Goal: Information Seeking & Learning: Learn about a topic

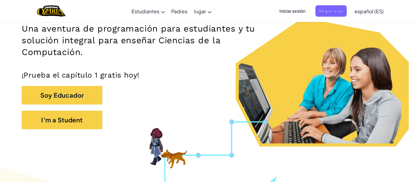
scroll to position [107, 0]
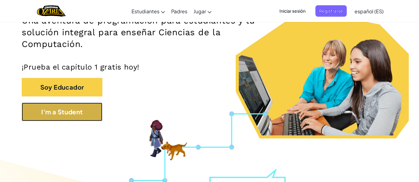
click at [77, 116] on button "I'm a Student" at bounding box center [62, 112] width 81 height 19
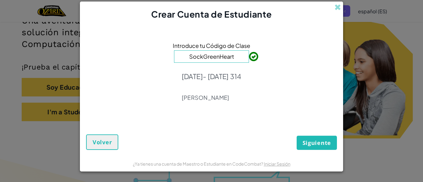
type input "SockGreenHeart"
click at [315, 141] on span "Siguiente" at bounding box center [317, 142] width 29 height 7
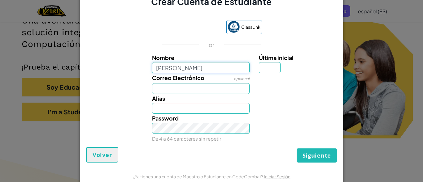
type input "[PERSON_NAME]"
click at [261, 68] on input "Última inicial" at bounding box center [270, 67] width 22 height 11
type input "[PERSON_NAME]"
click at [261, 68] on input "Última inicial" at bounding box center [270, 67] width 22 height 11
type input "S"
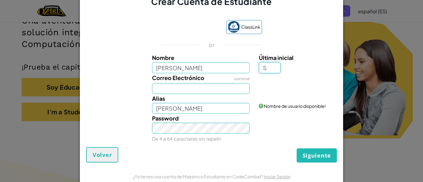
type input "[PERSON_NAME]"
click at [202, 93] on input "Correo Electrónico" at bounding box center [201, 88] width 98 height 11
type input "[EMAIL_ADDRESS][DOMAIN_NAME]"
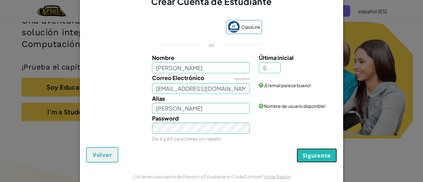
click at [302, 152] on button "Siguiente" at bounding box center [317, 156] width 40 height 14
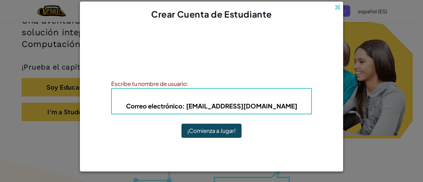
click at [221, 96] on b "Alias : [PERSON_NAME]" at bounding box center [212, 96] width 70 height 7
click at [245, 109] on b "Correo electrónico : [EMAIL_ADDRESS][DOMAIN_NAME]" at bounding box center [211, 106] width 171 height 8
click at [135, 85] on div "Escribe tu nombre de usuario:" at bounding box center [211, 83] width 201 height 9
click at [338, 7] on span at bounding box center [338, 7] width 7 height 7
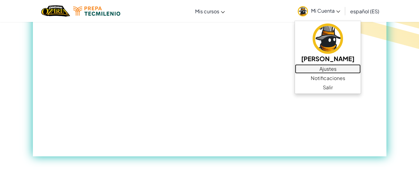
click at [322, 71] on font "Ajustes" at bounding box center [327, 69] width 17 height 7
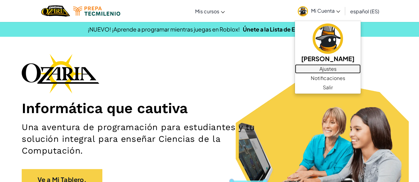
click at [309, 70] on link "Ajustes" at bounding box center [328, 68] width 66 height 9
click at [322, 67] on font "Ajustes" at bounding box center [327, 69] width 17 height 7
click at [330, 67] on font "Ajustes" at bounding box center [327, 69] width 17 height 7
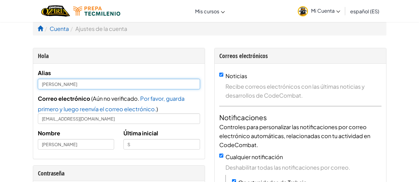
click at [111, 84] on input "[PERSON_NAME]" at bounding box center [119, 84] width 162 height 11
type input "[PERSON_NAME]"
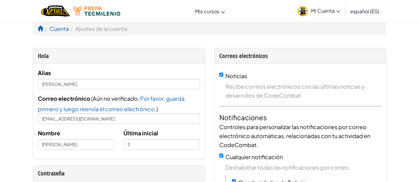
click at [116, 68] on div "Alias Ximena Segundo Correo electrónico ( Aún no verificado. Por favor, guarda …" at bounding box center [118, 111] width 171 height 95
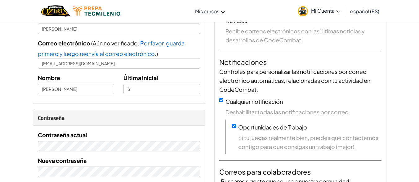
scroll to position [62, 0]
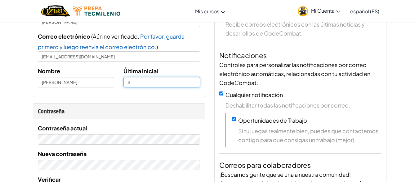
click at [132, 82] on input "S" at bounding box center [161, 82] width 77 height 11
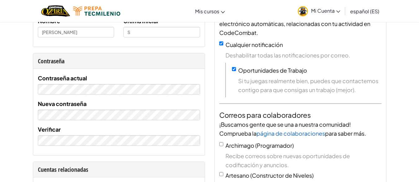
scroll to position [0, 0]
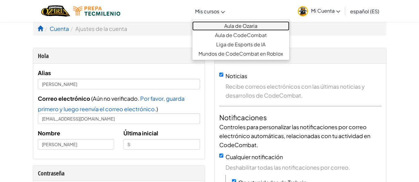
click at [224, 25] on font "Aula de Ozaria" at bounding box center [240, 26] width 33 height 7
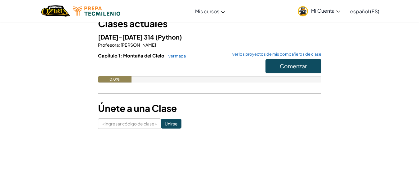
scroll to position [46, 0]
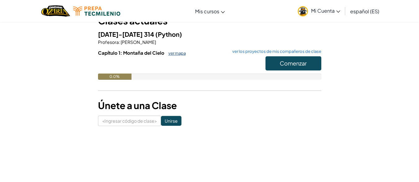
click at [176, 52] on font "ver mapa" at bounding box center [176, 53] width 17 height 5
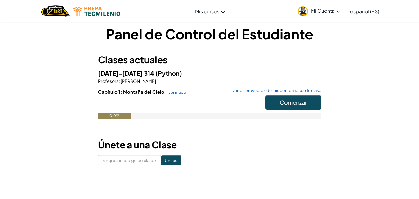
scroll to position [6, 0]
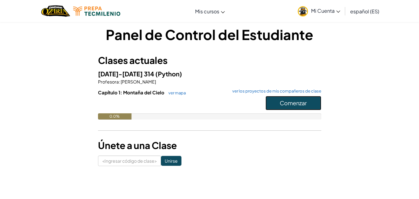
click at [293, 103] on font "Comenzar" at bounding box center [292, 102] width 27 height 7
drag, startPoint x: 293, startPoint y: 103, endPoint x: 298, endPoint y: 102, distance: 5.4
click at [298, 102] on font "Comenzar" at bounding box center [292, 102] width 27 height 7
click at [277, 99] on button "Comenzar" at bounding box center [293, 103] width 56 height 14
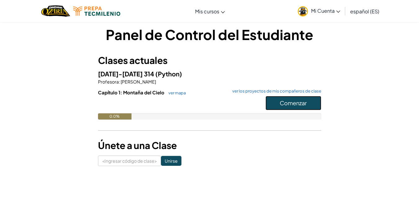
click at [277, 99] on button "Comenzar" at bounding box center [293, 103] width 56 height 14
click at [282, 103] on font "Comenzar" at bounding box center [292, 102] width 27 height 7
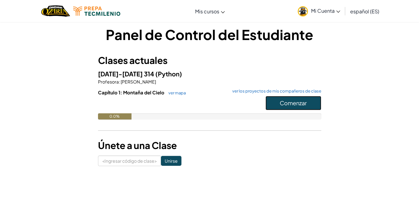
click at [282, 103] on font "Comenzar" at bounding box center [292, 102] width 27 height 7
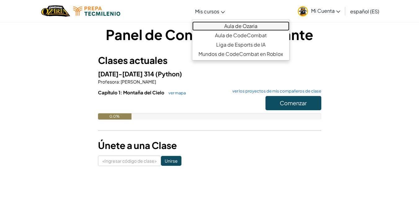
click at [232, 26] on font "Aula de Ozaria" at bounding box center [240, 26] width 33 height 7
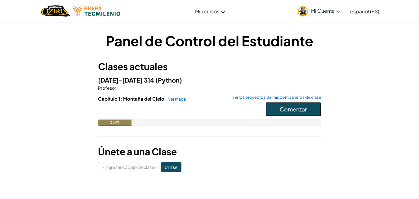
click at [278, 111] on button "Comenzar" at bounding box center [293, 109] width 56 height 14
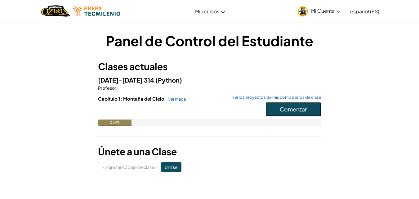
click at [278, 111] on button "Comenzar" at bounding box center [293, 109] width 56 height 14
click at [279, 112] on button "Comenzar" at bounding box center [293, 109] width 56 height 14
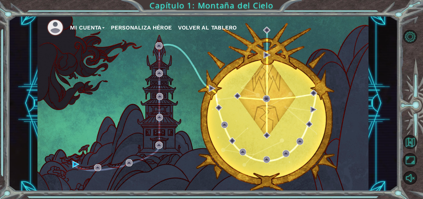
click at [148, 31] on button "Personaliza Héroe" at bounding box center [141, 27] width 61 height 9
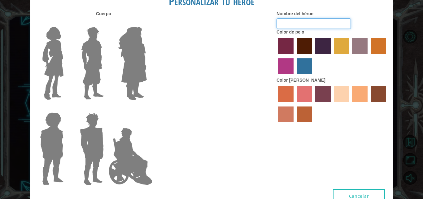
click at [290, 19] on input "Nombre del héroe" at bounding box center [314, 23] width 74 height 11
type input "[PERSON_NAME]"
click at [130, 70] on label at bounding box center [131, 62] width 31 height 77
click at [147, 23] on input "Héroe Amatista" at bounding box center [147, 23] width 0 height 0
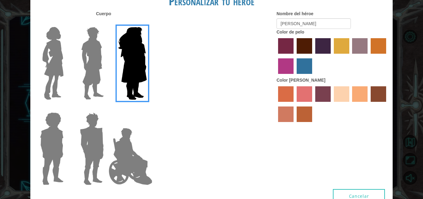
click at [130, 70] on label at bounding box center [131, 62] width 31 height 77
click at [147, 23] on input "Héroe Amatista" at bounding box center [147, 23] width 0 height 0
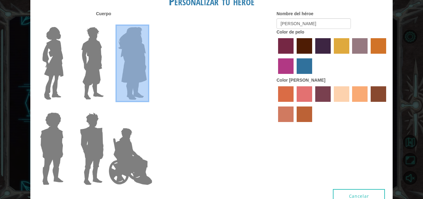
click at [130, 70] on label at bounding box center [131, 62] width 31 height 77
click at [147, 23] on input "Héroe Amatista" at bounding box center [147, 23] width 0 height 0
click at [156, 67] on div "Cuerpo Nombre del héroe Ximena Seg Color de pelo Color de piel" at bounding box center [211, 100] width 363 height 178
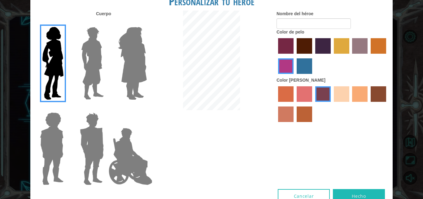
click at [138, 46] on img at bounding box center [133, 62] width 34 height 77
click at [147, 23] on input "Héroe Amatista" at bounding box center [147, 23] width 0 height 0
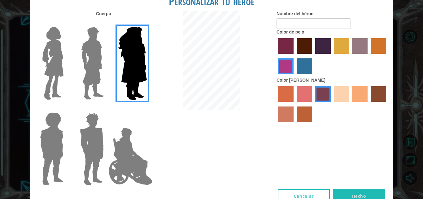
click at [64, 50] on img at bounding box center [53, 62] width 26 height 77
click at [66, 23] on input "Héroe Connie" at bounding box center [66, 23] width 0 height 0
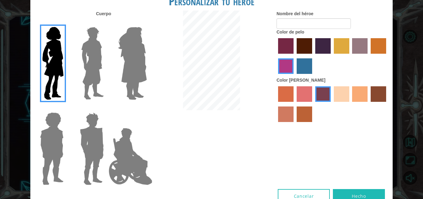
click at [121, 129] on img at bounding box center [130, 156] width 49 height 62
click at [147, 108] on input "El héroe Jamie" at bounding box center [147, 108] width 0 height 0
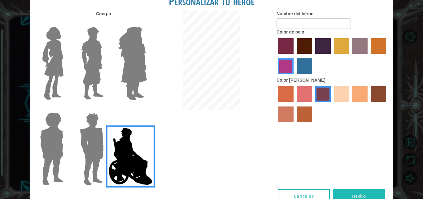
click at [60, 57] on img at bounding box center [53, 62] width 26 height 77
click at [66, 23] on input "Héroe Connie" at bounding box center [66, 23] width 0 height 0
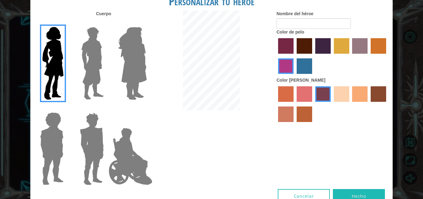
click at [305, 59] on label "color de cabello lachmara" at bounding box center [304, 65] width 15 height 15
click at [295, 76] on input "color de cabello lachmara" at bounding box center [295, 76] width 0 height 0
click at [339, 94] on label "color de piel de playa de arena" at bounding box center [341, 93] width 15 height 15
click at [332, 104] on input "color de piel de playa de arena" at bounding box center [332, 104] width 0 height 0
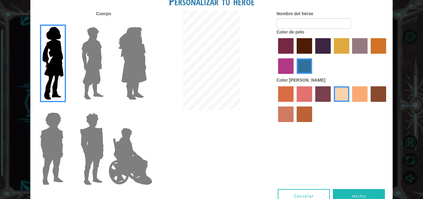
click at [355, 97] on label "color de piel de tacao" at bounding box center [359, 93] width 15 height 15
click at [350, 104] on input "color de piel de tacao" at bounding box center [350, 104] width 0 height 0
click at [335, 96] on label "color de piel de playa de arena" at bounding box center [341, 93] width 15 height 15
click at [332, 104] on input "color de piel de playa de arena" at bounding box center [332, 104] width 0 height 0
click at [291, 91] on label "color de piel de sorbus" at bounding box center [285, 93] width 15 height 15
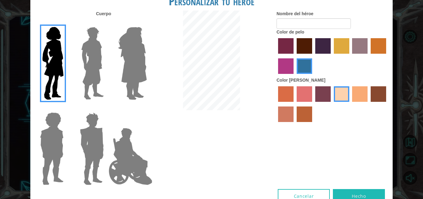
click at [276, 104] on input "color de piel de sorbus" at bounding box center [276, 104] width 0 height 0
click at [306, 99] on label "color de piel frily" at bounding box center [304, 93] width 15 height 15
click at [295, 104] on input "color de piel frily" at bounding box center [295, 104] width 0 height 0
click at [335, 96] on label "color de piel de playa de arena" at bounding box center [341, 93] width 15 height 15
click at [332, 104] on input "color de piel de playa de arena" at bounding box center [332, 104] width 0 height 0
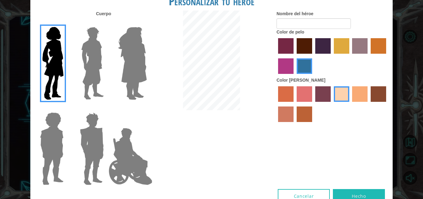
click at [365, 98] on label "color de piel de tacao" at bounding box center [359, 93] width 15 height 15
click at [350, 104] on input "color de piel de tacao" at bounding box center [350, 104] width 0 height 0
click at [308, 39] on label "color de pelo granate" at bounding box center [304, 45] width 15 height 15
click at [295, 56] on input "color de pelo granate" at bounding box center [295, 56] width 0 height 0
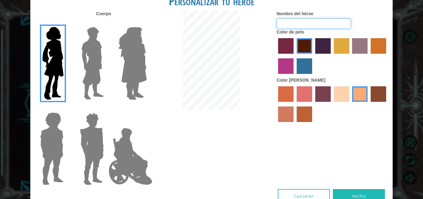
click at [296, 24] on input "Nombre del héroe" at bounding box center [314, 23] width 74 height 11
type input "Ximena seg"
click at [321, 46] on label "color de pelo morado intenso" at bounding box center [322, 45] width 15 height 15
click at [313, 56] on input "color de pelo morado intenso" at bounding box center [313, 56] width 0 height 0
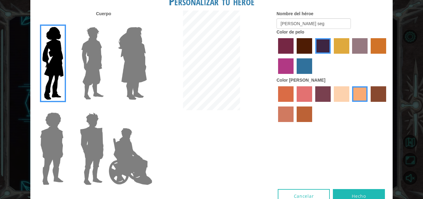
click at [363, 41] on label "color de pelo de bazar" at bounding box center [359, 45] width 15 height 15
click at [350, 56] on input "color de pelo de bazar" at bounding box center [350, 56] width 0 height 0
click at [371, 42] on label "color de cabello gota dorada" at bounding box center [378, 45] width 15 height 15
click at [369, 56] on input "color de cabello gota dorada" at bounding box center [369, 56] width 0 height 0
click at [288, 40] on label "color de pelo pimentón" at bounding box center [285, 45] width 15 height 15
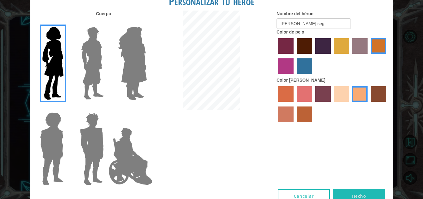
click at [276, 56] on input "color de pelo pimentón" at bounding box center [276, 56] width 0 height 0
click at [296, 41] on div at bounding box center [333, 57] width 112 height 40
click at [319, 43] on label "color de pelo morado intenso" at bounding box center [322, 45] width 15 height 15
click at [313, 56] on input "color de pelo morado intenso" at bounding box center [313, 56] width 0 height 0
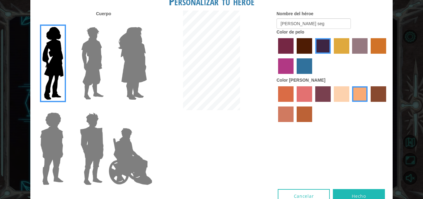
click at [103, 12] on font "Cuerpo" at bounding box center [103, 13] width 15 height 5
click at [354, 182] on button "Hecho" at bounding box center [359, 196] width 52 height 14
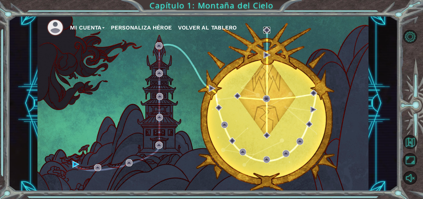
click at [266, 29] on img at bounding box center [266, 30] width 7 height 7
click at [264, 27] on img at bounding box center [266, 30] width 7 height 7
click at [265, 31] on img at bounding box center [266, 30] width 7 height 7
click at [264, 27] on img at bounding box center [266, 30] width 7 height 7
click at [74, 163] on img at bounding box center [76, 163] width 7 height 7
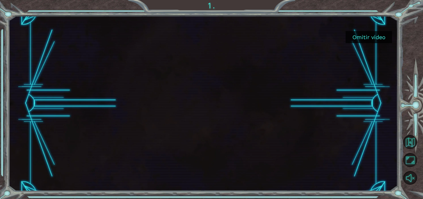
click at [360, 34] on font "Omitir video" at bounding box center [369, 37] width 33 height 7
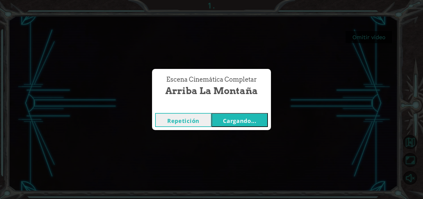
click at [240, 121] on font "Cargando..." at bounding box center [239, 120] width 33 height 7
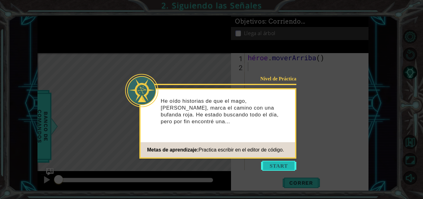
click at [266, 167] on button "Comenzar" at bounding box center [278, 165] width 35 height 10
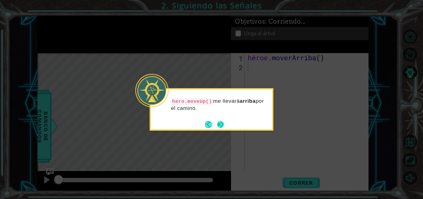
click at [217, 126] on button "Próximo" at bounding box center [220, 124] width 7 height 7
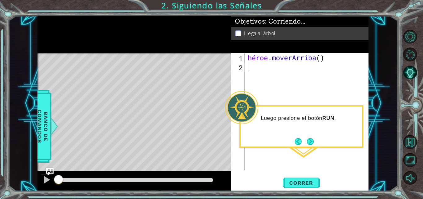
type textarea "hero.moveUp()"
click at [312, 142] on button "Próximo" at bounding box center [310, 141] width 7 height 7
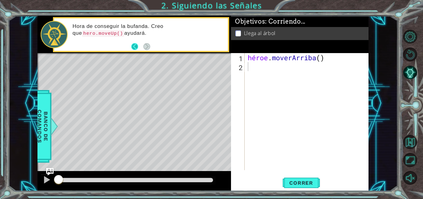
click at [136, 47] on button "Atrás" at bounding box center [137, 46] width 12 height 7
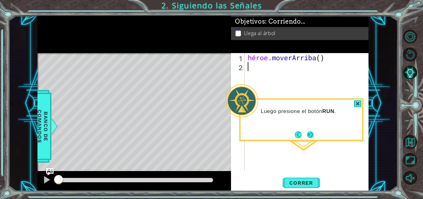
click at [309, 134] on button "Próximo" at bounding box center [310, 134] width 7 height 7
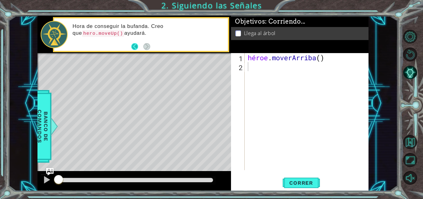
click at [133, 45] on button "Atrás" at bounding box center [137, 46] width 12 height 7
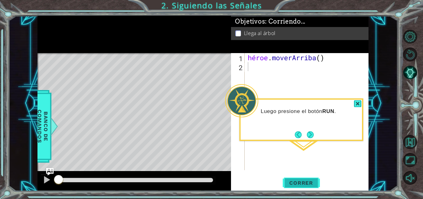
click at [301, 182] on font "Correr" at bounding box center [301, 182] width 24 height 6
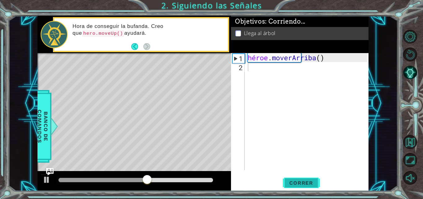
click at [304, 181] on font "Correr" at bounding box center [301, 182] width 24 height 6
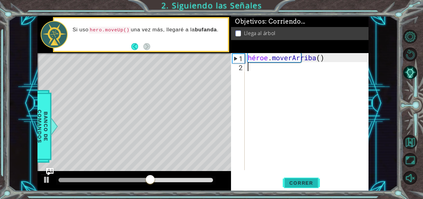
click at [302, 182] on font "Correr" at bounding box center [301, 182] width 24 height 6
click at [270, 68] on div "héroe . moverArriba ( )" at bounding box center [309, 120] width 124 height 135
click at [243, 69] on font "2" at bounding box center [241, 67] width 4 height 9
click at [134, 47] on button "Atrás" at bounding box center [137, 46] width 12 height 7
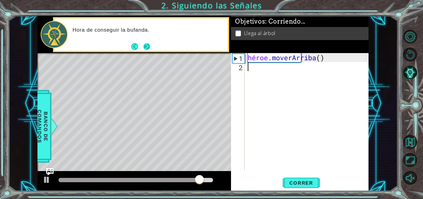
click at [147, 47] on button "Próximo" at bounding box center [146, 46] width 7 height 7
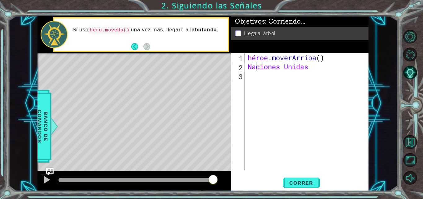
type textarea "U"
type textarea "repetir accin"
click at [277, 98] on div "héroe . moverArriba ( ) repetir acción" at bounding box center [309, 120] width 124 height 135
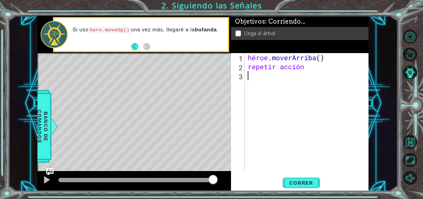
scroll to position [0, 0]
click at [302, 178] on button "Correr" at bounding box center [301, 183] width 37 height 14
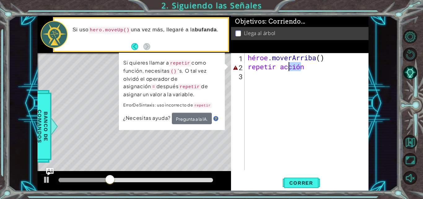
drag, startPoint x: 311, startPoint y: 68, endPoint x: 251, endPoint y: 69, distance: 60.4
click at [251, 69] on div "héroe . moverArriba ( ) repetir acción" at bounding box center [309, 120] width 124 height 135
type textarea "r"
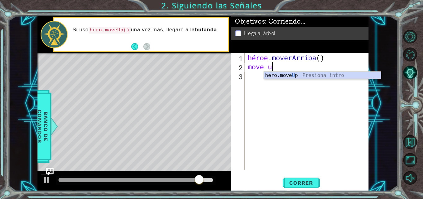
scroll to position [0, 1]
type textarea "move up"
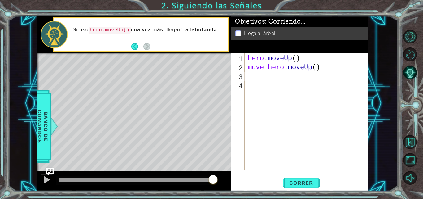
scroll to position [0, 0]
click at [292, 181] on font "Correr" at bounding box center [301, 182] width 24 height 6
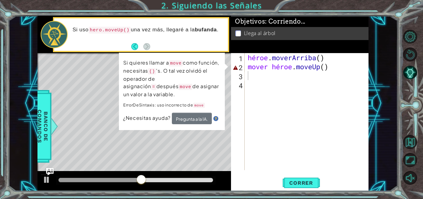
click at [381, 69] on div "1 ההההההההההההההההההההההההההההההההההההההההההההההההההההההההההההההההההההההההההההה…" at bounding box center [202, 103] width 389 height 175
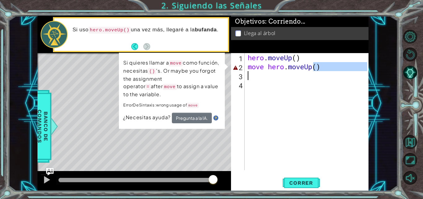
drag, startPoint x: 313, startPoint y: 67, endPoint x: 236, endPoint y: 72, distance: 77.6
click at [236, 72] on div "move hero.moveUp() 1 2 3 4 hero . moveUp ( ) move hero . moveUp ( ) ההההההההההה…" at bounding box center [299, 111] width 136 height 117
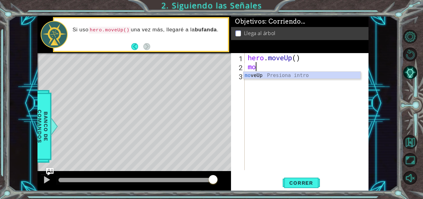
type textarea "m"
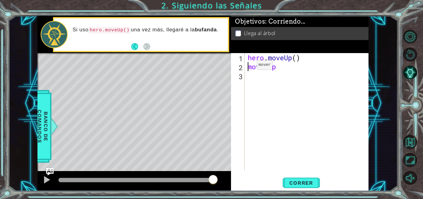
click at [248, 66] on div "hero . moveUp ( ) move up" at bounding box center [309, 120] width 124 height 135
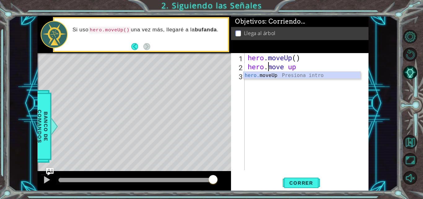
scroll to position [0, 1]
click at [301, 67] on div "hero . moveUp ( ) hero . move up" at bounding box center [309, 120] width 124 height 135
click at [280, 181] on div "Correr" at bounding box center [301, 183] width 138 height 14
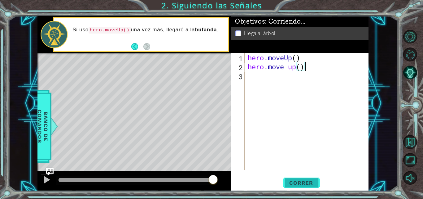
click at [296, 177] on button "Correr" at bounding box center [301, 183] width 37 height 14
type textarea "hero.move up"
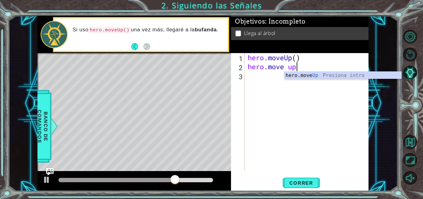
scroll to position [0, 2]
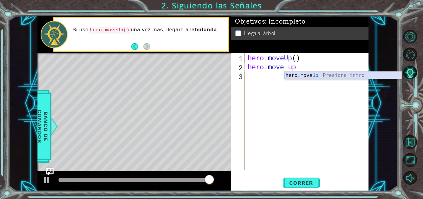
click at [306, 77] on div "hero.move Up Presiona intro" at bounding box center [342, 83] width 117 height 22
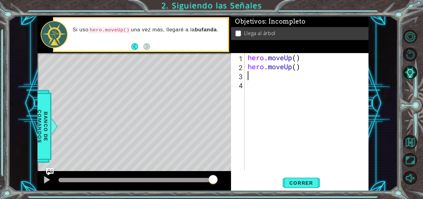
scroll to position [0, 0]
click at [296, 182] on span "Correr" at bounding box center [301, 182] width 36 height 6
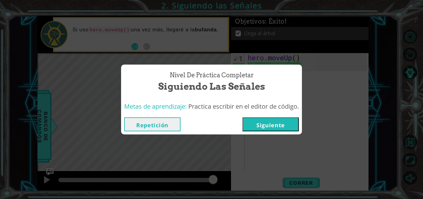
click at [267, 126] on button "Siguiente" at bounding box center [271, 124] width 56 height 14
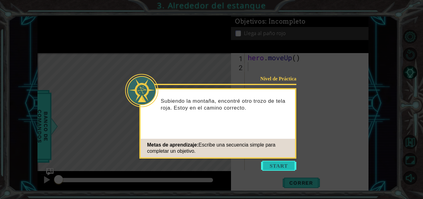
click at [271, 162] on button "Start" at bounding box center [278, 165] width 35 height 10
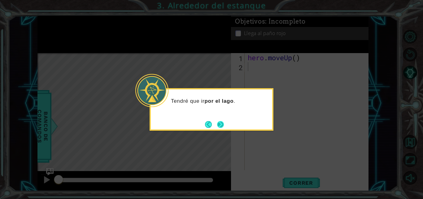
click at [221, 128] on button "Next" at bounding box center [220, 124] width 7 height 7
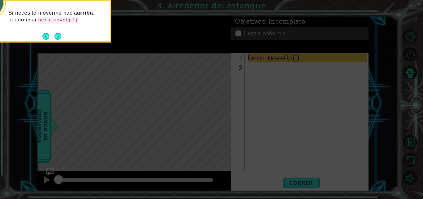
click at [255, 109] on icon at bounding box center [211, 99] width 423 height 199
click at [56, 33] on button "Next" at bounding box center [58, 36] width 7 height 7
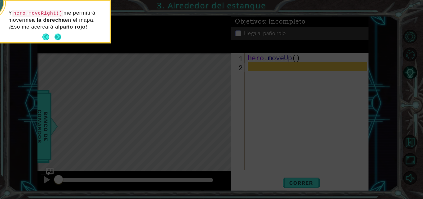
click at [59, 35] on button "Next" at bounding box center [58, 36] width 7 height 7
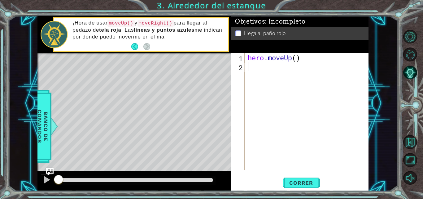
type textarea "H"
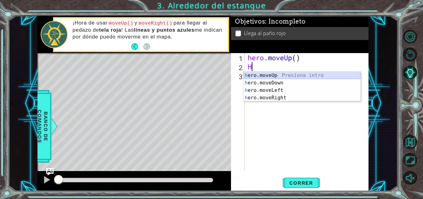
click at [253, 77] on div "h ero.moveUp Presiona intro h ero.moveDown Presiona intro h ero.moveLeft Presio…" at bounding box center [302, 94] width 117 height 45
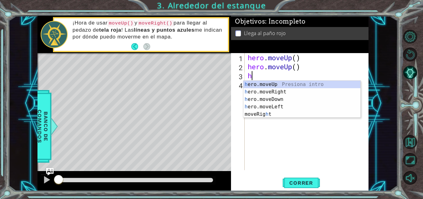
type textarea "he"
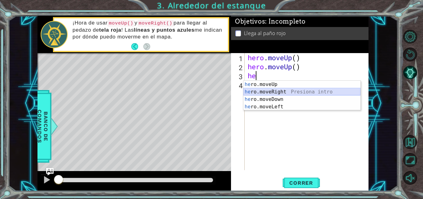
click at [266, 92] on div "he ro.moveUp Presiona intro he ro.moveRight Presiona intro he ro.moveDown Presi…" at bounding box center [302, 103] width 117 height 45
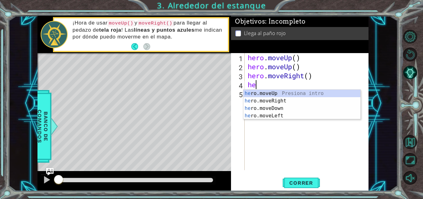
type textarea "her"
click at [262, 95] on div "her o.moveUp Presiona intro her o.moveRight Presiona intro her o.moveDown Presi…" at bounding box center [302, 112] width 117 height 45
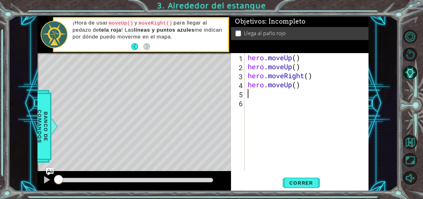
scroll to position [0, 0]
click at [292, 178] on button "Correr" at bounding box center [301, 183] width 37 height 14
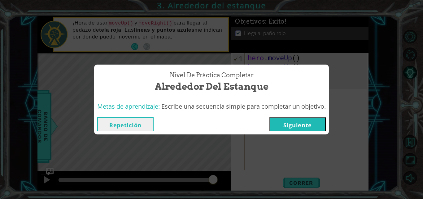
click at [297, 128] on button "Siguiente" at bounding box center [298, 124] width 56 height 14
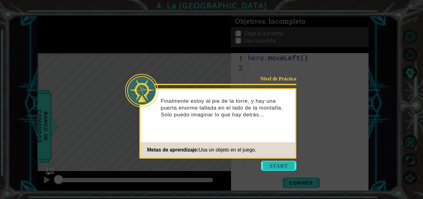
click at [283, 161] on button "Start" at bounding box center [278, 165] width 35 height 10
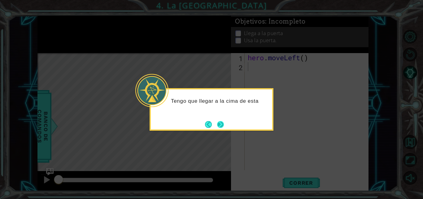
click at [221, 124] on button "Next" at bounding box center [220, 124] width 7 height 7
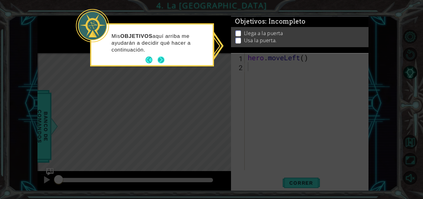
click at [161, 60] on button "Next" at bounding box center [161, 59] width 7 height 7
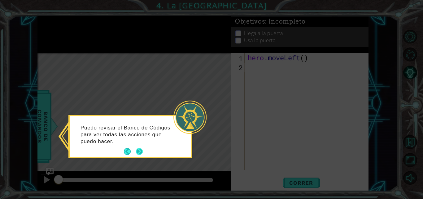
click at [141, 148] on button "Next" at bounding box center [139, 151] width 7 height 7
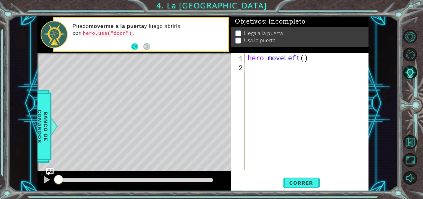
click at [132, 46] on button "Back" at bounding box center [137, 46] width 12 height 7
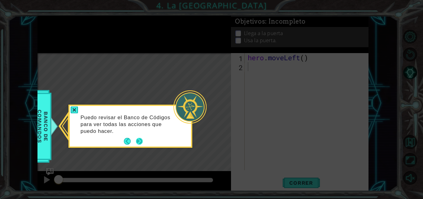
click at [139, 138] on button "Next" at bounding box center [139, 141] width 7 height 7
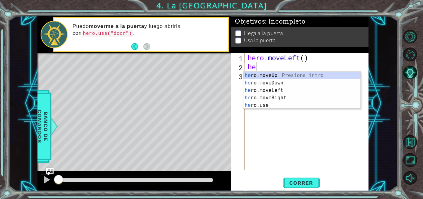
type textarea "her"
click at [248, 75] on div "her o.moveUp Presiona intro her o.moveDown Presiona intro her o.moveLeft Presio…" at bounding box center [302, 98] width 117 height 52
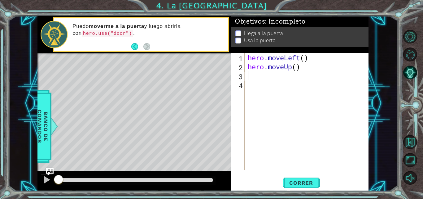
scroll to position [0, 0]
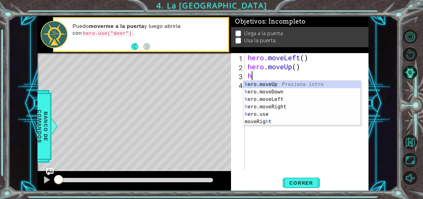
type textarea "her"
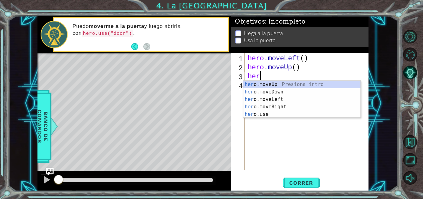
scroll to position [0, 0]
click at [248, 84] on div "her o.moveUp Presiona intro her o.moveDown Presiona intro her o.moveLeft Presio…" at bounding box center [302, 107] width 117 height 52
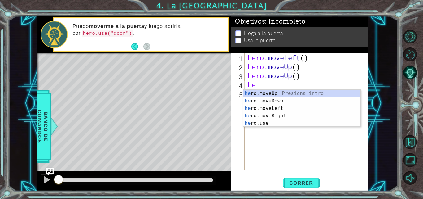
type textarea "herr"
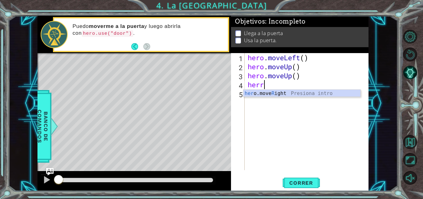
scroll to position [0, 0]
click at [258, 91] on div "her o.move R ight Presiona intro" at bounding box center [302, 101] width 117 height 22
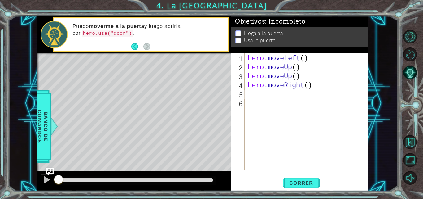
scroll to position [0, 0]
click at [294, 181] on span "Correr" at bounding box center [301, 182] width 36 height 6
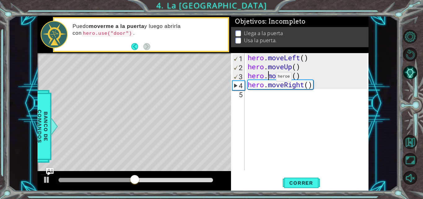
click at [267, 78] on div "hero . moveLeft ( ) hero . moveUp ( ) hero . moveUp ( ) hero . moveRight ( )" at bounding box center [309, 120] width 124 height 135
click at [293, 78] on div "hero . moveLeft ( ) hero . moveUp ( ) hero . moveUp ( ) hero . moveRight ( )" at bounding box center [309, 120] width 124 height 135
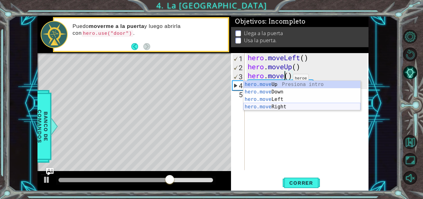
click at [272, 106] on div "hero.move Up Presiona intro hero.move Down Presiona intro hero.move Left Presio…" at bounding box center [302, 103] width 117 height 45
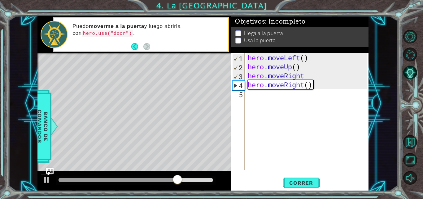
click at [317, 88] on div "hero . moveLeft ( ) hero . moveUp ( ) hero . moveRight hero . moveRight ( )" at bounding box center [309, 120] width 124 height 135
drag, startPoint x: 317, startPoint y: 88, endPoint x: 267, endPoint y: 89, distance: 49.6
click at [267, 89] on div "hero . moveLeft ( ) hero . moveUp ( ) hero . moveRight hero . moveRight ( )" at bounding box center [309, 120] width 124 height 135
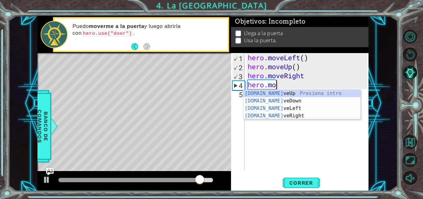
type textarea "hero.m"
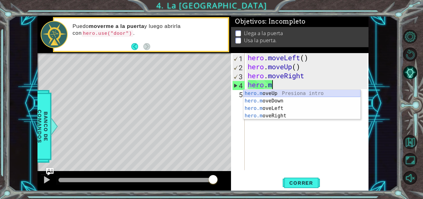
click at [270, 93] on div "hero.m oveUp Presiona intro hero.m oveDown Presiona intro hero.m oveLeft Presio…" at bounding box center [302, 112] width 117 height 45
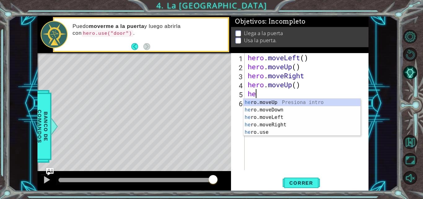
type textarea "h"
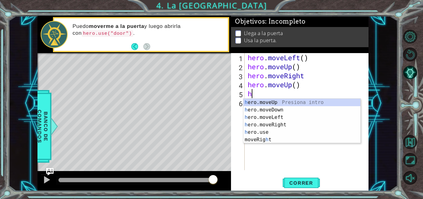
type textarea "he"
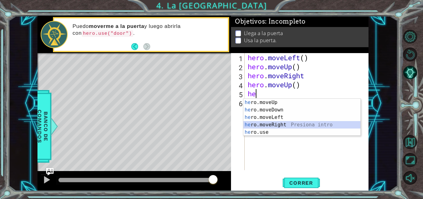
click at [269, 123] on div "he ro.moveUp Presiona intro he ro.moveDown Presiona intro he ro.moveLeft Presio…" at bounding box center [302, 125] width 117 height 52
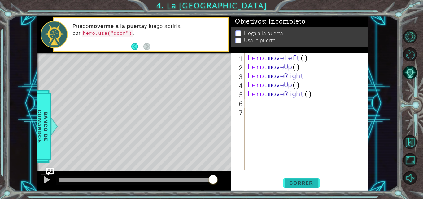
click at [292, 177] on button "Correr" at bounding box center [301, 183] width 37 height 14
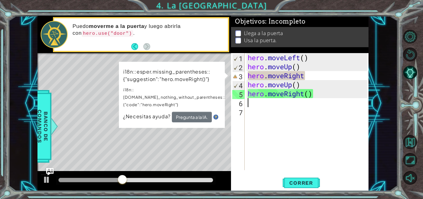
click at [294, 77] on div "hero . moveLeft ( ) hero . moveUp ( ) hero . moveRight hero . moveUp ( ) hero .…" at bounding box center [309, 120] width 124 height 135
click at [311, 74] on div "hero . moveLeft ( ) hero . moveUp ( ) hero . moveRight hero . moveUp ( ) hero .…" at bounding box center [309, 120] width 124 height 135
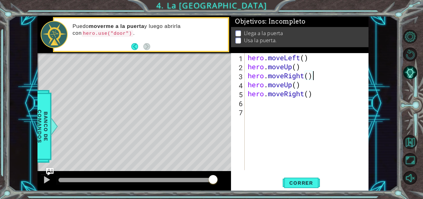
scroll to position [0, 3]
click at [292, 178] on button "Correr" at bounding box center [301, 183] width 37 height 14
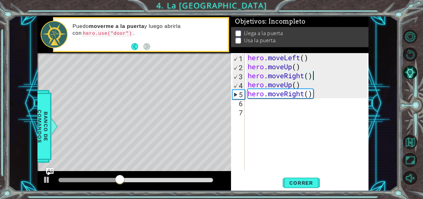
scroll to position [0, 2]
click at [314, 97] on div "hero . moveLeft ( ) hero . moveUp ( ) hero . moveRight ( hero . moveUp ( ) hero…" at bounding box center [309, 120] width 124 height 135
click at [300, 96] on div "hero . moveLeft ( ) hero . moveUp ( ) hero . moveRight ( hero . moveUp ( ) hero…" at bounding box center [309, 120] width 124 height 135
click at [241, 94] on div "5" at bounding box center [239, 94] width 12 height 9
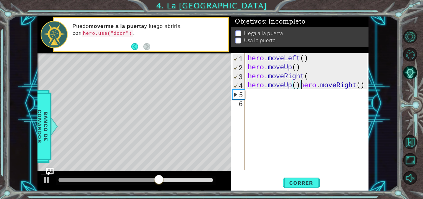
click at [241, 83] on div "4" at bounding box center [239, 85] width 12 height 9
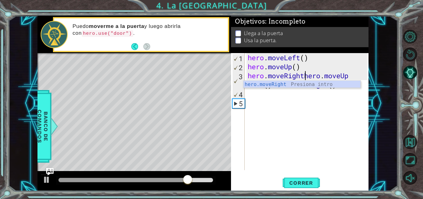
click at [242, 75] on div "3" at bounding box center [239, 81] width 12 height 18
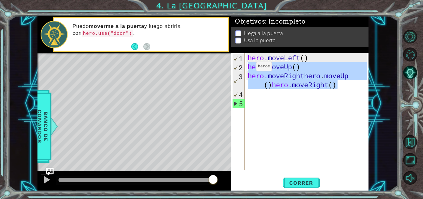
drag, startPoint x: 338, startPoint y: 85, endPoint x: 247, endPoint y: 68, distance: 92.9
click at [247, 68] on div "hero . moveLeft ( ) hero . moveUp ( ) hero . moveRighthero . moveUp ( ) hero . …" at bounding box center [309, 120] width 124 height 135
type textarea "hero.moveUp() hero.moveRighthero.moveUp()hero.moveRight()"
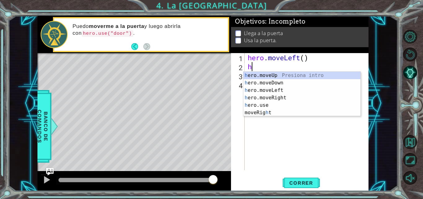
type textarea "he"
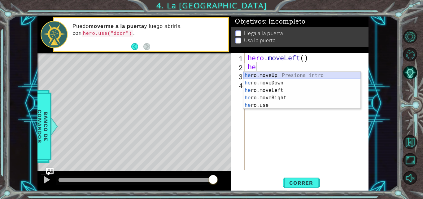
click at [267, 77] on div "he ro.moveUp Presiona intro he ro.moveDown Presiona intro he ro.moveLeft Presio…" at bounding box center [302, 98] width 117 height 52
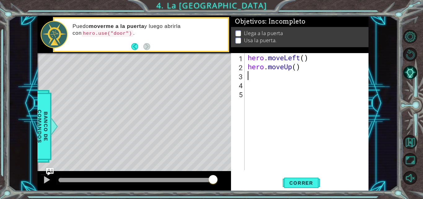
type textarea "h"
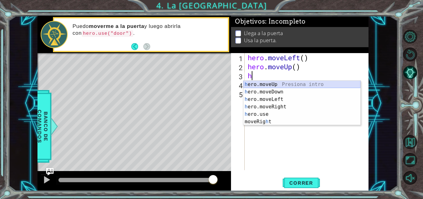
click at [265, 83] on div "h ero.moveUp Presiona intro h ero.moveDown Presiona intro h ero.moveLeft Presio…" at bounding box center [302, 110] width 117 height 59
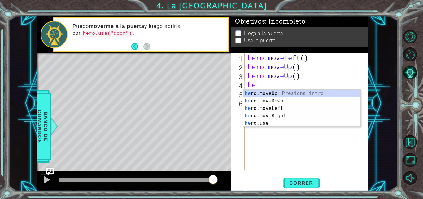
type textarea "her"
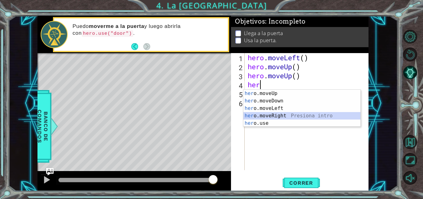
click at [266, 115] on div "her o.moveUp Presiona intro her o.moveDown Presiona intro her o.moveLeft Presio…" at bounding box center [302, 116] width 117 height 52
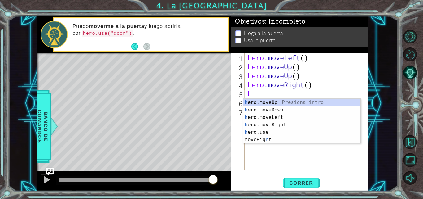
type textarea "he"
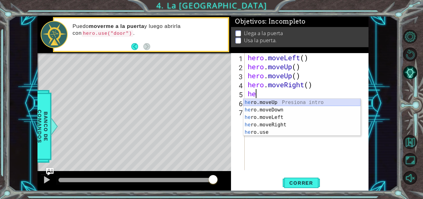
click at [268, 102] on div "he ro.moveUp Presiona intro he ro.moveDown Presiona intro he ro.moveLeft Presio…" at bounding box center [302, 125] width 117 height 52
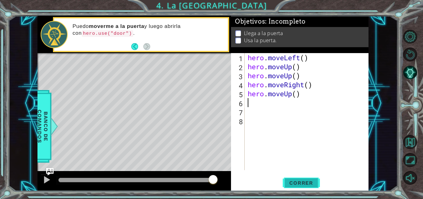
click at [301, 182] on span "Correr" at bounding box center [301, 182] width 36 height 6
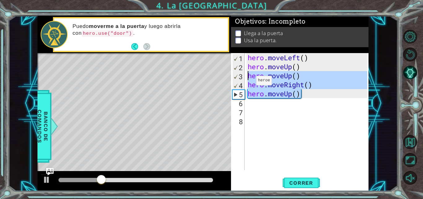
drag, startPoint x: 305, startPoint y: 94, endPoint x: 238, endPoint y: 78, distance: 68.9
click at [238, 78] on div "1 2 3 4 5 6 7 8 hero . moveLeft ( ) hero . moveUp ( ) hero . moveUp ( ) hero . …" at bounding box center [299, 111] width 136 height 117
type textarea "hero.moveUp() hero.moveRight()"
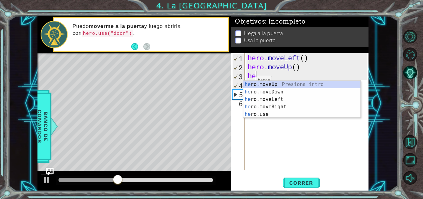
scroll to position [0, 0]
click at [250, 113] on div "her o.moveUp Presiona intro her o.moveDown Presiona intro her o.moveLeft Presio…" at bounding box center [302, 107] width 117 height 52
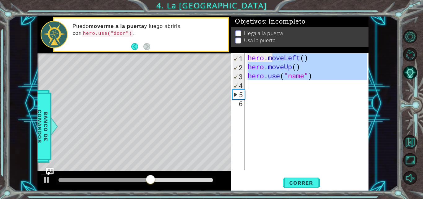
drag, startPoint x: 271, startPoint y: 54, endPoint x: 283, endPoint y: 83, distance: 31.4
click at [283, 83] on div "hero . moveLeft ( ) hero . moveUp ( ) hero . use ( "name" )" at bounding box center [309, 120] width 124 height 135
type textarea "hero.use("name")"
click at [313, 93] on div "hero . moveLeft ( ) hero . moveUp ( ) hero . use ( "name" )" at bounding box center [309, 120] width 124 height 135
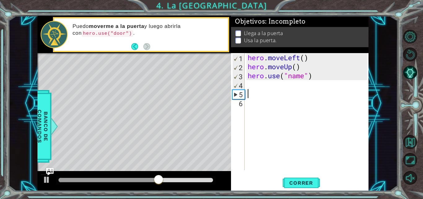
scroll to position [0, 0]
click at [321, 77] on div "hero . moveLeft ( ) hero . moveUp ( ) hero . use ( "name" )" at bounding box center [309, 120] width 124 height 135
type textarea "hero.use("name")"
drag, startPoint x: 320, startPoint y: 77, endPoint x: 246, endPoint y: 79, distance: 73.8
click at [246, 79] on div "hero.use("name") 1 2 3 4 5 6 hero . moveLeft ( ) hero . moveUp ( ) hero . use (…" at bounding box center [299, 111] width 136 height 117
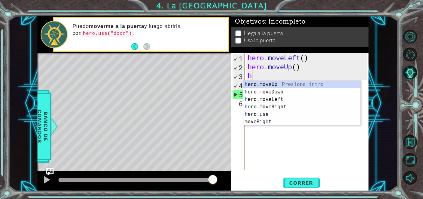
type textarea "he"
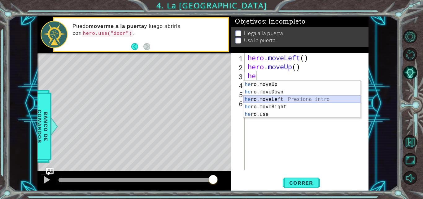
click at [266, 101] on div "he ro.moveUp Presiona intro he ro.moveDown Presiona intro he ro.moveLeft Presio…" at bounding box center [302, 107] width 117 height 52
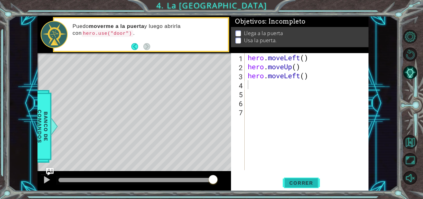
click at [294, 177] on button "Correr" at bounding box center [301, 183] width 37 height 14
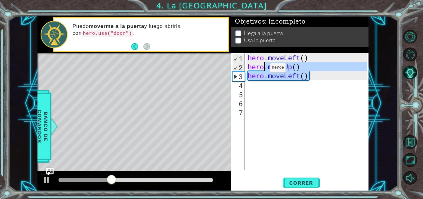
drag, startPoint x: 313, startPoint y: 76, endPoint x: 258, endPoint y: 69, distance: 55.0
click at [258, 69] on div "hero . moveLeft ( ) hero . moveUp ( ) hero . moveLeft ( )" at bounding box center [309, 120] width 124 height 135
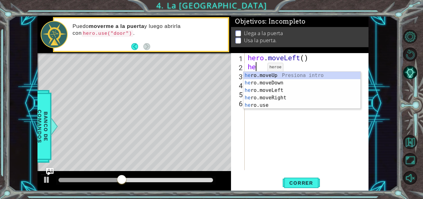
type textarea "h"
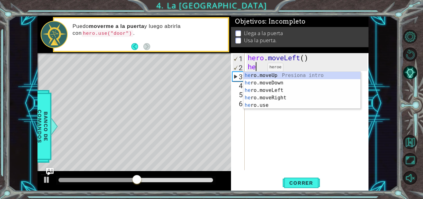
type textarea "her"
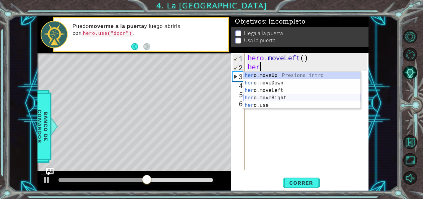
click at [269, 99] on div "her o.moveUp Presiona intro her o.moveDown Presiona intro her o.moveLeft Presio…" at bounding box center [302, 98] width 117 height 52
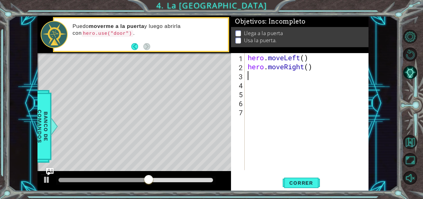
scroll to position [0, 0]
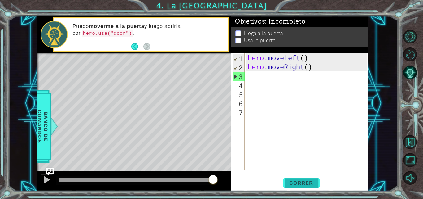
click at [297, 180] on span "Correr" at bounding box center [301, 182] width 36 height 6
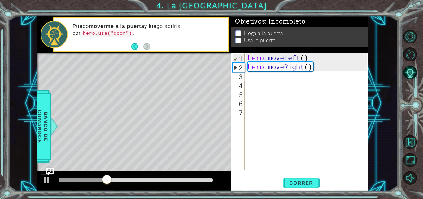
type textarea "hero.moveRight()"
click at [300, 68] on div "hero . moveLeft ( ) hero . moveRight ( )" at bounding box center [309, 120] width 124 height 135
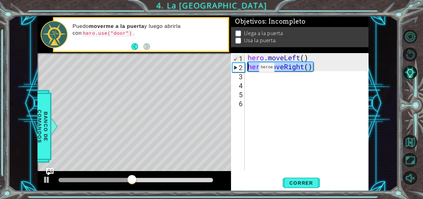
drag, startPoint x: 316, startPoint y: 64, endPoint x: 250, endPoint y: 69, distance: 66.8
click at [250, 69] on div "hero . moveLeft ( ) hero . moveRight ( )" at bounding box center [309, 120] width 124 height 135
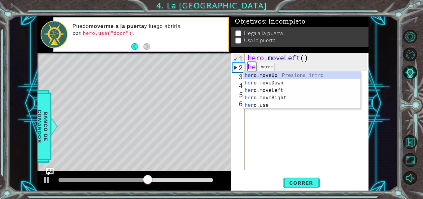
scroll to position [0, 0]
type textarea "hero"
click at [260, 91] on div "hero .moveUp Presiona intro hero .moveDown Presiona intro hero .moveLeft Presio…" at bounding box center [302, 98] width 117 height 52
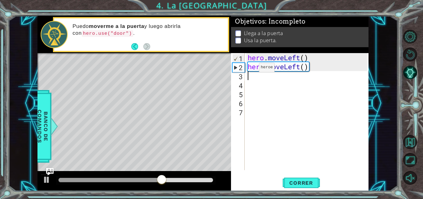
scroll to position [0, 0]
click at [291, 182] on span "Correr" at bounding box center [301, 182] width 36 height 6
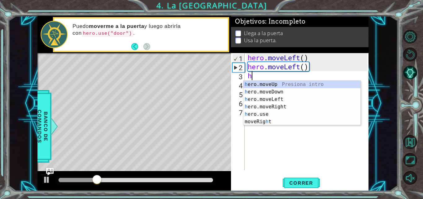
type textarea "her"
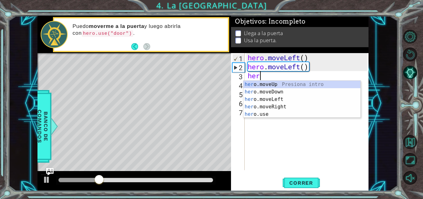
scroll to position [0, 0]
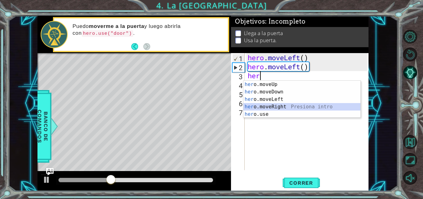
click at [259, 105] on div "her o.moveUp Presiona intro her o.moveDown Presiona intro her o.moveLeft Presio…" at bounding box center [302, 107] width 117 height 52
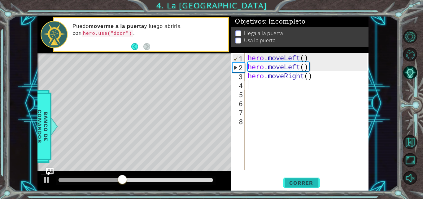
click at [292, 182] on span "Correr" at bounding box center [301, 182] width 36 height 6
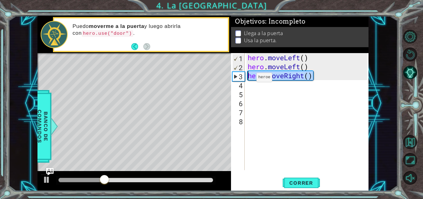
drag, startPoint x: 313, startPoint y: 72, endPoint x: 247, endPoint y: 79, distance: 66.4
click at [247, 79] on div "hero . moveLeft ( ) hero . moveLeft ( ) hero . moveRight ( )" at bounding box center [309, 120] width 124 height 135
type textarea "hero.moveRight()"
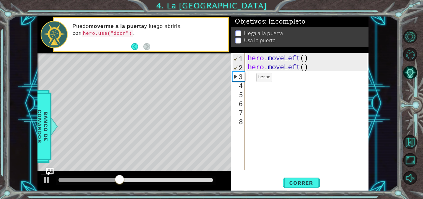
type textarea "h"
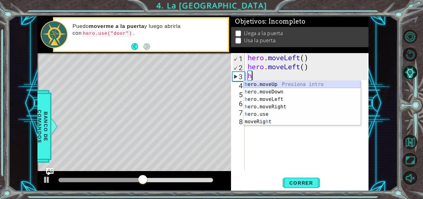
click at [256, 85] on div "h ero.moveUp Presiona intro h ero.moveDown Presiona intro h ero.moveLeft Presio…" at bounding box center [302, 110] width 117 height 59
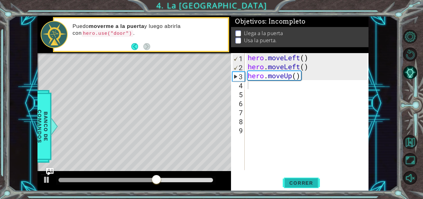
click at [294, 180] on span "Correr" at bounding box center [301, 182] width 36 height 6
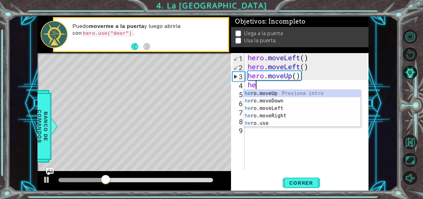
type textarea "her"
click at [263, 93] on div "her o.moveUp Presiona intro her o.moveDown Presiona intro her o.moveLeft Presio…" at bounding box center [302, 116] width 117 height 52
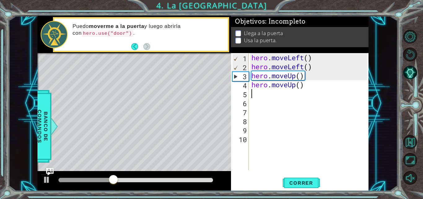
scroll to position [0, 0]
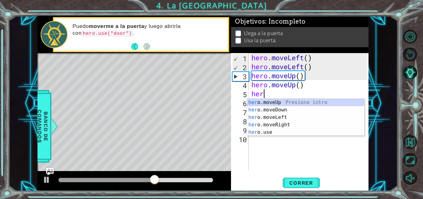
type textarea "her"
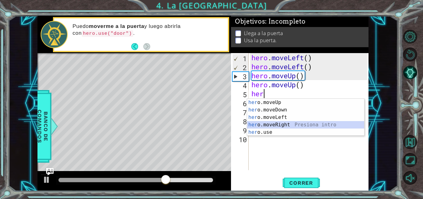
click at [269, 126] on div "her o.moveUp Presiona intro her o.moveDown Presiona intro her o.moveLeft Presio…" at bounding box center [305, 125] width 117 height 52
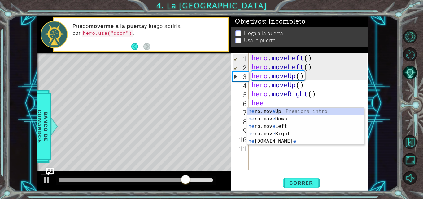
type textarea "heer"
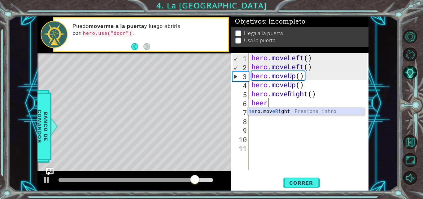
click at [268, 112] on div "he ro.mov eR ight Presiona intro" at bounding box center [305, 119] width 117 height 22
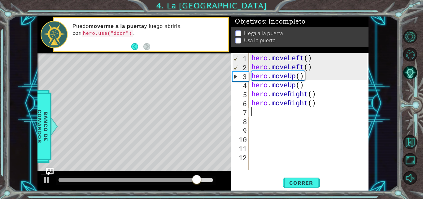
scroll to position [0, 0]
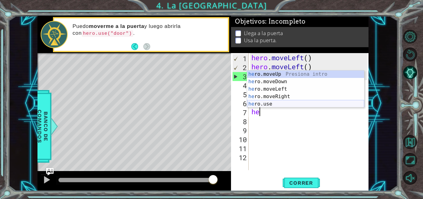
click at [264, 106] on div "he ro.moveUp Presiona intro he ro.moveDown Presiona intro he ro.moveLeft Presio…" at bounding box center [305, 96] width 117 height 52
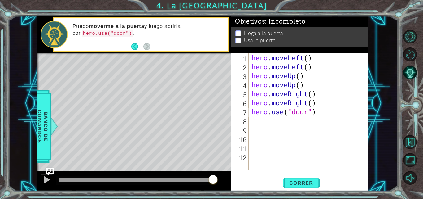
scroll to position [0, 3]
type textarea "hero.use("door")"
click at [298, 182] on div "1 ההההההההההההההההההההההההההההההההההההההההההההההההההההההההההההההההההההההההההההה…" at bounding box center [211, 99] width 423 height 199
click at [292, 182] on button "Correr" at bounding box center [301, 183] width 37 height 14
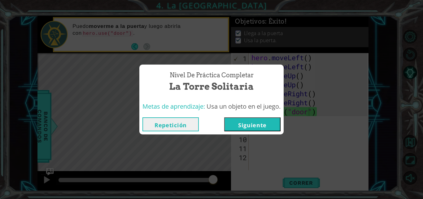
click at [266, 129] on button "Siguiente" at bounding box center [252, 124] width 56 height 14
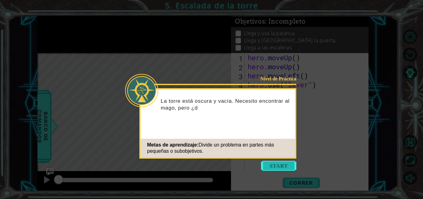
click at [278, 161] on button "Start" at bounding box center [278, 165] width 35 height 10
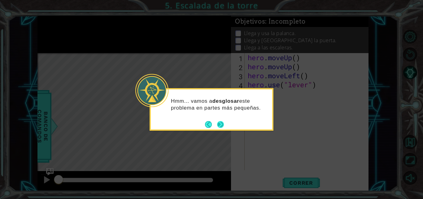
click at [221, 124] on button "Next" at bounding box center [220, 124] width 7 height 7
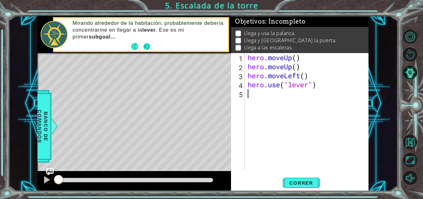
click at [146, 46] on button "Next" at bounding box center [146, 46] width 7 height 7
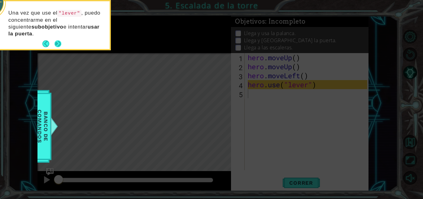
click at [55, 42] on button "Next" at bounding box center [58, 43] width 7 height 7
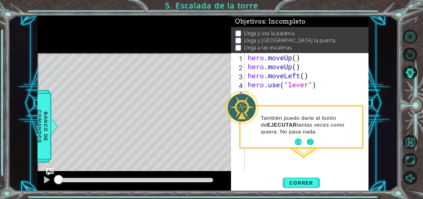
click at [308, 141] on button "Next" at bounding box center [310, 141] width 7 height 7
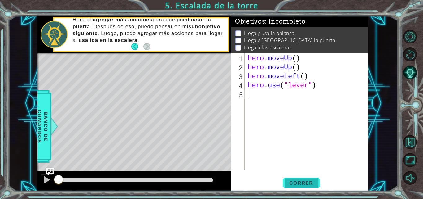
click at [293, 182] on span "Correr" at bounding box center [301, 182] width 36 height 6
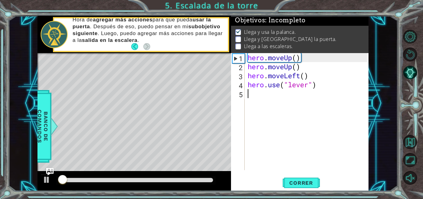
scroll to position [5, 0]
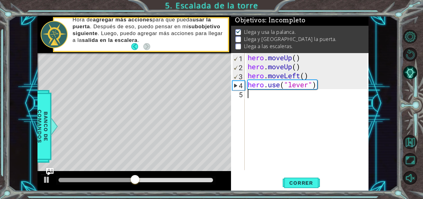
click at [251, 98] on div "hero . moveUp ( ) hero . moveUp ( ) hero . moveLeft ( ) hero . use ( "lever" )" at bounding box center [309, 120] width 124 height 135
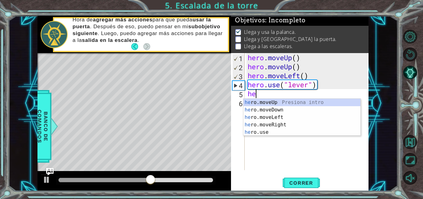
type textarea "her"
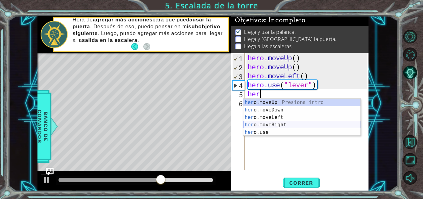
click at [266, 124] on div "her o.moveUp Presiona intro her o.moveDown Presiona intro her o.moveLeft Presio…" at bounding box center [302, 125] width 117 height 52
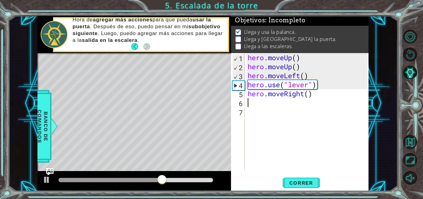
scroll to position [0, 0]
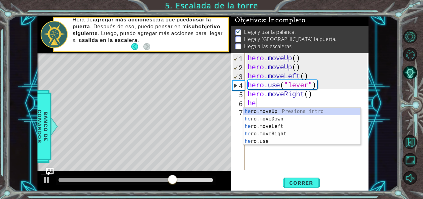
type textarea "her"
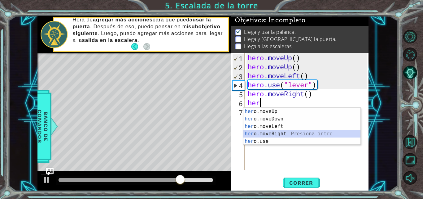
click at [276, 134] on div "her o.moveUp Presiona intro her o.moveDown Presiona intro her o.moveLeft Presio…" at bounding box center [302, 134] width 117 height 52
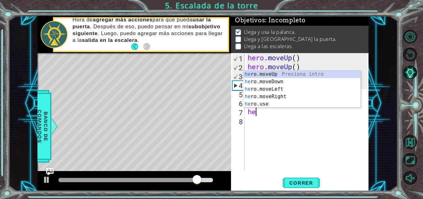
type textarea "her"
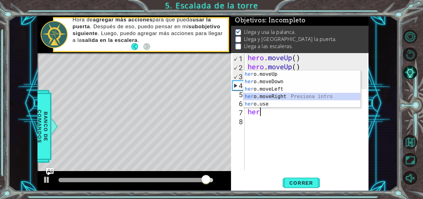
click at [266, 98] on div "her o.moveUp Presiona intro her o.moveDown Presiona intro her o.moveLeft Presio…" at bounding box center [302, 96] width 117 height 52
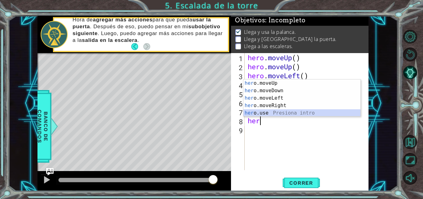
click at [258, 112] on div "her o.moveUp Presiona intro her o.moveDown Presiona intro her o.moveLeft Presio…" at bounding box center [302, 105] width 117 height 52
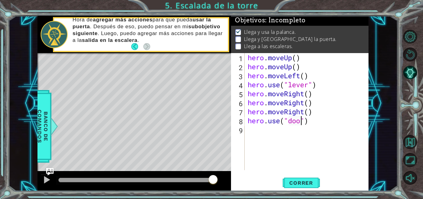
scroll to position [0, 3]
type textarea "hero.use("door")"
click at [296, 177] on button "Correr" at bounding box center [301, 183] width 37 height 14
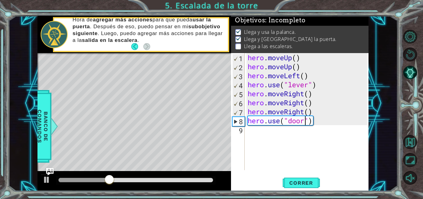
click at [251, 134] on div "hero . moveUp ( ) hero . moveUp ( ) hero . moveLeft ( ) hero . use ( "lever" ) …" at bounding box center [309, 120] width 124 height 135
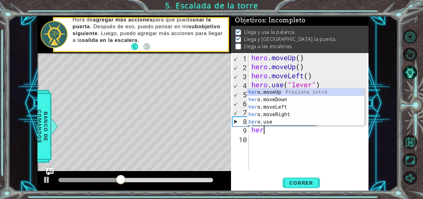
scroll to position [0, 0]
type textarea "hero"
click at [258, 90] on div "hero .moveUp Presiona intro hero .moveDown Presiona intro hero .moveLeft Presio…" at bounding box center [305, 114] width 117 height 52
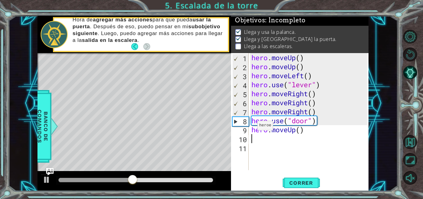
scroll to position [0, 0]
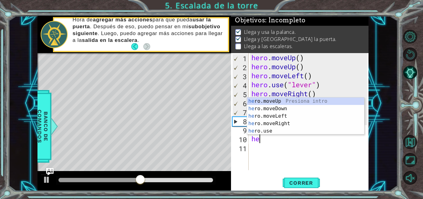
type textarea "hero"
click at [261, 99] on div "hero .moveUp Presiona intro hero .moveDown Presiona intro hero .moveLeft Presio…" at bounding box center [305, 123] width 117 height 52
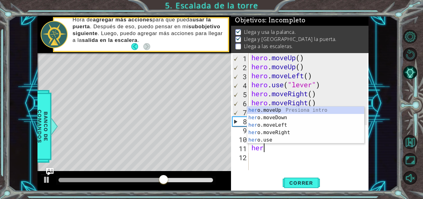
type textarea "hero"
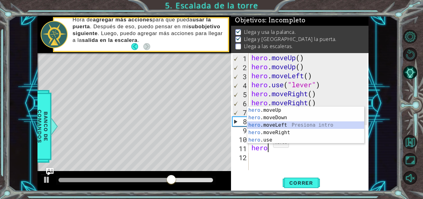
click at [266, 125] on div "hero .moveUp Presiona intro hero .moveDown Presiona intro hero .moveLeft Presio…" at bounding box center [305, 132] width 117 height 52
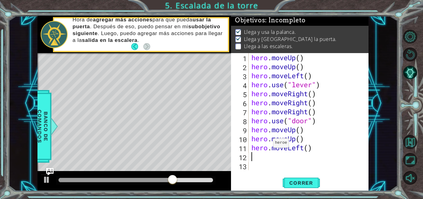
scroll to position [0, 0]
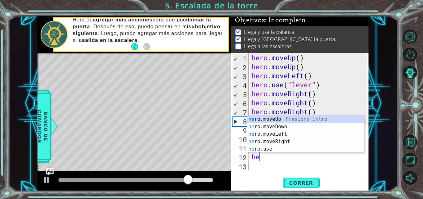
type textarea "hero"
click at [268, 135] on div "hero .moveUp Presiona intro hero .moveDown Presiona intro hero .moveLeft Presio…" at bounding box center [305, 141] width 117 height 52
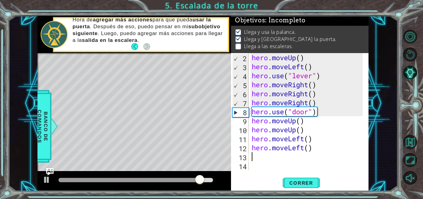
scroll to position [9, 0]
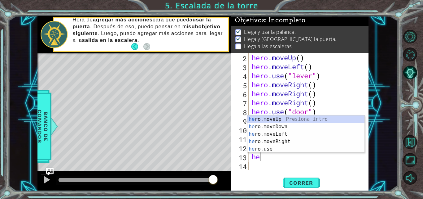
type textarea "her"
click at [273, 135] on div "her o.moveUp Presiona intro her o.moveDown Presiona intro her o.moveLeft Presio…" at bounding box center [306, 141] width 117 height 52
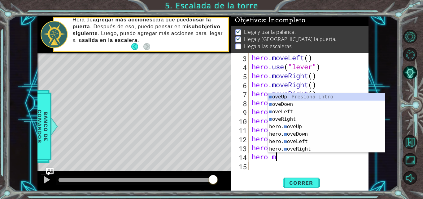
scroll to position [0, 1]
type textarea "hero mo"
click at [284, 94] on div "mo veUp Presiona intro mo veDown Presiona intro mo veLeft Presiona intro mo veR…" at bounding box center [326, 130] width 117 height 74
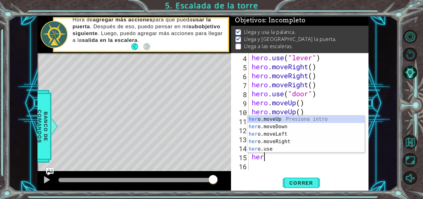
scroll to position [0, 0]
type textarea "h"
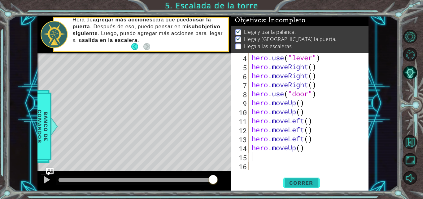
click at [295, 181] on span "Correr" at bounding box center [301, 182] width 36 height 6
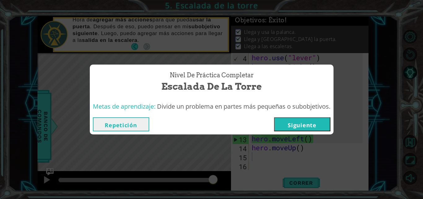
click at [311, 118] on button "Siguiente" at bounding box center [302, 124] width 56 height 14
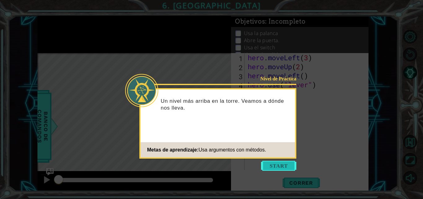
click at [268, 165] on button "Start" at bounding box center [278, 165] width 35 height 10
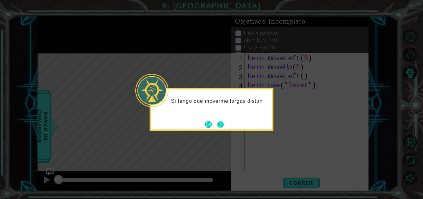
click at [220, 122] on button "Next" at bounding box center [220, 124] width 7 height 7
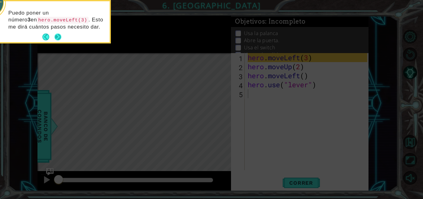
click at [58, 33] on button "Next" at bounding box center [58, 36] width 7 height 7
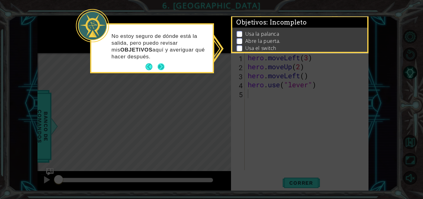
click at [162, 69] on button "Next" at bounding box center [161, 66] width 7 height 7
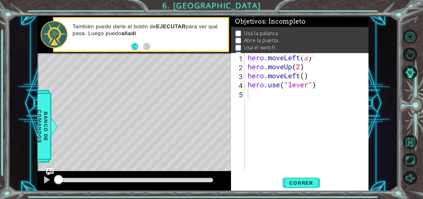
click at [239, 32] on p at bounding box center [238, 33] width 6 height 6
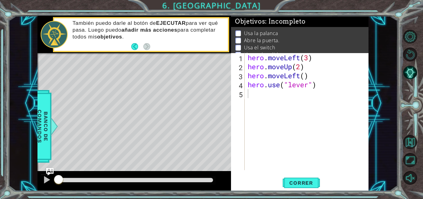
click at [261, 96] on div "hero . moveLeft ( 3 ) hero . moveUp ( 2 ) hero . moveLeft ( ) hero . use ( "lev…" at bounding box center [309, 120] width 124 height 135
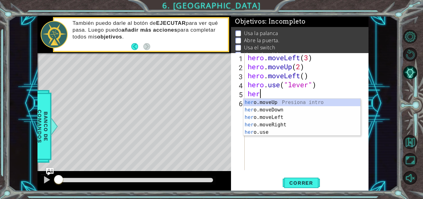
scroll to position [0, 0]
click at [269, 116] on div "her o.moveUp Presiona intro her o.moveDown Presiona intro her o.moveLeft Presio…" at bounding box center [302, 125] width 117 height 52
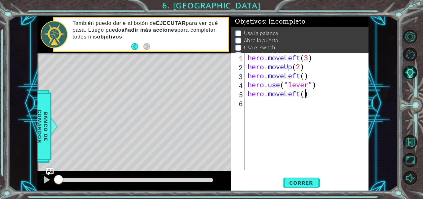
type textarea "hero.moveLeft(3)"
click at [268, 107] on div "hero . moveLeft ( 3 ) hero . moveUp ( 2 ) hero . moveLeft ( ) hero . use ( "lev…" at bounding box center [309, 120] width 124 height 135
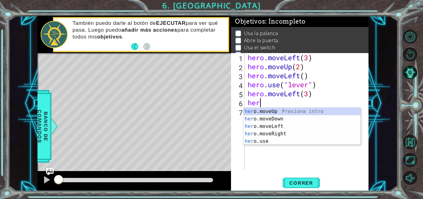
scroll to position [0, 0]
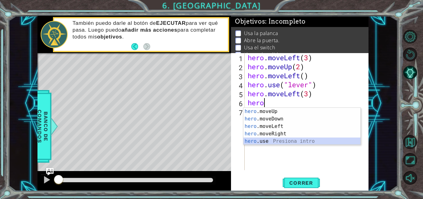
click at [264, 142] on div "hero .moveUp Presiona intro hero .moveDown Presiona intro hero .moveLeft Presio…" at bounding box center [302, 134] width 117 height 52
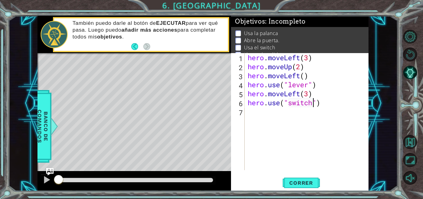
scroll to position [0, 3]
click at [295, 182] on span "Correr" at bounding box center [301, 182] width 36 height 6
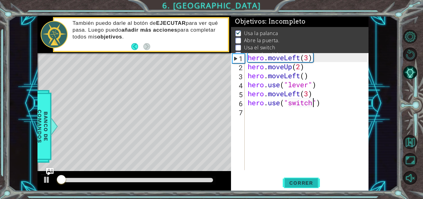
scroll to position [8, 0]
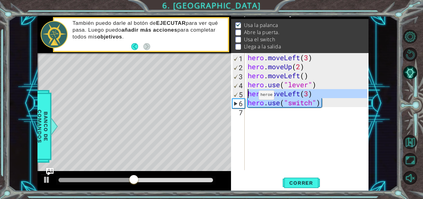
drag, startPoint x: 327, startPoint y: 106, endPoint x: 249, endPoint y: 96, distance: 78.4
click at [249, 96] on div "hero . moveLeft ( 3 ) hero . moveUp ( 2 ) hero . moveLeft ( ) hero . use ( "lev…" at bounding box center [309, 120] width 124 height 135
type textarea "hero.moveLeft(3) hero.use("switch")"
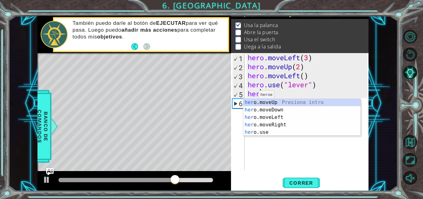
scroll to position [0, 0]
click at [273, 117] on div "her o.moveUp Presiona intro her o.moveDown Presiona intro her o.moveLeft Presio…" at bounding box center [302, 125] width 117 height 52
type textarea "hero.moveLeft(1)"
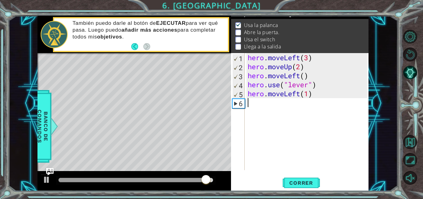
click at [253, 102] on div "hero . moveLeft ( 3 ) hero . moveUp ( 2 ) hero . moveLeft ( ) hero . use ( "lev…" at bounding box center [309, 120] width 124 height 135
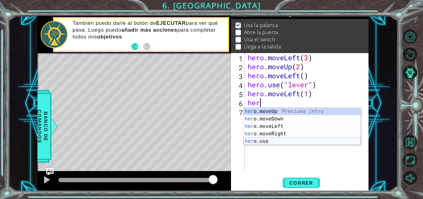
click at [263, 140] on div "her o.moveUp Presiona intro her o.moveDown Presiona intro her o.moveLeft Presio…" at bounding box center [302, 134] width 117 height 52
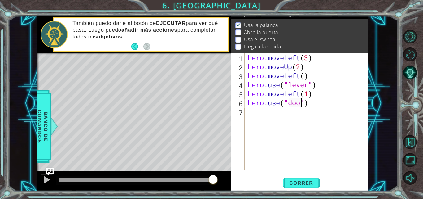
type textarea "hero.use("door")"
click at [255, 112] on div "hero . moveLeft ( 3 ) hero . moveUp ( 2 ) hero . moveLeft ( ) hero . use ( "lev…" at bounding box center [309, 120] width 124 height 135
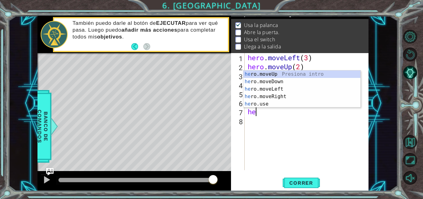
scroll to position [0, 0]
click at [261, 73] on div "hero .moveUp Presiona intro hero .moveDown Presiona intro hero .moveLeft Presio…" at bounding box center [302, 96] width 117 height 52
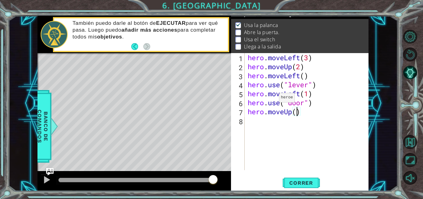
type textarea "hero.moveUp(2)"
click at [264, 119] on div "hero . moveLeft ( 3 ) hero . moveUp ( 2 ) hero . moveLeft ( ) hero . use ( "lev…" at bounding box center [309, 120] width 124 height 135
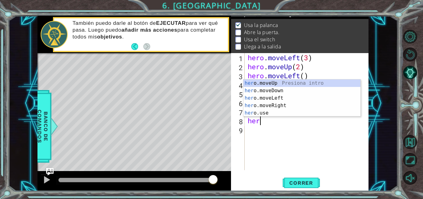
scroll to position [0, 0]
click at [271, 107] on div "hero .moveUp Presiona intro hero .moveDown Presiona intro hero .moveLeft Presio…" at bounding box center [302, 105] width 117 height 52
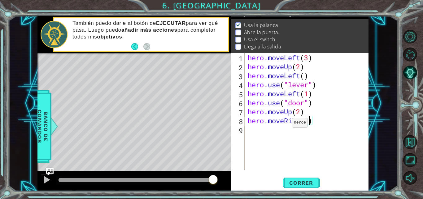
type textarea "hero.moveRight(2)"
click at [257, 130] on div "hero . moveLeft ( 3 ) hero . moveUp ( 2 ) hero . moveLeft ( ) hero . use ( "lev…" at bounding box center [309, 120] width 124 height 135
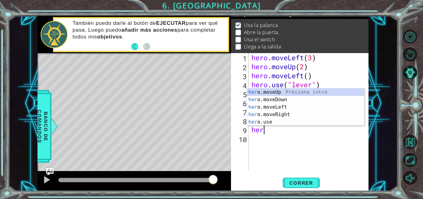
scroll to position [0, 0]
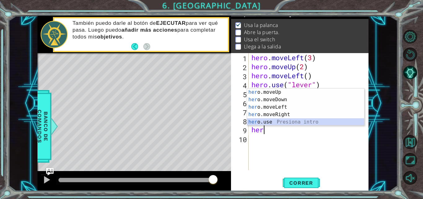
click at [261, 121] on div "her o.moveUp Presiona intro her o.moveDown Presiona intro her o.moveLeft Presio…" at bounding box center [305, 114] width 117 height 52
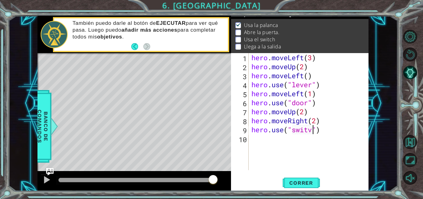
scroll to position [0, 3]
type textarea "hero.use("switch")"
click at [263, 142] on div "hero . moveLeft ( 3 ) hero . moveUp ( 2 ) hero . moveLeft ( ) hero . use ( "lev…" at bounding box center [310, 120] width 120 height 135
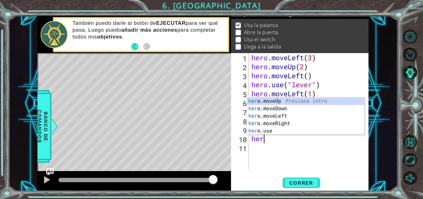
scroll to position [0, 0]
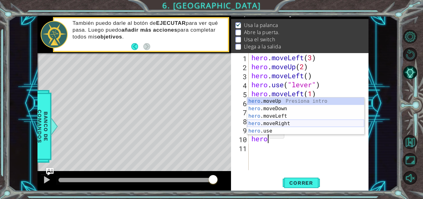
click at [268, 125] on div "hero .moveUp Presiona intro hero .moveDown Presiona intro hero .moveLeft Presio…" at bounding box center [305, 123] width 117 height 52
type textarea "hero.moveRight(1)"
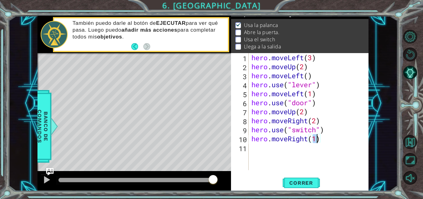
click at [253, 151] on div "hero . moveLeft ( 3 ) hero . moveUp ( 2 ) hero . moveLeft ( ) hero . use ( "lev…" at bounding box center [310, 120] width 120 height 135
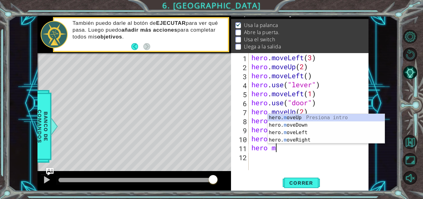
scroll to position [0, 1]
click at [277, 119] on div "hero. mo veUp Presiona intro hero. mo veDown Presiona intro hero. mo veLeft Pre…" at bounding box center [326, 136] width 117 height 45
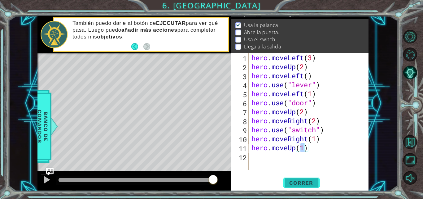
type textarea "hero.moveUp(1)"
click at [289, 179] on button "Correr" at bounding box center [301, 183] width 37 height 14
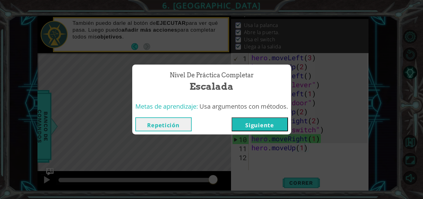
click at [269, 127] on button "Siguiente" at bounding box center [260, 124] width 56 height 14
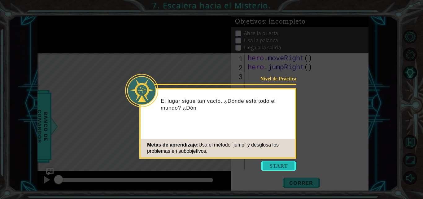
click at [268, 162] on button "Start" at bounding box center [278, 165] width 35 height 10
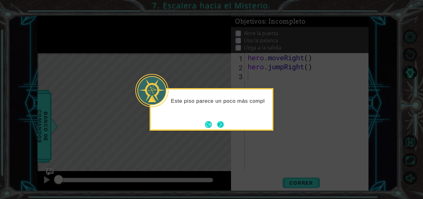
click at [221, 126] on button "Next" at bounding box center [220, 124] width 7 height 7
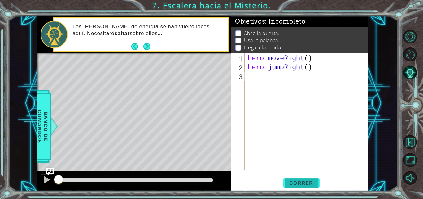
click at [294, 181] on span "Correr" at bounding box center [301, 182] width 36 height 6
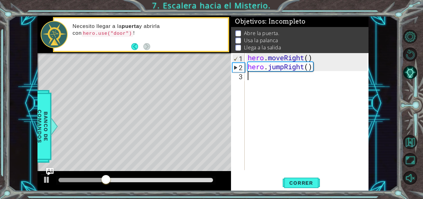
click at [253, 79] on div "hero . moveRight ( ) hero . jumpRight ( )" at bounding box center [309, 120] width 124 height 135
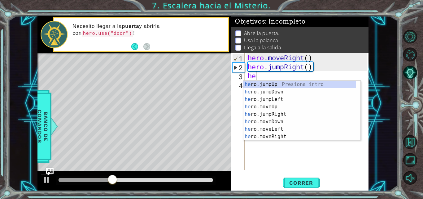
scroll to position [0, 0]
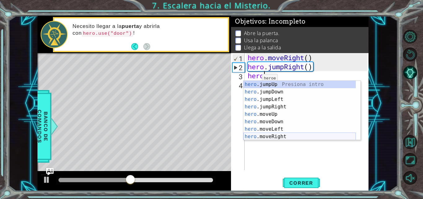
click at [269, 138] on div "hero .jumpUp Presiona intro hero .jumpDown Presiona intro hero .jumpLeft Presio…" at bounding box center [300, 118] width 112 height 74
type textarea "hero.moveRight(1)"
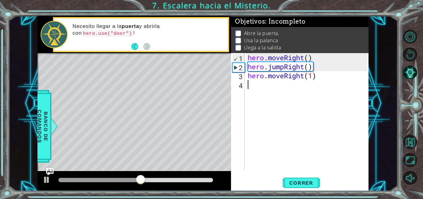
click at [257, 86] on div "hero . moveRight ( ) hero . jumpRight ( ) hero . moveRight ( 1 )" at bounding box center [309, 120] width 124 height 135
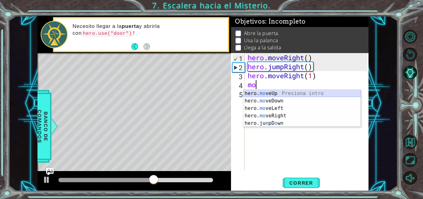
click at [266, 92] on div "hero. mo veUp Presiona intro hero. mo veDown Presiona intro hero. mo veLeft Pre…" at bounding box center [302, 116] width 117 height 52
type textarea "hero.moveUp(1)"
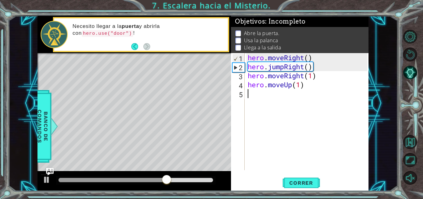
click at [256, 92] on div "hero . moveRight ( ) hero . jumpRight ( ) hero . moveRight ( 1 ) hero . moveUp …" at bounding box center [309, 120] width 124 height 135
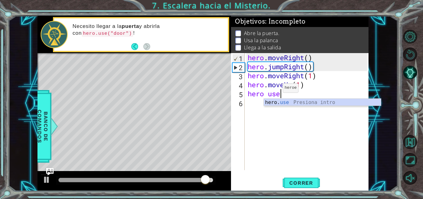
scroll to position [0, 1]
click at [291, 102] on div "hero. use Presiona intro" at bounding box center [322, 110] width 117 height 22
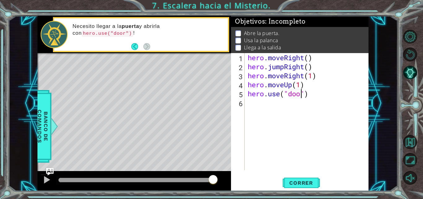
type textarea "hero.use("door")"
click at [272, 107] on div "hero . moveRight ( ) hero . jumpRight ( ) hero . moveRight ( 1 ) hero . moveUp …" at bounding box center [309, 120] width 124 height 135
click at [297, 182] on button "Correr" at bounding box center [301, 183] width 37 height 14
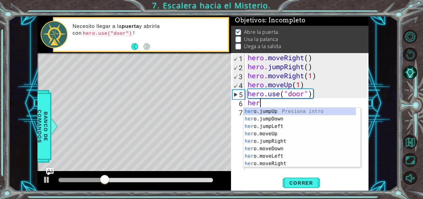
scroll to position [0, 0]
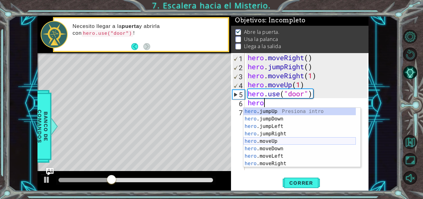
click at [258, 142] on div "hero .jumpUp Presiona intro hero .jumpDown Presiona intro hero .jumpLeft Presio…" at bounding box center [300, 145] width 112 height 74
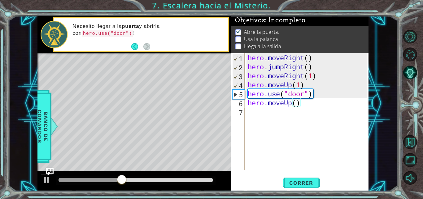
scroll to position [0, 2]
type textarea "hero.moveUp(2)"
click at [246, 114] on div "hero.moveUp(2) 1 2 3 4 5 6 7 hero . moveRight ( ) hero . jumpRight ( ) hero . m…" at bounding box center [299, 111] width 136 height 117
click at [250, 111] on div "hero . moveRight ( ) hero . jumpRight ( ) hero . moveRight ( 1 ) hero . moveUp …" at bounding box center [309, 120] width 124 height 135
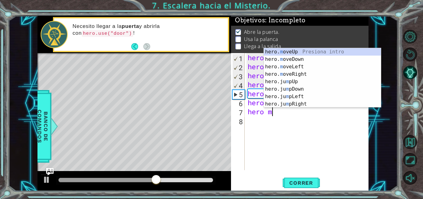
scroll to position [0, 1]
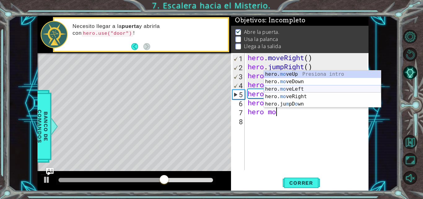
click at [274, 90] on div "hero. mo veUp Presiona intro hero. mo veDown Presiona intro hero. mo veLeft Pre…" at bounding box center [322, 96] width 117 height 52
type textarea "hero.moveLeft(1)"
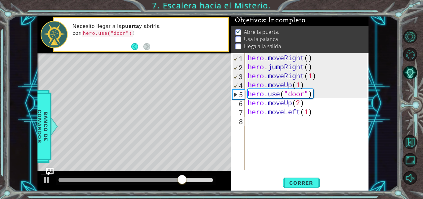
click at [251, 122] on div "hero . moveRight ( ) hero . jumpRight ( ) hero . moveRight ( 1 ) hero . moveUp …" at bounding box center [309, 120] width 124 height 135
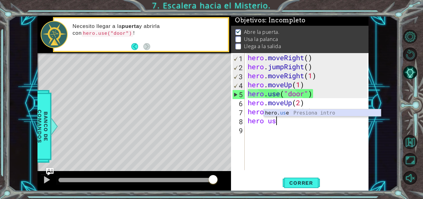
click at [293, 110] on div "hero. us e Presiona intro" at bounding box center [322, 120] width 117 height 22
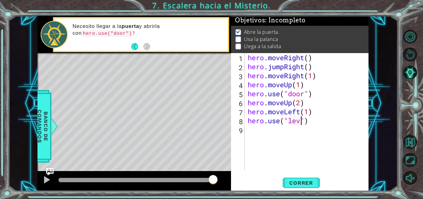
scroll to position [0, 3]
type textarea "hero.use("lever")"
click at [261, 132] on div "hero . moveRight ( ) hero . jumpRight ( ) hero . moveRight ( 1 ) hero . moveUp …" at bounding box center [309, 120] width 124 height 135
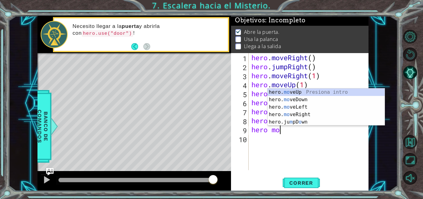
scroll to position [0, 1]
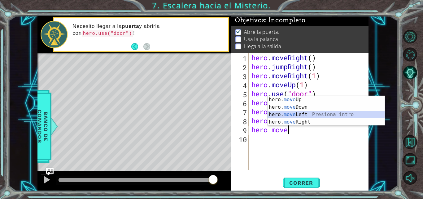
click at [283, 117] on div "hero. move Up Presiona intro hero. move Down Presiona intro hero. move Left Pre…" at bounding box center [326, 118] width 117 height 45
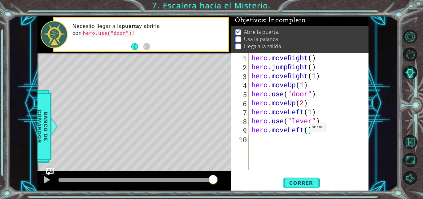
type textarea "hero.moveLeft(2)"
click at [263, 140] on div "hero . moveRight ( ) hero . jumpRight ( ) hero . moveRight ( 1 ) hero . moveUp …" at bounding box center [310, 120] width 120 height 135
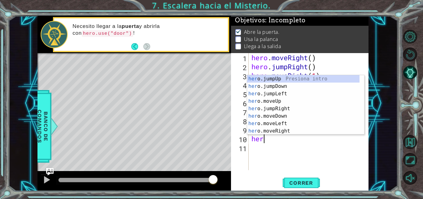
scroll to position [0, 0]
type textarea "hero"
click at [266, 77] on div "hero .jumpUp Presiona intro hero .jumpDown Presiona intro hero .jumpLeft Presio…" at bounding box center [303, 112] width 112 height 74
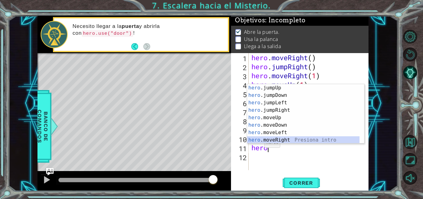
click at [278, 139] on div "hero .jumpUp Presiona intro hero .jumpDown Presiona intro hero .jumpLeft Presio…" at bounding box center [303, 121] width 112 height 74
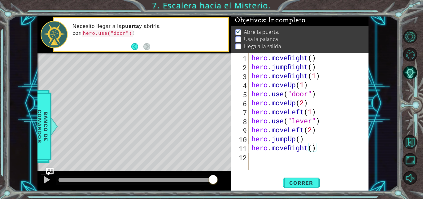
scroll to position [0, 3]
type textarea "hero.moveRight(2)"
click at [290, 182] on span "Correr" at bounding box center [301, 182] width 36 height 6
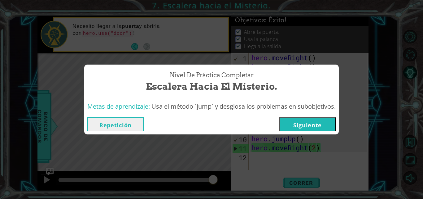
click at [292, 117] on button "Siguiente" at bounding box center [307, 124] width 56 height 14
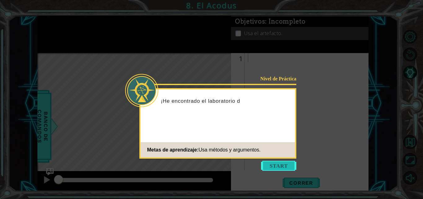
click at [271, 161] on button "Start" at bounding box center [278, 165] width 35 height 10
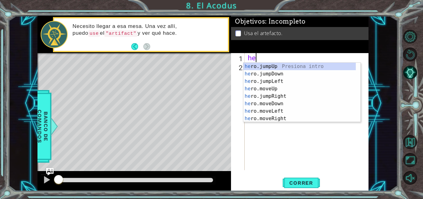
type textarea "her"
click at [264, 67] on div "her o.jumpUp Presiona intro her o.jumpDown Presiona intro her o.jumpLeft Presio…" at bounding box center [300, 100] width 112 height 74
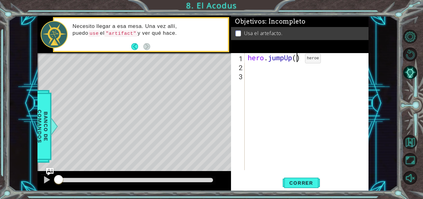
click at [296, 60] on div "hero . jumpUp ( )" at bounding box center [309, 120] width 124 height 135
type textarea "hero.jumpUp(2)"
click at [251, 72] on div "hero . jumpUp ( 2 )" at bounding box center [309, 120] width 124 height 135
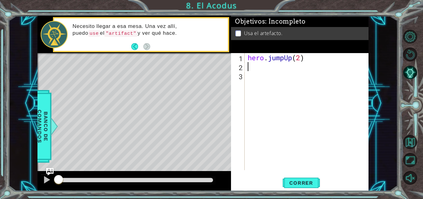
click at [250, 71] on div "hero . jumpUp ( 2 )" at bounding box center [309, 120] width 124 height 135
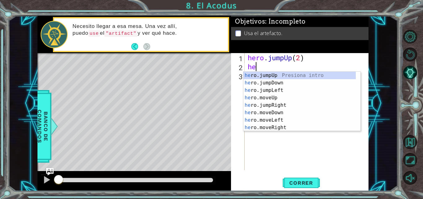
type textarea "her"
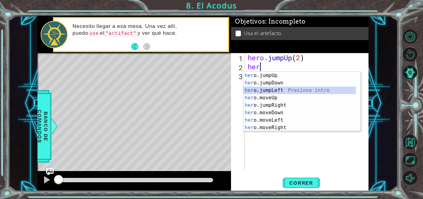
click at [265, 92] on div "her o.jumpUp Presiona intro her o.jumpDown Presiona intro her o.jumpLeft Presio…" at bounding box center [300, 109] width 112 height 74
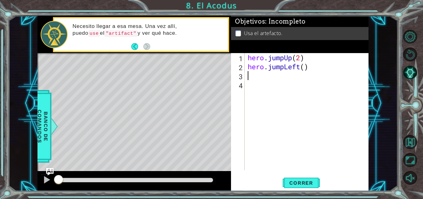
scroll to position [0, 0]
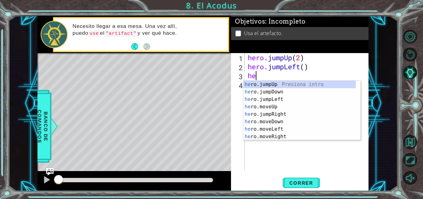
type textarea "her"
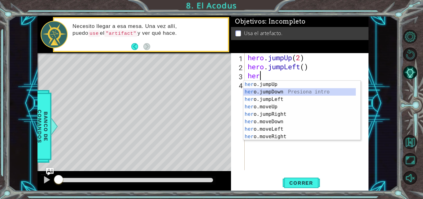
click at [259, 92] on div "her o.jumpUp Presiona intro her o.jumpDown Presiona intro her o.jumpLeft Presio…" at bounding box center [300, 118] width 112 height 74
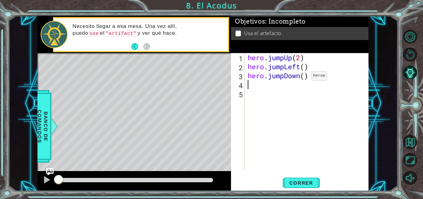
click at [302, 77] on div "hero . jumpUp ( 2 ) hero . jumpLeft ( ) hero . jumpDown ( )" at bounding box center [309, 120] width 124 height 135
click at [304, 77] on div "hero . jumpUp ( 2 ) hero . jumpLeft ( ) hero . jumpDown ( )" at bounding box center [309, 120] width 124 height 135
type textarea "hero.jumpDown(2)"
click at [257, 87] on div "hero . jumpUp ( 2 ) hero . jumpLeft ( ) hero . jumpDown ( 2 )" at bounding box center [309, 120] width 124 height 135
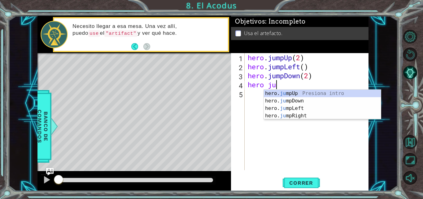
scroll to position [0, 1]
type textarea "hero jump"
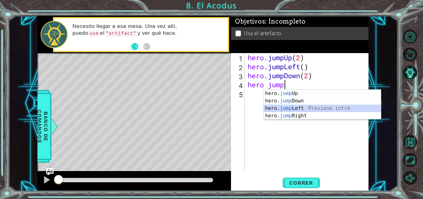
click at [279, 109] on div "hero. jump Up Presiona intro hero. jump Down Presiona intro hero. jump Left Pre…" at bounding box center [322, 112] width 117 height 45
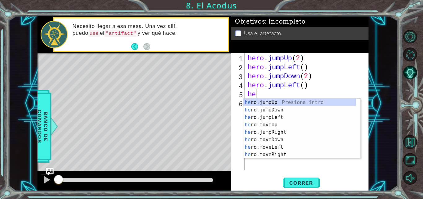
type textarea "hero"
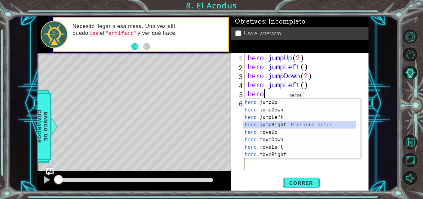
click at [279, 126] on div "hero .jumpUp Presiona intro hero .jumpDown Presiona intro hero .jumpLeft Presio…" at bounding box center [300, 136] width 112 height 74
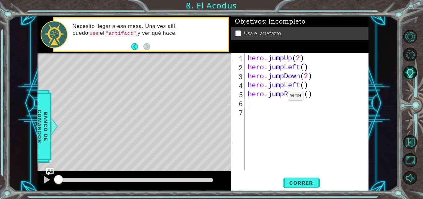
scroll to position [0, 0]
click at [309, 94] on div "hero . jumpUp ( 2 ) hero . jumpLeft ( ) hero . jumpDown ( 2 ) hero . jumpLeft (…" at bounding box center [309, 120] width 124 height 135
type textarea "hero.jumpRight(2)"
click at [253, 102] on div "hero . jumpUp ( 2 ) hero . jumpLeft ( ) hero . jumpDown ( 2 ) hero . jumpLeft (…" at bounding box center [309, 120] width 124 height 135
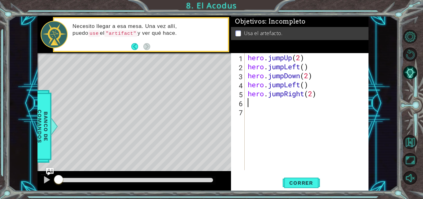
scroll to position [0, 0]
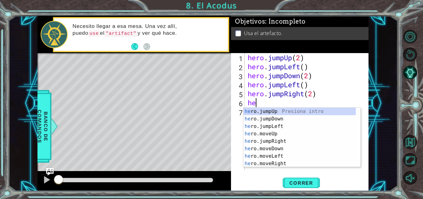
type textarea "her"
click at [267, 142] on div "her o.jumpUp Presiona intro her o.jumpDown Presiona intro her o.jumpLeft Presio…" at bounding box center [300, 145] width 112 height 74
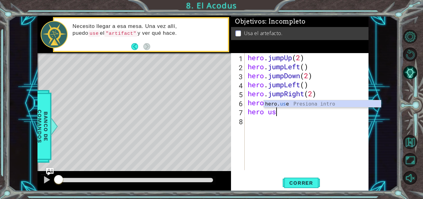
scroll to position [0, 1]
click at [280, 104] on div "hero. use Presiona intro" at bounding box center [322, 111] width 117 height 22
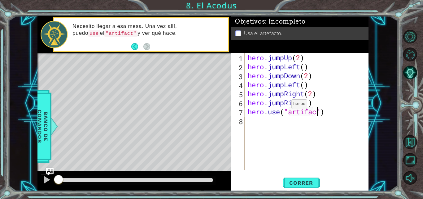
scroll to position [0, 3]
click at [303, 182] on span "Correr" at bounding box center [301, 182] width 36 height 6
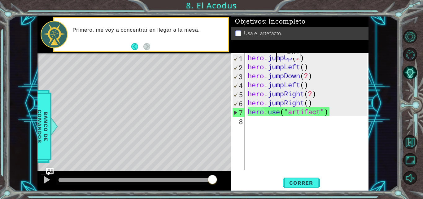
click at [276, 55] on div "hero . jumpUp ( 2 ) hero . jumpLeft ( ) hero . jumpDown ( 2 ) hero . jumpLeft (…" at bounding box center [309, 120] width 124 height 135
click at [285, 60] on div "hero . jumpUp ( 2 ) hero . jumpLeft ( ) hero . jumpDown ( 2 ) hero . jumpLeft (…" at bounding box center [309, 120] width 124 height 135
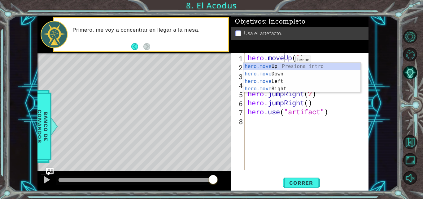
scroll to position [0, 2]
click at [278, 94] on div "hero . moveUp ( 2 ) hero . jumpLeft ( ) hero . jumpDown ( 2 ) hero . jumpLeft (…" at bounding box center [309, 120] width 124 height 135
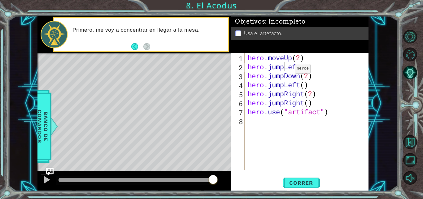
click at [286, 70] on div "hero . moveUp ( 2 ) hero . jumpLeft ( ) hero . jumpDown ( 2 ) hero . jumpLeft (…" at bounding box center [309, 120] width 124 height 135
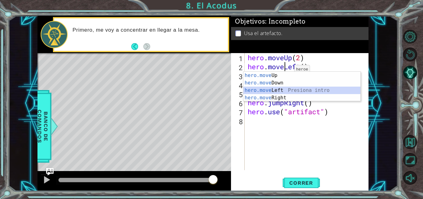
click at [276, 89] on div "hero.move Up Presiona intro hero.move Down Presiona intro hero.move Left Presio…" at bounding box center [302, 94] width 117 height 45
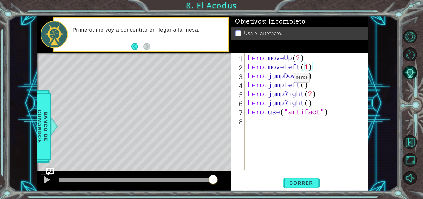
click at [285, 79] on div "hero . moveUp ( 2 ) hero . moveLeft ( 1 ) hero . jumpDown ( 2 ) hero . jumpLeft…" at bounding box center [309, 120] width 124 height 135
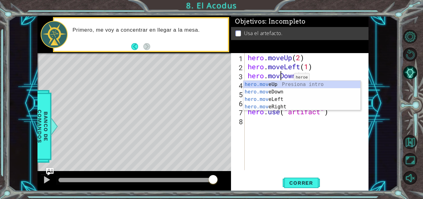
type textarea "hero.moveDown(2)"
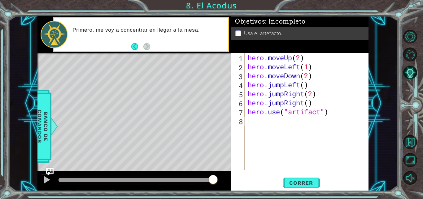
click at [290, 134] on div "hero . moveUp ( 2 ) hero . moveLeft ( 1 ) hero . moveDown ( 2 ) hero . jumpLeft…" at bounding box center [309, 120] width 124 height 135
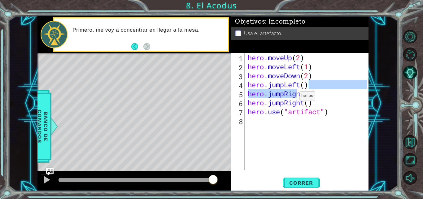
drag, startPoint x: 314, startPoint y: 87, endPoint x: 285, endPoint y: 98, distance: 30.7
click at [285, 98] on div "hero . moveUp ( 2 ) hero . moveLeft ( 1 ) hero . moveDown ( 2 ) hero . jumpLeft…" at bounding box center [309, 120] width 124 height 135
drag, startPoint x: 308, startPoint y: 93, endPoint x: 303, endPoint y: 94, distance: 5.6
click at [303, 94] on div "hero . moveUp ( 2 ) hero . moveLeft ( 1 ) hero . moveDown ( 2 ) hero . jumpLeft…" at bounding box center [309, 120] width 124 height 135
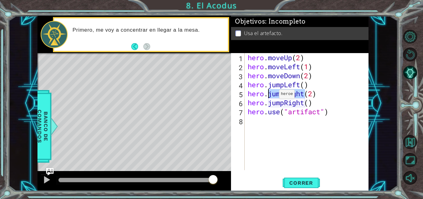
drag, startPoint x: 305, startPoint y: 94, endPoint x: 270, endPoint y: 95, distance: 35.3
click at [270, 95] on div "hero . moveUp ( 2 ) hero . moveLeft ( 1 ) hero . moveDown ( 2 ) hero . jumpLeft…" at bounding box center [309, 120] width 124 height 135
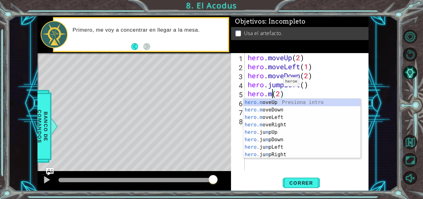
scroll to position [0, 2]
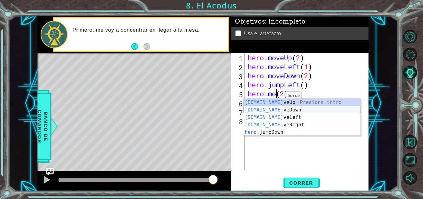
click at [272, 112] on div "hero.mo veUp Presiona intro hero.mo veDown Presiona intro hero.mo veLeft Presio…" at bounding box center [302, 125] width 117 height 52
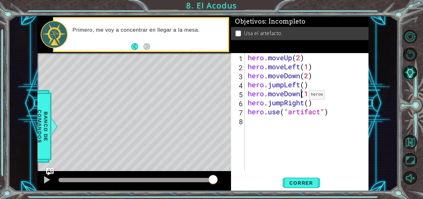
click at [300, 96] on div "hero . moveUp ( 2 ) hero . moveLeft ( 1 ) hero . moveDown ( 2 ) hero . jumpLeft…" at bounding box center [309, 120] width 124 height 135
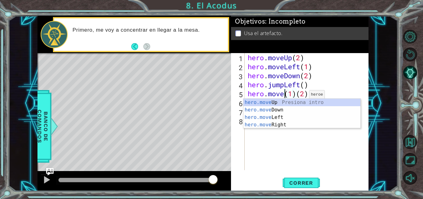
scroll to position [0, 2]
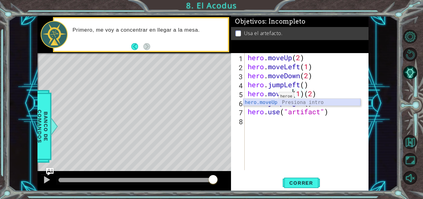
click at [261, 103] on div "hero.moveUp Presiona intro" at bounding box center [302, 110] width 117 height 22
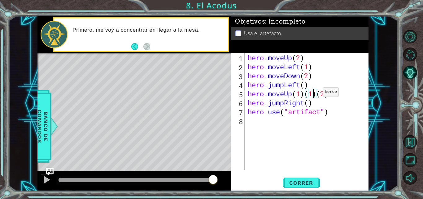
click at [314, 93] on div "hero . moveUp ( 2 ) hero . moveLeft ( 1 ) hero . moveDown ( 2 ) hero . jumpLeft…" at bounding box center [309, 120] width 124 height 135
click at [301, 94] on div "hero . moveUp ( 2 ) hero . moveLeft ( 1 ) hero . moveDown ( 2 ) hero . jumpLeft…" at bounding box center [309, 120] width 124 height 135
type textarea "hero.moveUp(2)"
click at [317, 148] on div "hero . moveUp ( 2 ) hero . moveLeft ( 1 ) hero . moveDown ( 2 ) hero . jumpLeft…" at bounding box center [309, 120] width 124 height 135
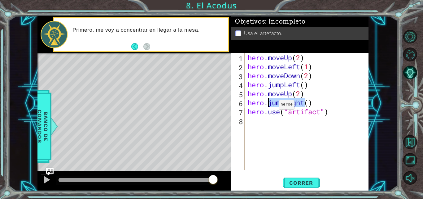
drag, startPoint x: 306, startPoint y: 105, endPoint x: 270, endPoint y: 106, distance: 36.3
click at [270, 106] on div "hero . moveUp ( 2 ) hero . moveLeft ( 1 ) hero . moveDown ( 2 ) hero . jumpLeft…" at bounding box center [309, 120] width 124 height 135
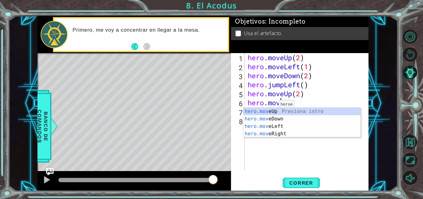
scroll to position [0, 2]
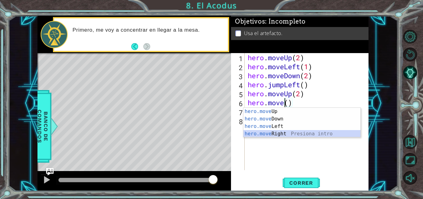
click at [272, 134] on div "hero.move Up Presiona intro hero.move Down Presiona intro hero.move Left Presio…" at bounding box center [302, 130] width 117 height 45
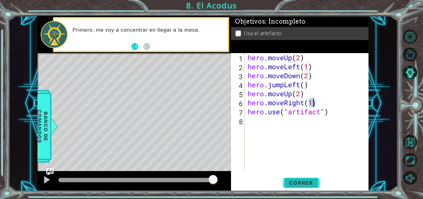
type textarea "hero.moveRight(1)"
click at [307, 181] on span "Correr" at bounding box center [301, 182] width 36 height 6
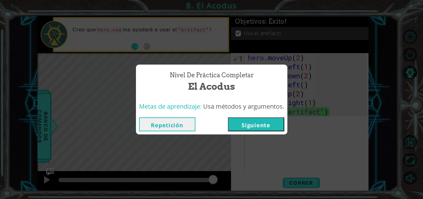
click at [271, 122] on button "Siguiente" at bounding box center [256, 124] width 56 height 14
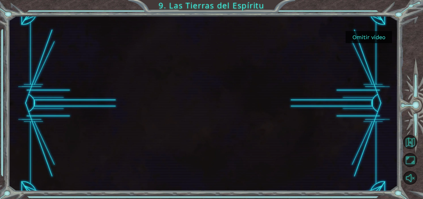
click at [366, 38] on button "Omitir video" at bounding box center [369, 37] width 46 height 12
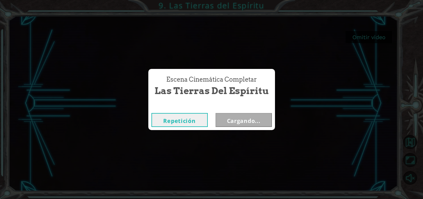
click at [378, 41] on div "Escena Cinemática Completar Las Tierras del Espíritu Repetición Cargando..." at bounding box center [211, 99] width 423 height 199
click at [251, 125] on button "Siguiente" at bounding box center [244, 120] width 56 height 14
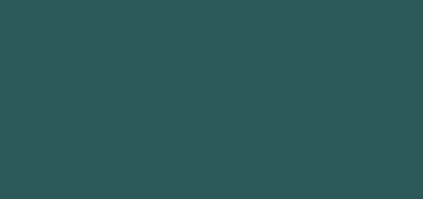
click at [251, 125] on body "Texto original Valora esta traducción Tu opinión servirá para ayudar a mejorar …" at bounding box center [211, 99] width 423 height 199
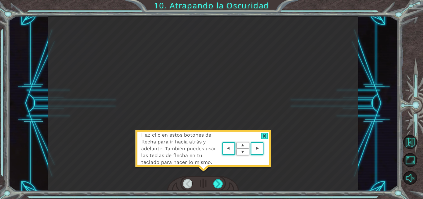
click at [263, 136] on div at bounding box center [264, 136] width 7 height 7
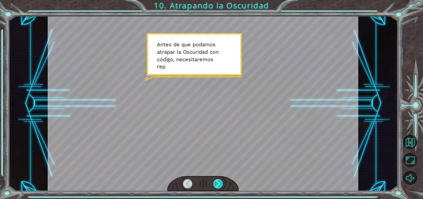
click at [216, 181] on div at bounding box center [218, 183] width 10 height 9
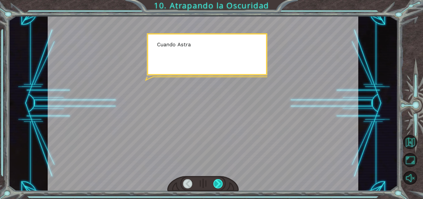
click at [216, 181] on div at bounding box center [218, 183] width 10 height 9
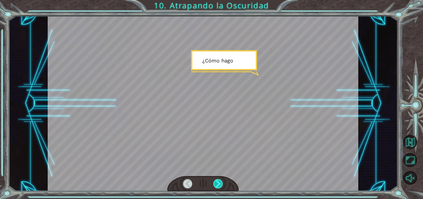
click at [216, 181] on div at bounding box center [218, 183] width 10 height 9
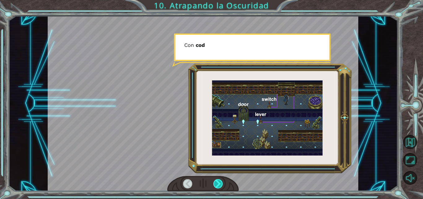
click at [216, 181] on div at bounding box center [218, 183] width 10 height 9
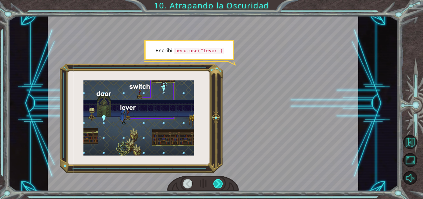
click at [216, 180] on div at bounding box center [218, 183] width 10 height 9
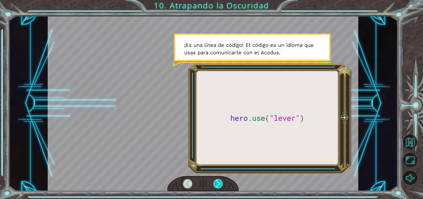
click at [216, 180] on div at bounding box center [218, 183] width 10 height 9
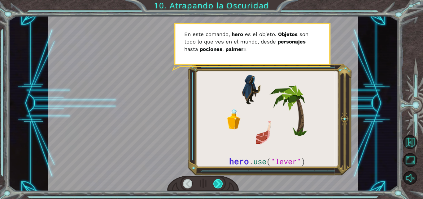
click at [216, 180] on div at bounding box center [218, 183] width 10 height 9
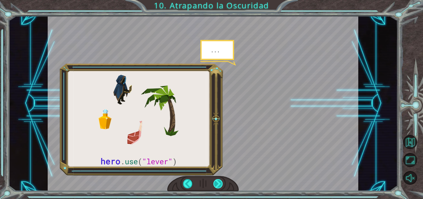
click at [216, 180] on div at bounding box center [218, 183] width 10 height 9
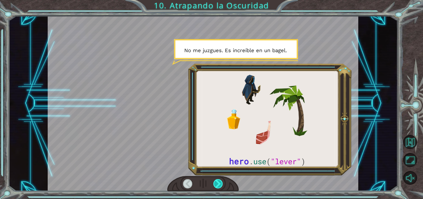
click at [216, 180] on div at bounding box center [218, 183] width 10 height 9
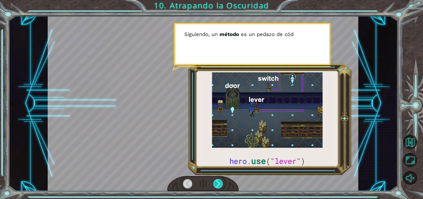
click at [216, 180] on div at bounding box center [218, 183] width 10 height 9
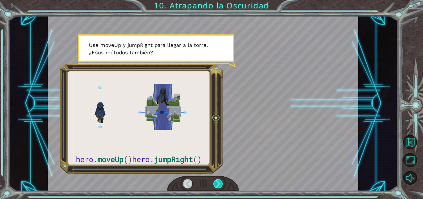
click at [216, 180] on div at bounding box center [218, 183] width 10 height 9
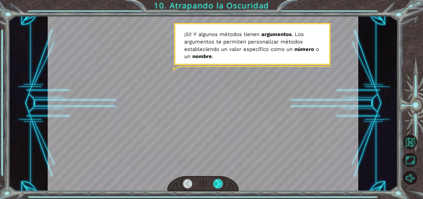
click at [216, 180] on div at bounding box center [218, 183] width 10 height 9
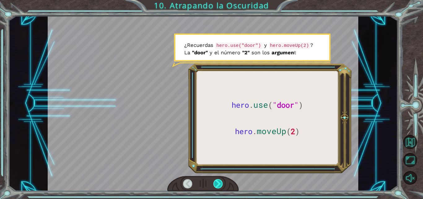
click at [216, 180] on div at bounding box center [218, 183] width 10 height 9
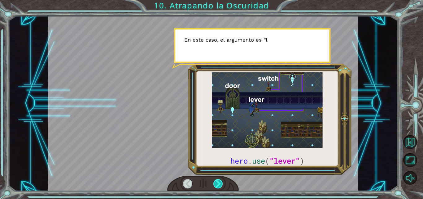
click at [216, 180] on div at bounding box center [218, 183] width 10 height 9
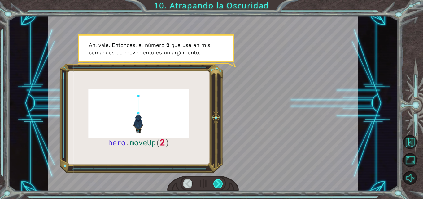
click at [216, 180] on div at bounding box center [218, 183] width 10 height 9
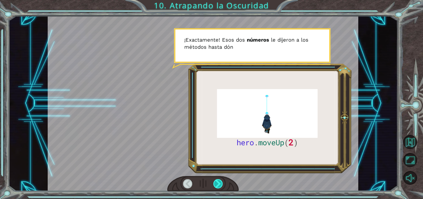
click at [216, 180] on div at bounding box center [218, 183] width 10 height 9
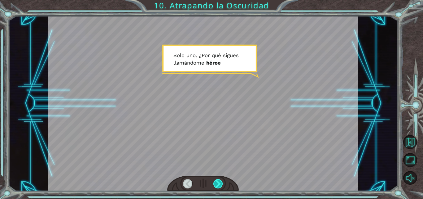
click at [216, 180] on div at bounding box center [218, 183] width 10 height 9
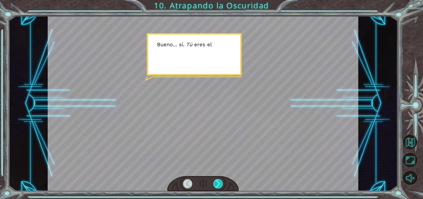
click at [216, 180] on div at bounding box center [218, 183] width 10 height 9
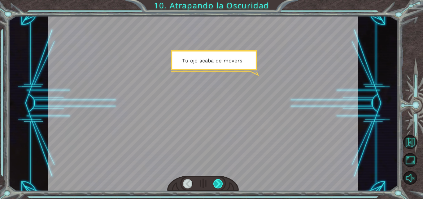
click at [216, 180] on div at bounding box center [218, 183] width 10 height 9
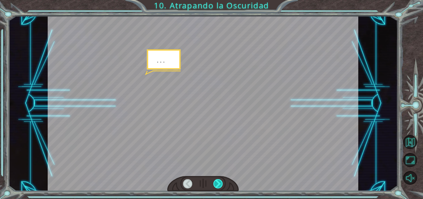
click at [216, 180] on div at bounding box center [218, 183] width 10 height 9
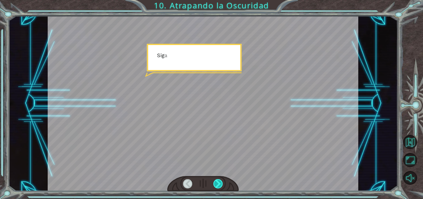
click at [216, 180] on div at bounding box center [218, 183] width 10 height 9
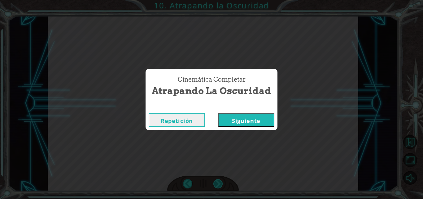
click at [216, 180] on div "Cinemática Completar Atrapando la Oscuridad Repetición Siguiente" at bounding box center [211, 99] width 423 height 199
click at [238, 118] on button "Siguiente" at bounding box center [246, 120] width 56 height 14
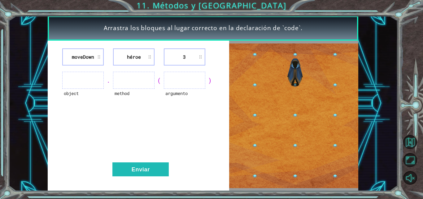
click at [88, 80] on ul at bounding box center [83, 80] width 42 height 17
click at [93, 81] on ul at bounding box center [83, 80] width 42 height 17
click at [172, 80] on ul at bounding box center [185, 80] width 42 height 17
click at [183, 81] on ul at bounding box center [185, 80] width 42 height 17
click at [131, 82] on ul at bounding box center [134, 80] width 42 height 17
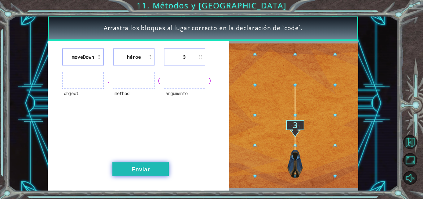
click at [144, 166] on button "Enviar" at bounding box center [140, 169] width 56 height 14
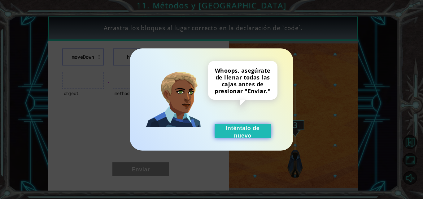
click at [235, 134] on button "Inténtalo de nuevo" at bounding box center [243, 131] width 56 height 14
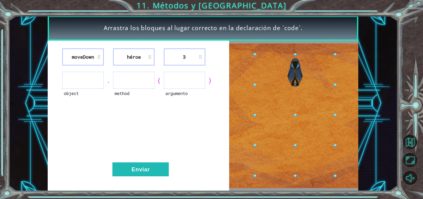
click at [183, 80] on ul at bounding box center [185, 80] width 42 height 17
click at [118, 74] on ul at bounding box center [134, 80] width 42 height 17
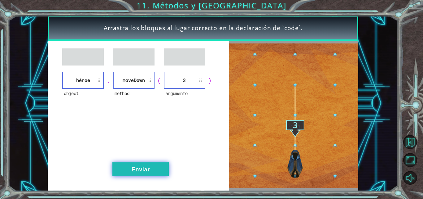
click at [147, 170] on button "Enviar" at bounding box center [140, 169] width 56 height 14
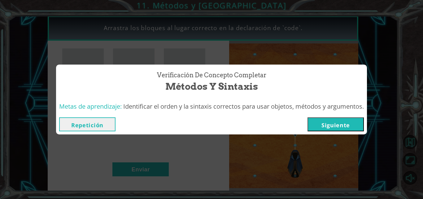
click at [325, 121] on button "Siguiente" at bounding box center [336, 124] width 56 height 14
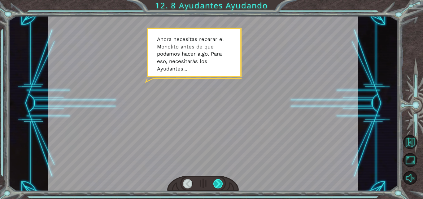
click at [217, 179] on div at bounding box center [218, 183] width 10 height 9
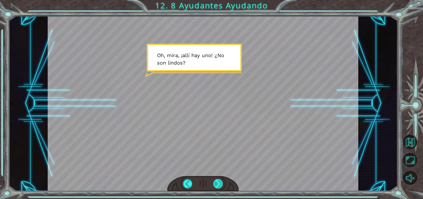
click at [218, 182] on div at bounding box center [218, 183] width 10 height 9
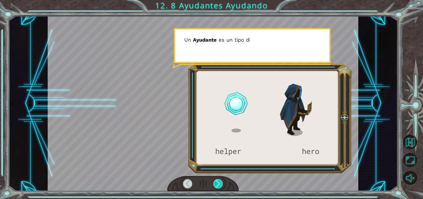
click at [218, 182] on div at bounding box center [218, 183] width 10 height 9
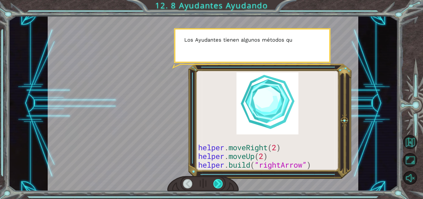
click at [218, 182] on div at bounding box center [218, 183] width 10 height 9
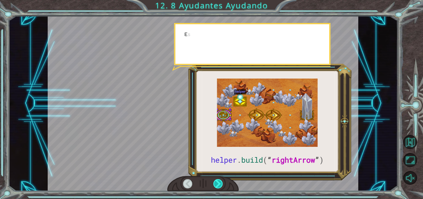
click at [218, 182] on div at bounding box center [218, 183] width 10 height 9
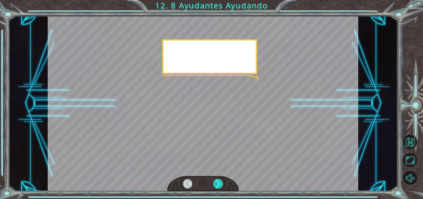
click at [218, 182] on div at bounding box center [218, 183] width 10 height 9
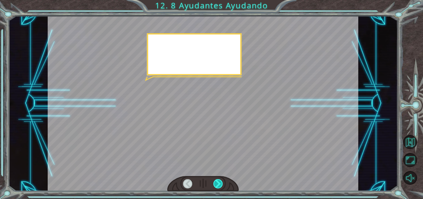
click at [218, 182] on div at bounding box center [218, 183] width 10 height 9
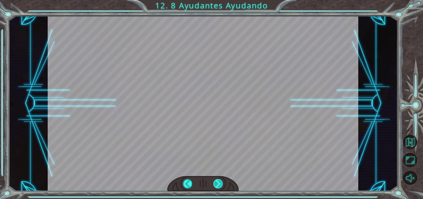
click at [218, 182] on div at bounding box center [218, 183] width 10 height 9
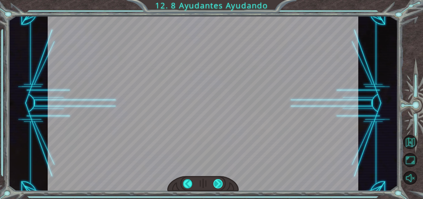
click at [218, 182] on div at bounding box center [218, 183] width 10 height 9
click at [268, 111] on div at bounding box center [203, 103] width 311 height 175
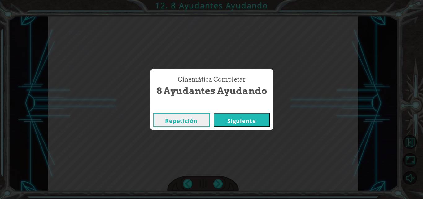
click at [243, 118] on button "Siguiente" at bounding box center [242, 120] width 56 height 14
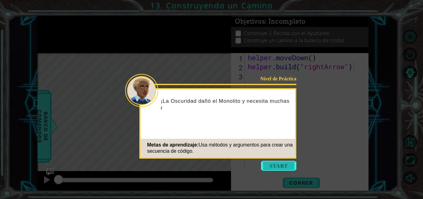
click at [280, 167] on button "Start" at bounding box center [278, 165] width 35 height 10
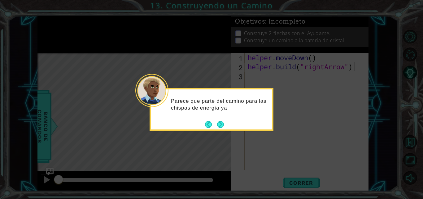
click at [224, 131] on icon at bounding box center [211, 99] width 423 height 199
click at [220, 128] on button "Next" at bounding box center [220, 124] width 7 height 7
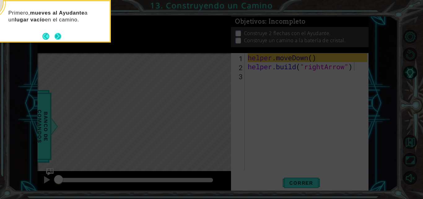
click at [61, 39] on button "Next" at bounding box center [58, 36] width 7 height 7
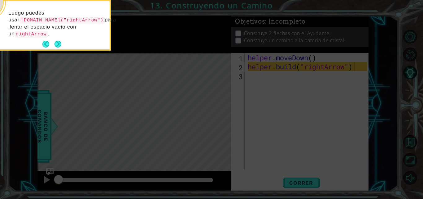
click at [147, 91] on icon at bounding box center [211, 99] width 423 height 199
click at [57, 47] on button "Next" at bounding box center [58, 44] width 7 height 7
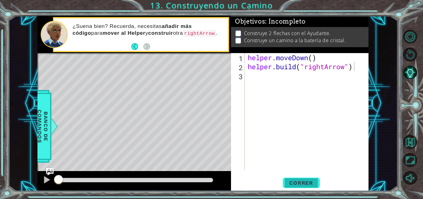
click at [297, 179] on button "Correr" at bounding box center [301, 183] width 37 height 14
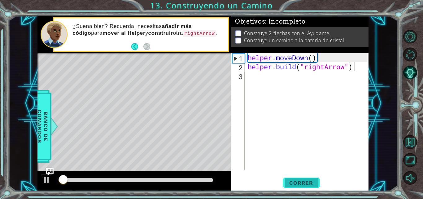
click at [304, 182] on span "Correr" at bounding box center [301, 182] width 36 height 6
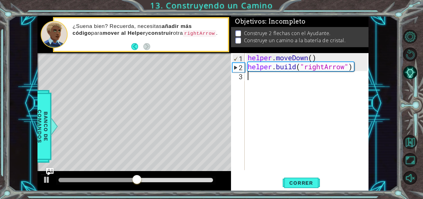
click at [256, 82] on div "helper . moveDown ( ) helper . build ( "rightArrow" )" at bounding box center [309, 120] width 124 height 135
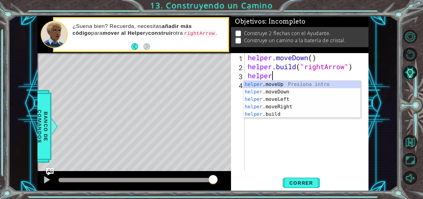
scroll to position [0, 1]
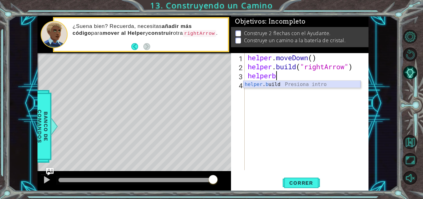
click at [297, 86] on div "helper . b uild Presiona intro" at bounding box center [302, 92] width 117 height 22
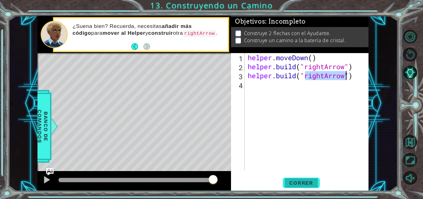
type textarea "helper.build("rightArrow")"
click at [293, 182] on span "Correr" at bounding box center [301, 182] width 36 height 6
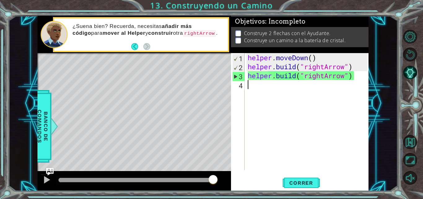
click at [256, 81] on div "helper . moveDown ( ) helper . build ( "rightArrow" ) helper . build ( "rightAr…" at bounding box center [309, 120] width 124 height 135
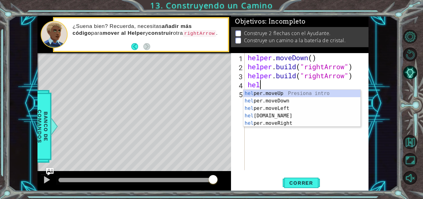
scroll to position [0, 0]
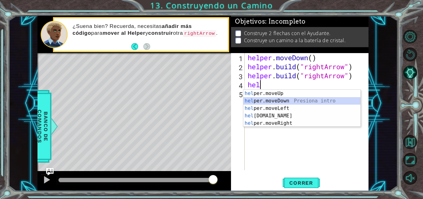
click at [264, 100] on div "hel per.moveUp Presiona intro hel per.moveDown Presiona intro hel per.moveLeft …" at bounding box center [302, 116] width 117 height 52
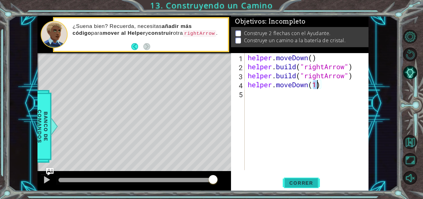
type textarea "helper.moveDown(1)"
click at [288, 182] on button "Correr" at bounding box center [301, 183] width 37 height 14
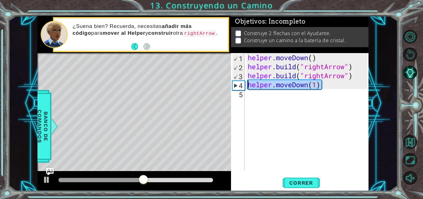
click at [214, 84] on div "1 ההההההההההההההההההההההההההההההההההההההההההההההההההההההההההההההההההההההההההההה…" at bounding box center [202, 103] width 331 height 175
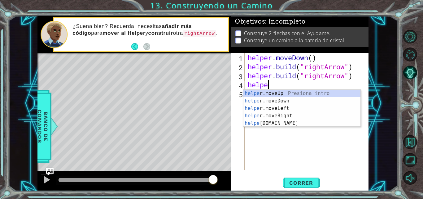
scroll to position [0, 1]
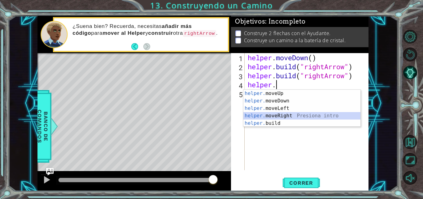
click at [271, 114] on div "helper. moveUp Presiona intro helper. moveDown Presiona intro helper. moveLeft …" at bounding box center [302, 116] width 117 height 52
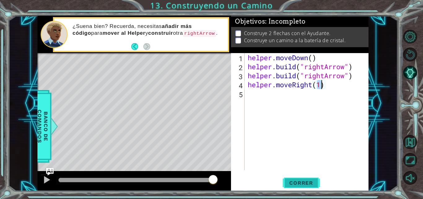
click at [307, 182] on span "Correr" at bounding box center [301, 182] width 36 height 6
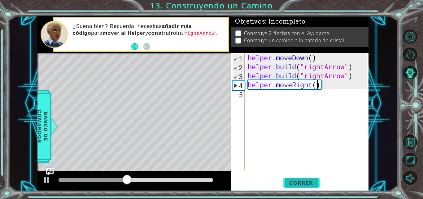
scroll to position [0, 3]
type textarea "helper.moveRight(3)"
click at [297, 179] on span "Correr" at bounding box center [301, 182] width 36 height 6
click at [269, 99] on div "helper . moveDown ( ) helper . build ( "rightArrow" ) helper . build ( "rightAr…" at bounding box center [309, 120] width 124 height 135
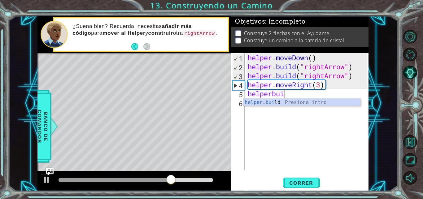
scroll to position [0, 2]
click at [269, 102] on div "helper . buil d Presiona intro" at bounding box center [302, 110] width 117 height 22
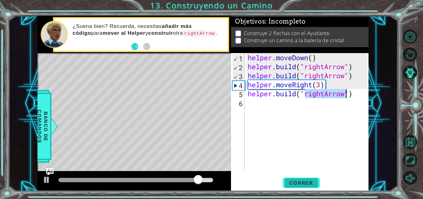
type textarea "helper.build("rightArrow")"
click at [299, 182] on span "Correr" at bounding box center [301, 182] width 36 height 6
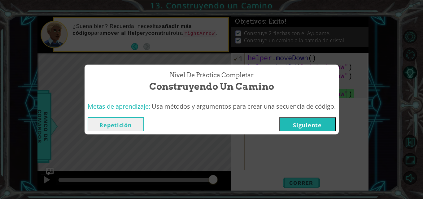
click at [310, 119] on button "Siguiente" at bounding box center [307, 124] width 56 height 14
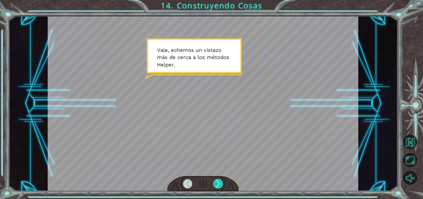
click at [220, 182] on div at bounding box center [218, 183] width 10 height 9
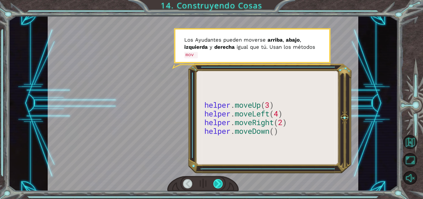
click at [216, 182] on div at bounding box center [218, 183] width 10 height 9
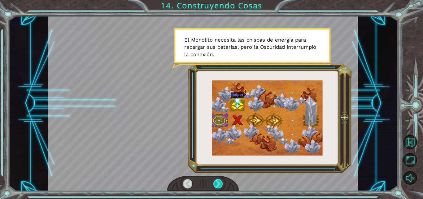
click at [219, 182] on div at bounding box center [218, 183] width 10 height 9
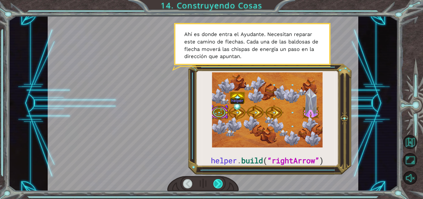
click at [219, 179] on div at bounding box center [218, 183] width 10 height 9
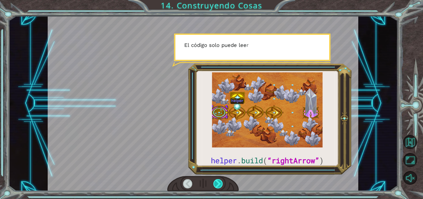
click at [219, 179] on div at bounding box center [218, 183] width 10 height 9
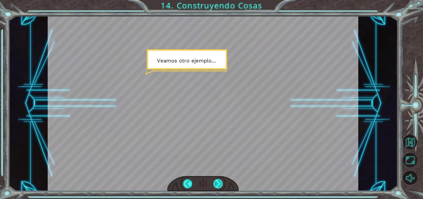
click at [219, 179] on div at bounding box center [218, 183] width 10 height 9
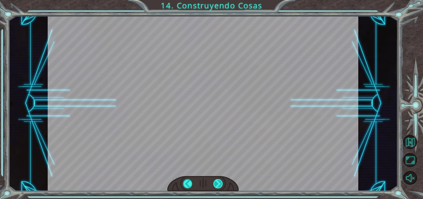
click at [218, 181] on div at bounding box center [218, 183] width 10 height 9
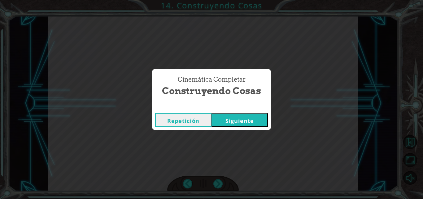
click at [246, 121] on button "Siguiente" at bounding box center [240, 120] width 56 height 14
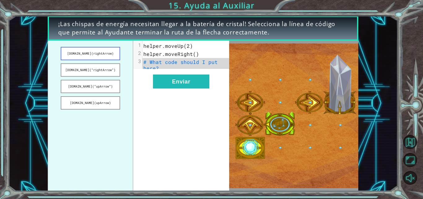
click at [92, 53] on button "helper.build(rightArrow)" at bounding box center [90, 53] width 59 height 13
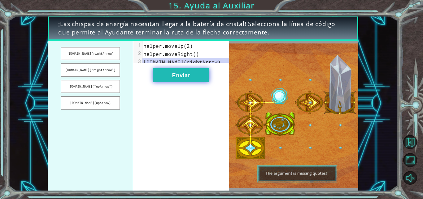
click at [174, 82] on button "Enviar" at bounding box center [181, 75] width 56 height 14
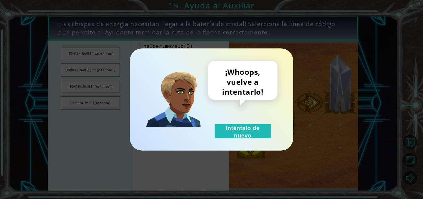
click at [233, 143] on div "¡Whoops, vuelve a intentarlo! Inténtalo de nuevo" at bounding box center [212, 99] width 164 height 102
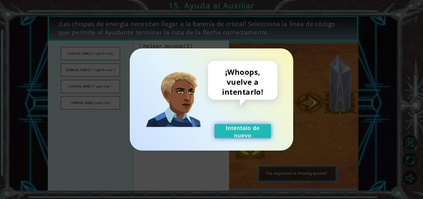
click at [235, 128] on button "Inténtalo de nuevo" at bounding box center [243, 131] width 56 height 14
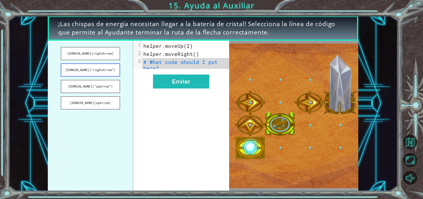
click at [92, 68] on button "helper.build(“rightArrow”)" at bounding box center [90, 69] width 59 height 13
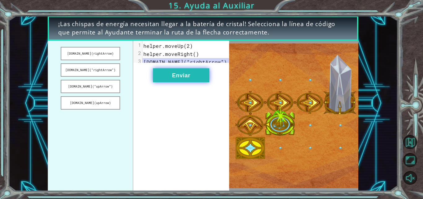
click at [172, 80] on button "Enviar" at bounding box center [181, 75] width 56 height 14
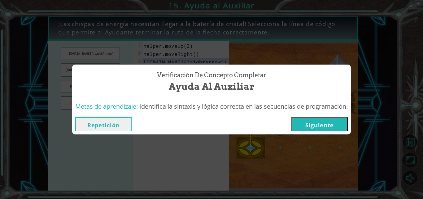
click at [325, 110] on span "Identifica la sintaxis y lógica correcta en las secuencias de programación." at bounding box center [243, 106] width 209 height 8
click at [319, 121] on button "Siguiente" at bounding box center [320, 124] width 56 height 14
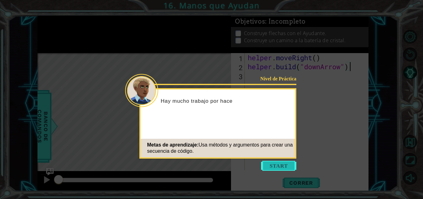
click at [290, 164] on button "Start" at bounding box center [278, 165] width 35 height 10
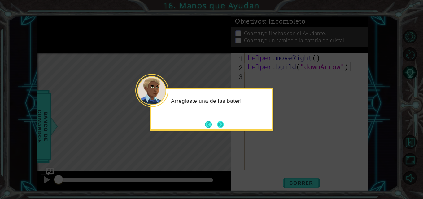
click at [218, 121] on button "Next" at bounding box center [220, 124] width 7 height 7
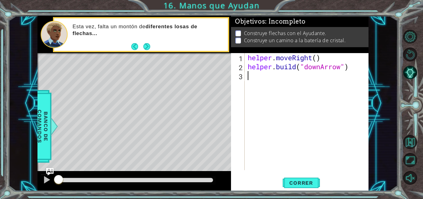
click at [250, 80] on div "helper . moveRight ( ) helper . build ( "downArrow" )" at bounding box center [309, 120] width 124 height 135
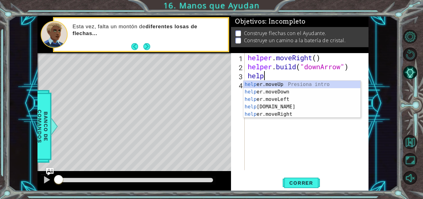
scroll to position [0, 1]
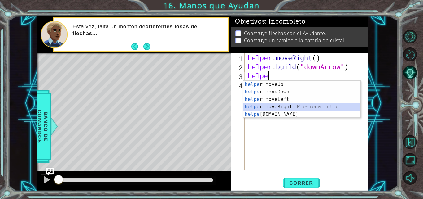
click at [271, 105] on div "helpe r.moveUp Presiona intro helpe r.moveDown Presiona intro helpe r.moveLeft …" at bounding box center [302, 107] width 117 height 52
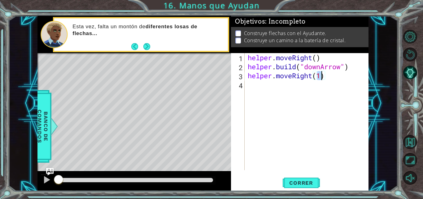
click at [260, 84] on div "helper . moveRight ( ) helper . build ( "downArrow" ) helper . moveRight ( 1 )" at bounding box center [309, 120] width 124 height 135
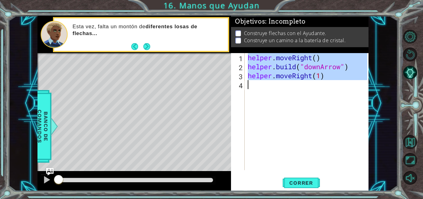
type textarea "helper.moveRight(1)"
click at [258, 83] on div "helper . moveRight ( ) helper . build ( "downArrow" ) helper . moveRight ( 1 )" at bounding box center [307, 111] width 121 height 117
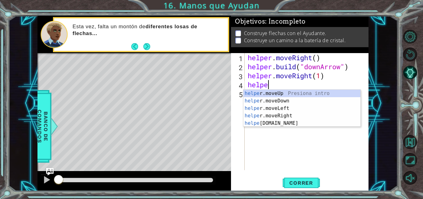
scroll to position [0, 1]
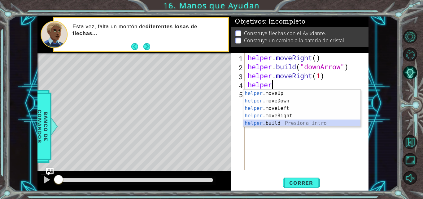
click at [267, 124] on div "helper .moveUp Presiona intro helper .moveDown Presiona intro helper .moveLeft …" at bounding box center [302, 116] width 117 height 52
type textarea "helper.build("rightArrow")"
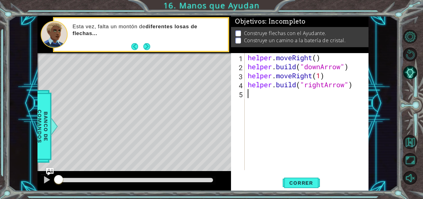
click at [277, 96] on div "helper . moveRight ( ) helper . build ( "downArrow" ) helper . moveRight ( 1 ) …" at bounding box center [309, 120] width 124 height 135
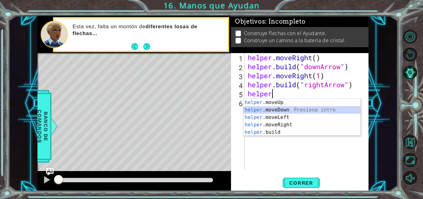
click at [275, 110] on div "helper .moveUp Presiona intro helper .moveDown Presiona intro helper .moveLeft …" at bounding box center [302, 125] width 117 height 52
type textarea "helper.moveDown(1)"
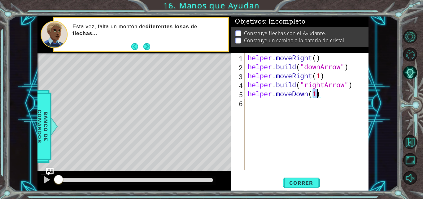
click at [269, 109] on div "helper . moveRight ( ) helper . build ( "downArrow" ) helper . moveRight ( 1 ) …" at bounding box center [309, 120] width 124 height 135
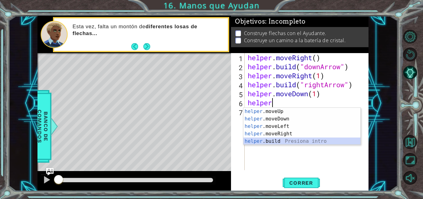
click at [271, 143] on div "helper .moveUp Presiona intro helper .moveDown Presiona intro helper .moveLeft …" at bounding box center [302, 134] width 117 height 52
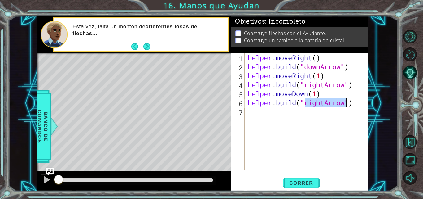
click at [323, 102] on div "helper . moveRight ( ) helper . build ( "downArrow" ) helper . moveRight ( 1 ) …" at bounding box center [307, 111] width 121 height 117
click at [325, 104] on div "helper . moveRight ( ) helper . build ( "downArrow" ) helper . moveRight ( 1 ) …" at bounding box center [309, 120] width 124 height 135
type textarea "helper.build("downArrow")"
click at [292, 114] on div "helper . moveRight ( ) helper . build ( "downArrow" ) helper . moveRight ( 1 ) …" at bounding box center [309, 120] width 124 height 135
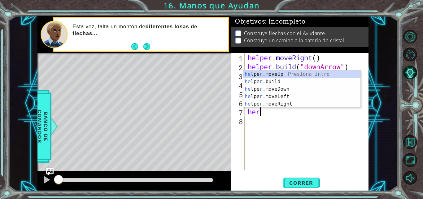
scroll to position [0, 0]
type textarea "hel"
click at [313, 145] on div "helper . moveRight ( ) helper . build ( "downArrow" ) helper . moveRight ( 1 ) …" at bounding box center [309, 120] width 124 height 135
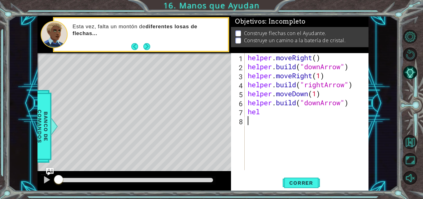
scroll to position [0, 0]
click at [317, 94] on div "helper . moveRight ( ) helper . build ( "downArrow" ) helper . moveRight ( 1 ) …" at bounding box center [309, 120] width 124 height 135
drag, startPoint x: 265, startPoint y: 112, endPoint x: 245, endPoint y: 112, distance: 19.9
click at [245, 112] on div "helper.moveDown(2) 1 2 3 4 5 6 7 8 helper . moveRight ( ) helper . build ( "dow…" at bounding box center [299, 111] width 136 height 117
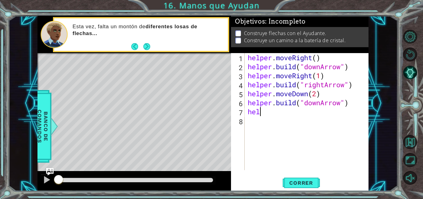
type textarea "hel"
click at [308, 182] on span "Correr" at bounding box center [301, 182] width 36 height 6
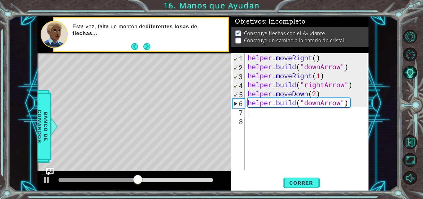
click at [264, 111] on div "helper . moveRight ( ) helper . build ( "downArrow" ) helper . moveRight ( 1 ) …" at bounding box center [309, 120] width 124 height 135
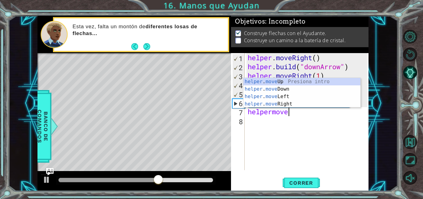
scroll to position [0, 2]
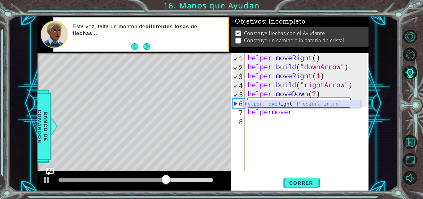
click at [268, 106] on div "helper . moveR ight Presiona intro" at bounding box center [302, 111] width 117 height 22
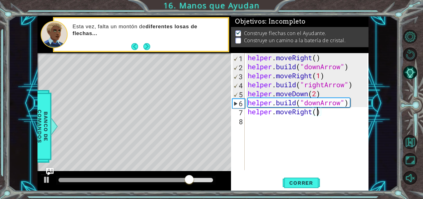
type textarea "helper.moveRight(2)"
click at [264, 122] on div "helper . moveRight ( ) helper . build ( "downArrow" ) helper . moveRight ( 1 ) …" at bounding box center [309, 120] width 124 height 135
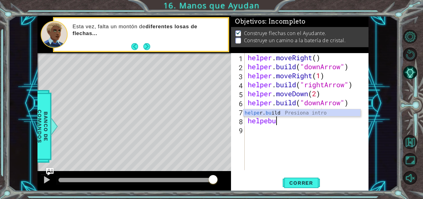
scroll to position [0, 1]
click at [258, 115] on div "helpe r. bui ld Presiona intro" at bounding box center [302, 120] width 117 height 22
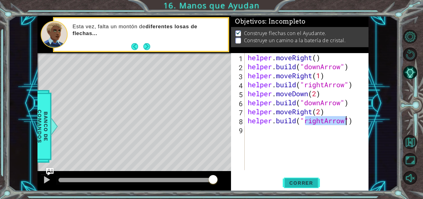
click at [302, 176] on button "Correr" at bounding box center [301, 183] width 37 height 14
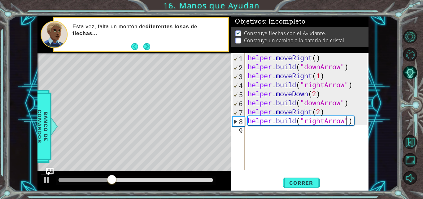
click at [322, 115] on div "helper . moveRight ( ) helper . build ( "downArrow" ) helper . moveRight ( 1 ) …" at bounding box center [309, 120] width 124 height 135
type textarea "helper.moveRight(1)"
click at [273, 131] on div "helper . moveRight ( ) helper . build ( "downArrow" ) helper . moveRight ( 1 ) …" at bounding box center [309, 120] width 124 height 135
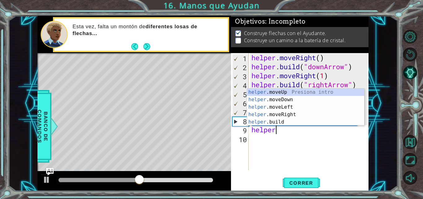
scroll to position [0, 1]
click at [267, 112] on div "helper .moveUp Presiona intro helper .moveDown Presiona intro helper .moveLeft …" at bounding box center [305, 114] width 117 height 52
type textarea "helper.moveRight(1)"
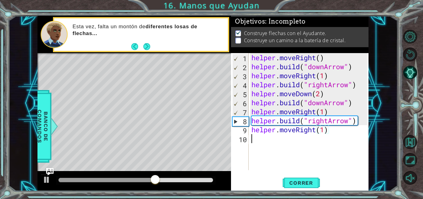
click at [254, 139] on div "helper . moveRight ( ) helper . build ( "downArrow" ) helper . moveRight ( 1 ) …" at bounding box center [310, 120] width 120 height 135
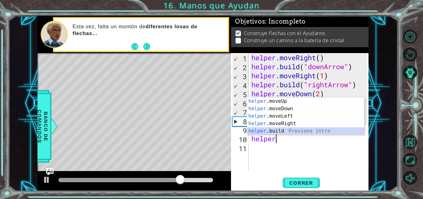
click at [270, 133] on div "helper .moveUp Presiona intro helper .moveDown Presiona intro helper .moveLeft …" at bounding box center [305, 123] width 117 height 52
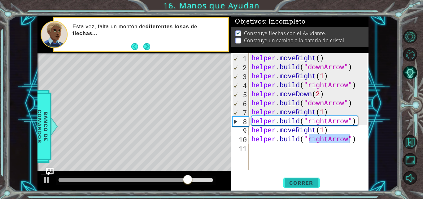
click at [305, 182] on button "Correr" at bounding box center [301, 183] width 37 height 14
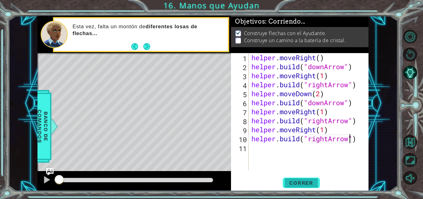
click at [302, 180] on span "Correr" at bounding box center [301, 182] width 36 height 6
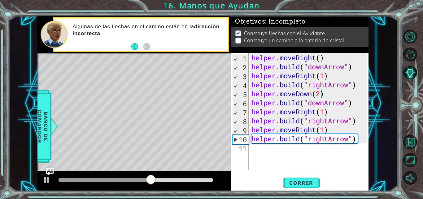
click at [320, 94] on div "helper . moveRight ( ) helper . build ( "downArrow" ) helper . moveRight ( 1 ) …" at bounding box center [310, 120] width 120 height 135
type textarea "helper.moveDown(2)"
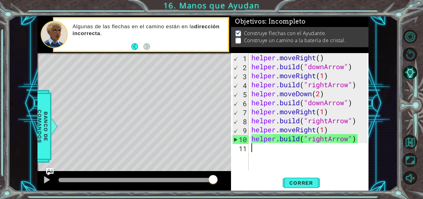
click at [270, 159] on div "helper . moveRight ( ) helper . build ( "downArrow" ) helper . moveRight ( 1 ) …" at bounding box center [310, 120] width 120 height 135
click at [324, 104] on div "helper . moveRight ( ) helper . build ( "downArrow" ) helper . moveRight ( 1 ) …" at bounding box center [310, 120] width 120 height 135
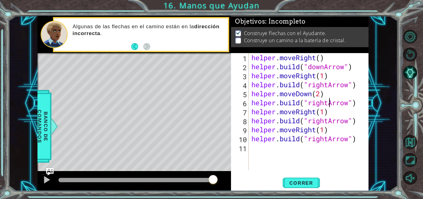
scroll to position [0, 4]
click at [302, 177] on button "Correr" at bounding box center [301, 183] width 37 height 14
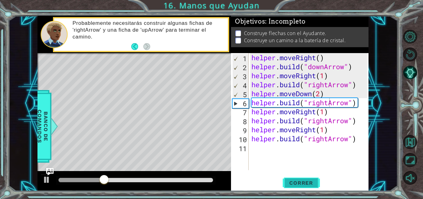
click at [300, 177] on button "Correr" at bounding box center [301, 183] width 37 height 14
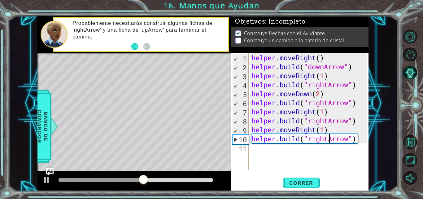
click at [328, 139] on div "helper . moveRight ( ) helper . build ( "downArrow" ) helper . moveRight ( 1 ) …" at bounding box center [310, 120] width 120 height 135
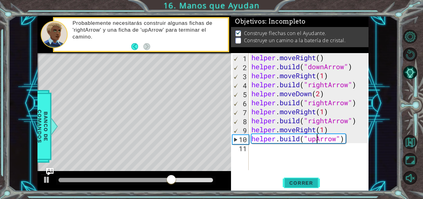
type textarea "helper.build("upArrow")"
click at [305, 177] on button "Correr" at bounding box center [301, 183] width 37 height 14
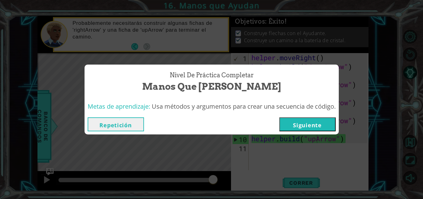
click at [302, 130] on button "Siguiente" at bounding box center [307, 124] width 56 height 14
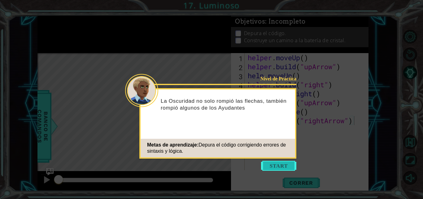
click at [284, 166] on button "Start" at bounding box center [278, 165] width 35 height 10
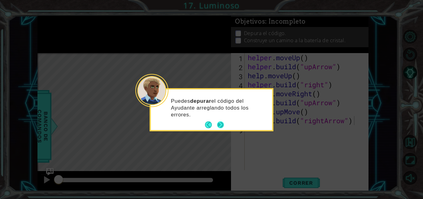
click at [218, 121] on button "Next" at bounding box center [220, 124] width 7 height 7
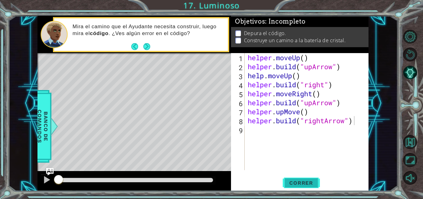
click at [296, 182] on span "Correr" at bounding box center [301, 182] width 36 height 6
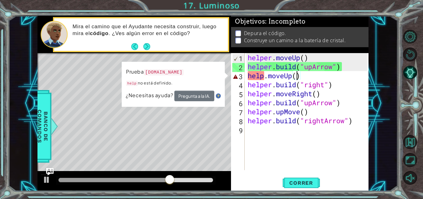
click at [298, 76] on div "helper . moveUp ( ) helper . build ( "upArrow" ) help . moveUp ( ) helper . bui…" at bounding box center [309, 120] width 124 height 135
click at [264, 78] on div "helper . moveUp ( ) helper . build ( "upArrow" ) help . moveUp ( ) helper . bui…" at bounding box center [309, 120] width 124 height 135
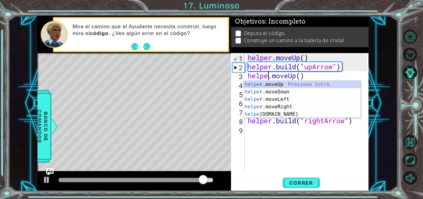
scroll to position [0, 1]
type textarea "helper.moveUp()"
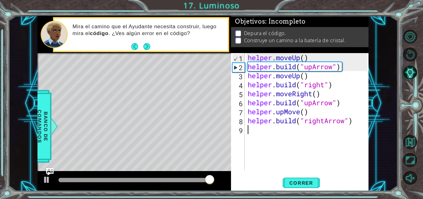
click at [277, 141] on div "helper . moveUp ( ) helper . build ( "upArrow" ) helper . moveUp ( ) helper . b…" at bounding box center [309, 120] width 124 height 135
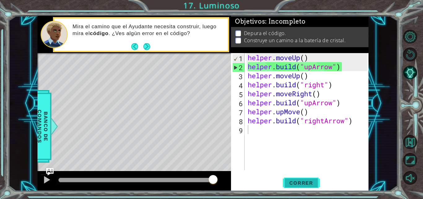
click at [293, 178] on button "Correr" at bounding box center [301, 183] width 37 height 14
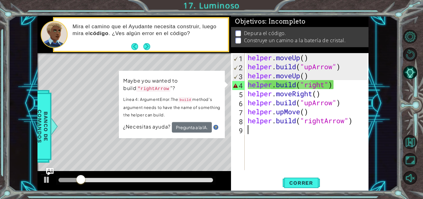
click at [325, 85] on div "helper . moveUp ( ) helper . build ( "upArrow" ) helper . moveUp ( ) helper . b…" at bounding box center [309, 120] width 124 height 135
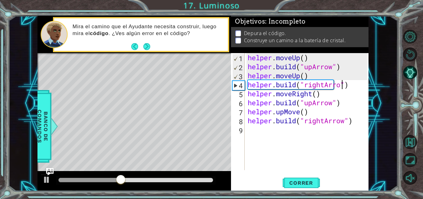
scroll to position [0, 4]
type textarea "helper.build("rightArrow")"
click at [277, 150] on div "helper . moveUp ( ) helper . build ( "upArrow" ) helper . moveUp ( ) helper . b…" at bounding box center [309, 120] width 124 height 135
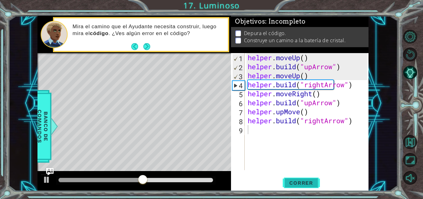
click at [290, 182] on span "Correr" at bounding box center [301, 182] width 36 height 6
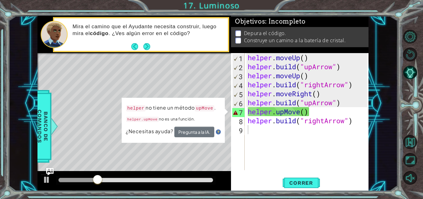
click at [203, 108] on code "upMove" at bounding box center [205, 108] width 20 height 6
click at [274, 114] on div "helper . moveUp ( ) helper . build ( "upArrow" ) helper . moveUp ( ) helper . b…" at bounding box center [309, 120] width 124 height 135
click at [278, 114] on div "helper . moveUp ( ) helper . build ( "upArrow" ) helper . moveUp ( ) helper . b…" at bounding box center [309, 120] width 124 height 135
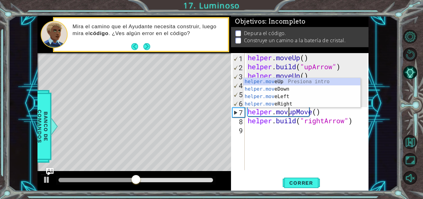
scroll to position [0, 2]
click at [272, 80] on div "helper.move Up Presiona intro helper.move Down Presiona intro helper.move Left …" at bounding box center [302, 100] width 117 height 45
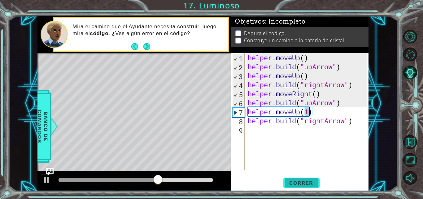
type textarea "helper.moveUp(1)"
click at [298, 182] on span "Correr" at bounding box center [301, 182] width 36 height 6
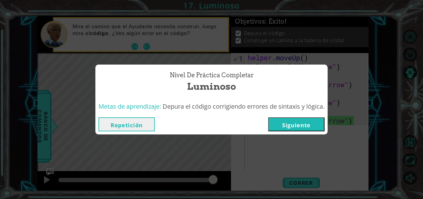
click at [293, 121] on button "Siguiente" at bounding box center [296, 124] width 56 height 14
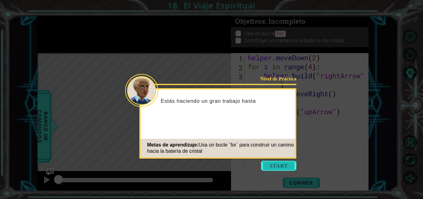
click at [274, 165] on button "Start" at bounding box center [278, 165] width 35 height 10
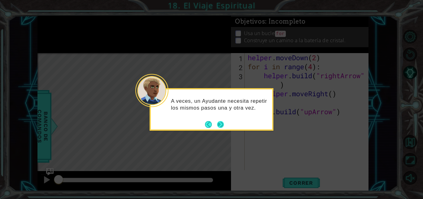
click at [217, 124] on button "Next" at bounding box center [220, 124] width 7 height 7
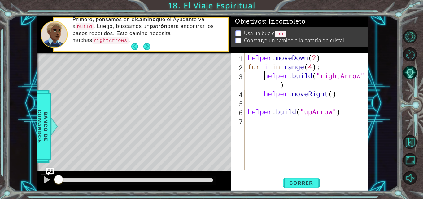
click at [265, 76] on div "helper . moveDown ( 2 ) for i in range ( 4 ) : helper . build ( "rightArrow" ) …" at bounding box center [309, 120] width 124 height 135
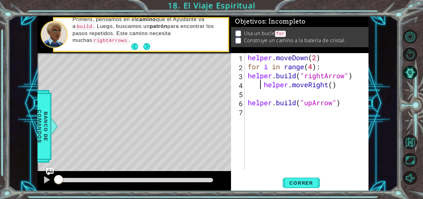
click at [261, 88] on div "helper . moveDown ( 2 ) for i in range ( 4 ) : helper . build ( "rightArrow" ) …" at bounding box center [309, 120] width 124 height 135
click at [266, 85] on div "helper . moveDown ( 2 ) for i in range ( 4 ) : helper . build ( "rightArrow" ) …" at bounding box center [309, 120] width 124 height 135
click at [302, 182] on span "Correr" at bounding box center [301, 182] width 36 height 6
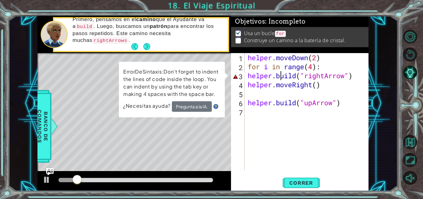
click at [279, 73] on div "helper . moveDown ( 2 ) for i in range ( 4 ) : helper . build ( "rightArrow" ) …" at bounding box center [309, 120] width 124 height 135
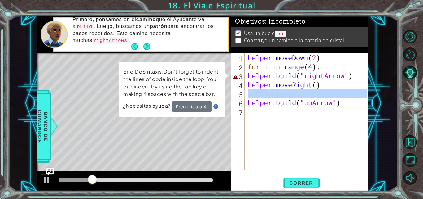
click at [244, 95] on div "5" at bounding box center [238, 94] width 12 height 9
type textarea "helper.build("upArrow")"
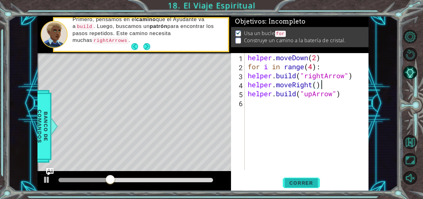
click at [292, 177] on button "Correr" at bounding box center [301, 183] width 37 height 14
click at [299, 181] on span "Correr" at bounding box center [301, 182] width 36 height 6
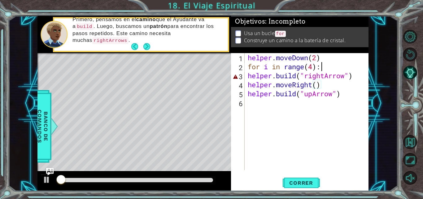
click at [325, 67] on div "helper . moveDown ( 2 ) for i in range ( 4 ) : helper . build ( "rightArrow" ) …" at bounding box center [309, 120] width 124 height 135
type textarea "for i in range(4):"
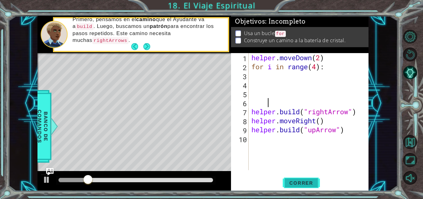
click at [302, 180] on span "Correr" at bounding box center [301, 182] width 36 height 6
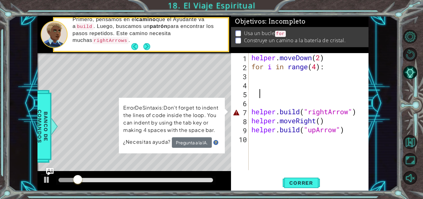
click at [261, 96] on div "helper . moveDown ( 2 ) for i in range ( 4 ) : helper . build ( "rightArrow" ) …" at bounding box center [310, 120] width 120 height 135
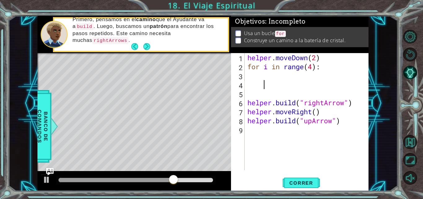
drag, startPoint x: 342, startPoint y: 126, endPoint x: 299, endPoint y: 113, distance: 44.8
click at [340, 125] on div "helper . moveDown ( 2 ) for i in range ( 4 ) : helper . build ( "rightArrow" ) …" at bounding box center [308, 120] width 124 height 135
click at [275, 124] on div "helper . moveDown ( 2 ) for i in range ( 4 ) : helper . build ( "rightArrow" ) …" at bounding box center [308, 120] width 124 height 135
type textarea "helper.build("upArrow")"
click at [132, 59] on div "Level Map" at bounding box center [180, 144] width 286 height 182
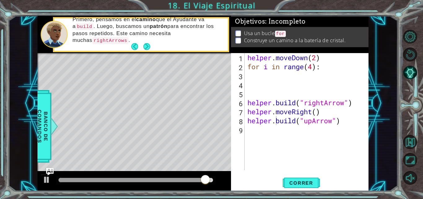
click at [132, 59] on div "Level Map" at bounding box center [180, 144] width 286 height 182
drag, startPoint x: 132, startPoint y: 59, endPoint x: 144, endPoint y: 45, distance: 18.5
click at [144, 45] on div "methods helper moveUp() moveDown() moveLeft() moveRight() build(item) tools for…" at bounding box center [202, 103] width 331 height 175
click at [248, 90] on div "helper . moveDown ( 2 ) for i in range ( 4 ) : helper . build ( "rightArrow" ) …" at bounding box center [308, 120] width 124 height 135
click at [293, 180] on span "Correr" at bounding box center [301, 182] width 36 height 6
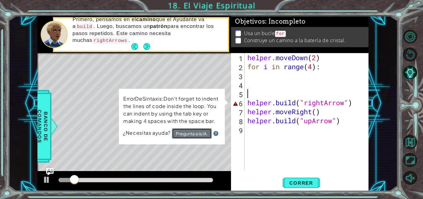
click at [191, 130] on button "Pregunta a la IA." at bounding box center [192, 133] width 40 height 11
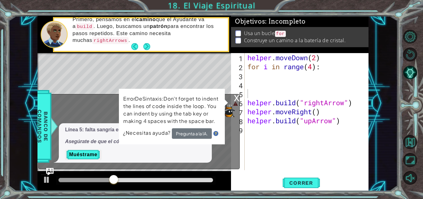
click at [235, 100] on div "x" at bounding box center [237, 97] width 6 height 6
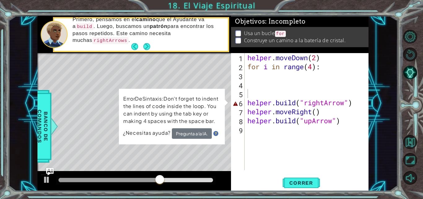
click at [241, 30] on li "Usa un bucle for" at bounding box center [300, 33] width 130 height 7
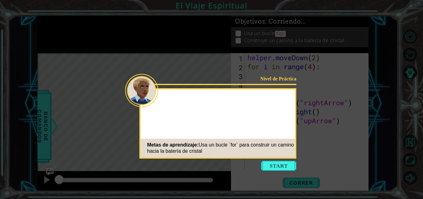
click at [275, 161] on button "Start" at bounding box center [278, 165] width 35 height 10
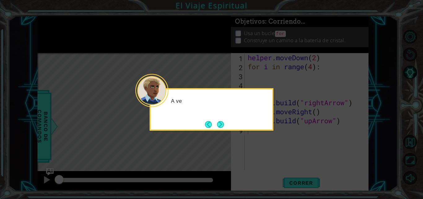
click at [221, 132] on icon at bounding box center [211, 99] width 423 height 199
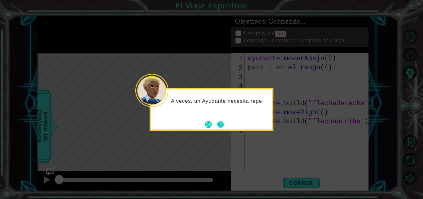
click at [217, 125] on button "Próximo" at bounding box center [220, 124] width 7 height 7
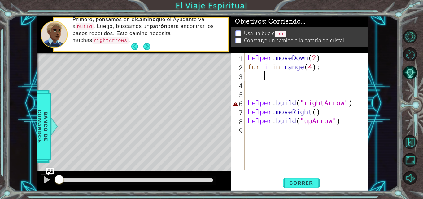
drag, startPoint x: 396, startPoint y: 0, endPoint x: 266, endPoint y: 78, distance: 151.3
click at [266, 78] on div "helper . moveDown ( 2 ) for i in range ( 4 ) : helper . build ( "rightArrow" ) …" at bounding box center [309, 120] width 124 height 135
click at [303, 180] on span "Correr" at bounding box center [301, 182] width 36 height 6
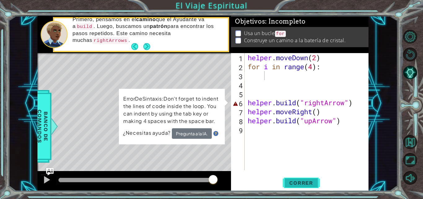
click at [302, 180] on span "Correr" at bounding box center [301, 182] width 36 height 6
click at [295, 161] on div "helper . moveDown ( 2 ) for i in range ( 4 ) : helper . build ( "rightArrow" ) …" at bounding box center [309, 120] width 124 height 135
drag, startPoint x: 245, startPoint y: 94, endPoint x: 234, endPoint y: 70, distance: 26.2
click at [234, 70] on div "1 2 3 4 5 6 7 8 9 helper . moveDown ( 2 ) for i in range ( 4 ) : helper . build…" at bounding box center [299, 111] width 136 height 117
click at [262, 91] on div "helper . moveDown ( 2 ) for i in range ( 4 ) : helper . build ( "rightArrow" ) …" at bounding box center [309, 120] width 124 height 135
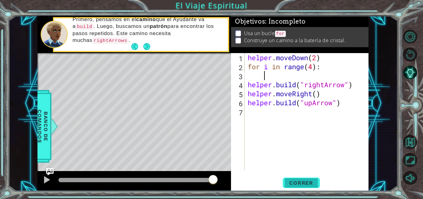
click at [297, 183] on span "Correr" at bounding box center [301, 182] width 36 height 6
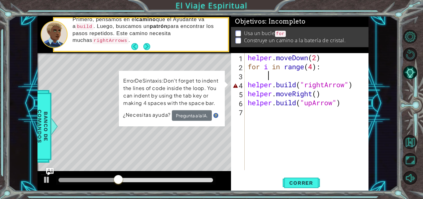
click at [268, 75] on div "helper . moveDown ( 2 ) for i in range ( 4 ) : helper . build ( "rightArrow" ) …" at bounding box center [309, 120] width 124 height 135
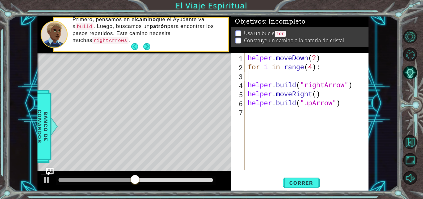
type textarea "for i in range(4):"
click at [346, 87] on div "helper . moveDown ( 2 ) for i in range ( 4 ) : helper . build ( "rightArrow" ) …" at bounding box center [309, 120] width 124 height 135
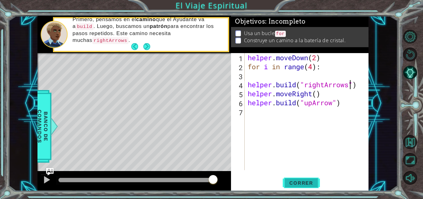
type textarea "helper.build("rightArrows")"
click at [308, 176] on button "Correr" at bounding box center [301, 183] width 37 height 14
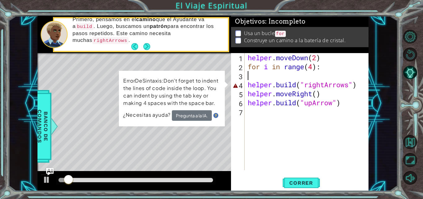
click at [247, 73] on div "helper . moveDown ( 2 ) for i in range ( 4 ) : helper . build ( "rightArrows" )…" at bounding box center [309, 120] width 124 height 135
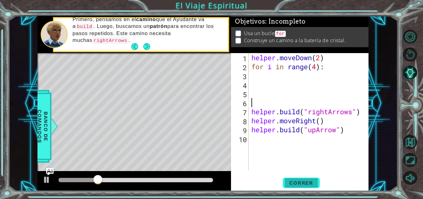
click at [294, 178] on button "Correr" at bounding box center [301, 183] width 37 height 14
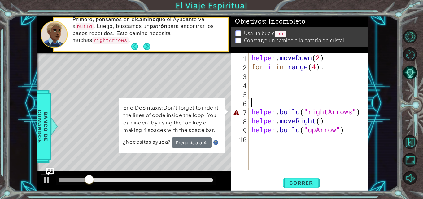
click at [327, 113] on div "helper . moveDown ( 2 ) for i in range ( 4 ) : helper . build ( "rightArrows" )…" at bounding box center [310, 120] width 120 height 135
click at [329, 113] on div "helper . moveDown ( 2 ) for i in range ( 4 ) : helper . build ( "rightArrows" )…" at bounding box center [310, 120] width 120 height 135
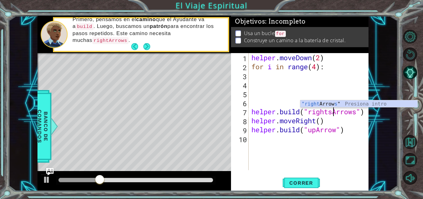
scroll to position [0, 4]
type textarea "helper.build("rightsArrows")"
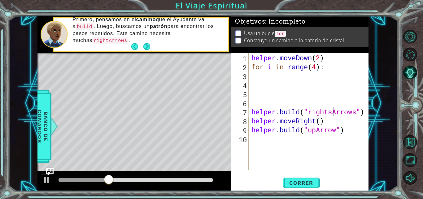
click at [300, 174] on div "helper.build("rightsArrows") 1 2 3 4 5 6 7 8 9 10 helper . moveDown ( 2 ) for i…" at bounding box center [300, 122] width 138 height 138
click at [304, 179] on span "Correr" at bounding box center [301, 182] width 36 height 6
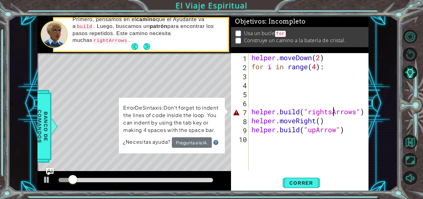
click at [253, 100] on div "helper . moveDown ( 2 ) for i in range ( 4 ) : helper . build ( "rightsArrows" …" at bounding box center [310, 120] width 120 height 135
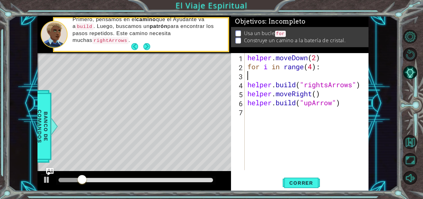
type textarea "for i in range(4):"
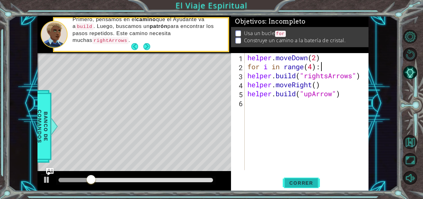
click at [297, 178] on button "Correr" at bounding box center [301, 183] width 37 height 14
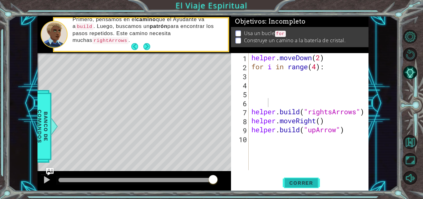
click at [305, 183] on span "Correr" at bounding box center [301, 182] width 36 height 6
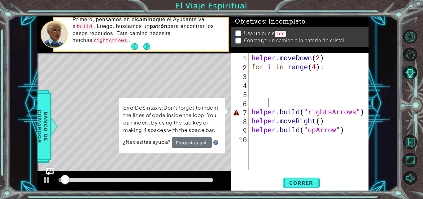
scroll to position [0, 0]
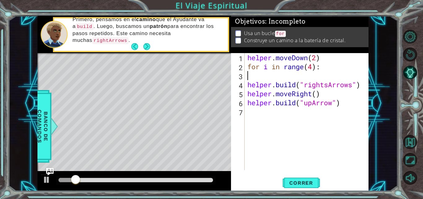
type textarea "for i in range(4):"
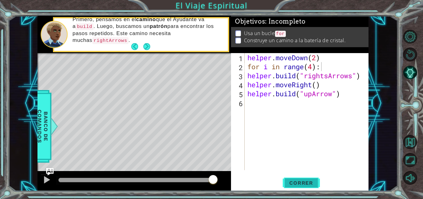
click at [299, 183] on span "Correr" at bounding box center [301, 182] width 36 height 6
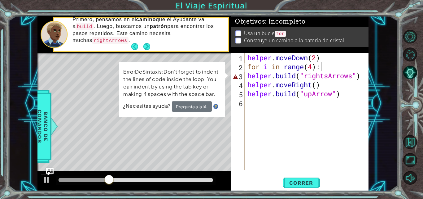
drag, startPoint x: 299, startPoint y: 183, endPoint x: 202, endPoint y: 208, distance: 100.2
click at [202, 198] on html "1 ההההההההההההההההההההההההההההההההההההההההההההההההההההההההההההההההההההההההההההה…" at bounding box center [211, 99] width 423 height 199
click at [253, 117] on div "helper . moveDown ( 2 ) for i in range ( 4 ) : helper . build ( "rightsArrows" …" at bounding box center [308, 120] width 124 height 135
click at [133, 71] on p "ErrorDeSintaxis:Don't forget to indent the lines of code inside the loop. You c…" at bounding box center [171, 83] width 97 height 30
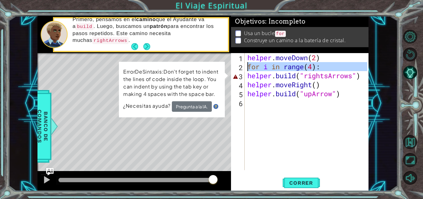
click at [238, 66] on div "2" at bounding box center [238, 67] width 12 height 9
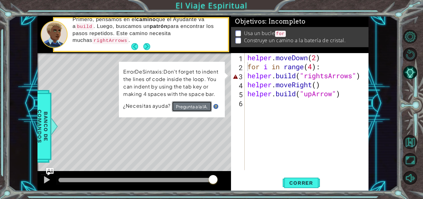
click at [204, 110] on button "Pregunta a la IA." at bounding box center [192, 106] width 40 height 11
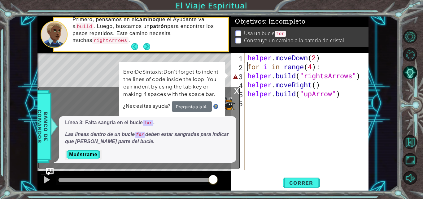
click at [250, 77] on div "helper . moveDown ( 2 ) for i in range ( 4 ) : helper . build ( "rightsArrows" …" at bounding box center [308, 120] width 124 height 135
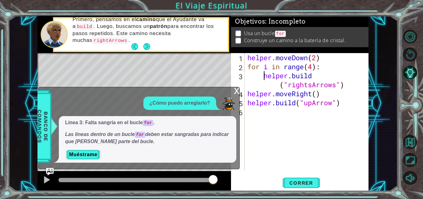
click at [282, 87] on div "helper . moveDown ( 2 ) for i in range ( 4 ) : helper . build ( "rightsArrows" …" at bounding box center [308, 120] width 124 height 135
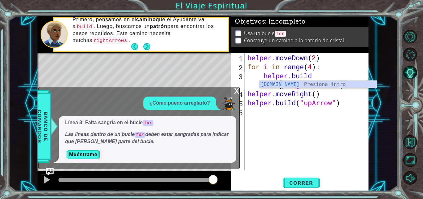
scroll to position [0, 3]
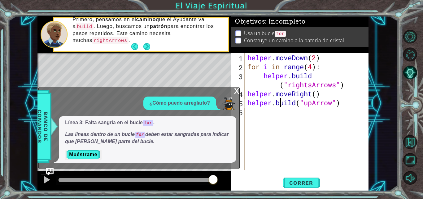
click at [282, 102] on div "helper . moveDown ( 2 ) for i in range ( 4 ) : helper . build ( "rightsArrows" …" at bounding box center [308, 120] width 124 height 135
click at [277, 81] on div "helper . moveDown ( 2 ) for i in range ( 4 ) : helper . build ( "rightsArrows" …" at bounding box center [308, 120] width 124 height 135
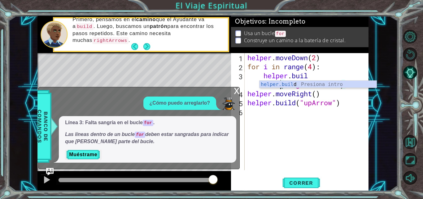
type textarea "helper.bui("rightsArrows")"
click at [305, 120] on div "helper . moveDown ( 2 ) for i in range ( 4 ) : helper . bui ( "rightsArrows" ) …" at bounding box center [308, 120] width 124 height 135
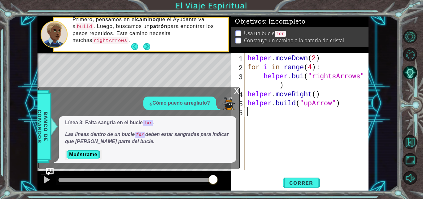
scroll to position [0, 0]
click at [306, 77] on div "helper . moveDown ( 2 ) for i in range ( 4 ) : helper . bui ( "rightsArrows" ) …" at bounding box center [308, 120] width 124 height 135
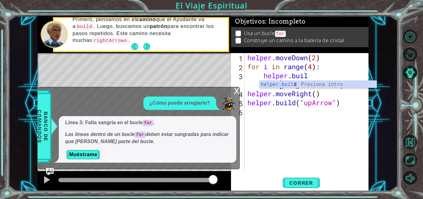
scroll to position [0, 3]
type textarea "helper.build("rightsArrows")"
click at [297, 129] on div "helper . moveDown ( 2 ) for i in range ( 4 ) : helper . build ( "rightsArrows" …" at bounding box center [308, 120] width 124 height 135
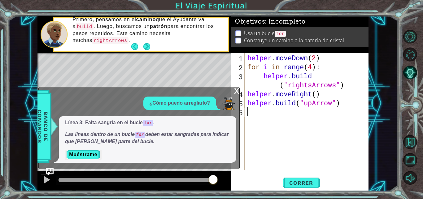
scroll to position [0, 0]
click at [292, 185] on span "Correr" at bounding box center [301, 182] width 36 height 6
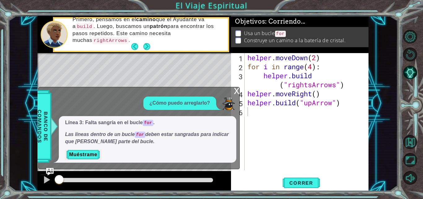
click at [236, 90] on div "x" at bounding box center [237, 90] width 6 height 6
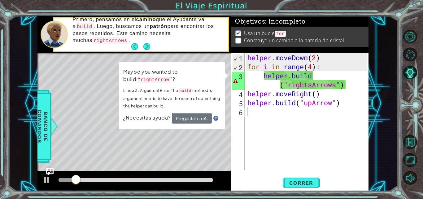
click at [278, 82] on div "helper . moveDown ( 2 ) for i in range ( 4 ) : helper . build ( "rightsArrows" …" at bounding box center [308, 120] width 124 height 135
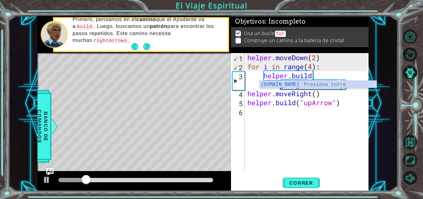
scroll to position [0, 3]
click at [284, 101] on div "helper . moveDown ( 2 ) for i in range ( 4 ) : helper . build ( "rightsArrows" …" at bounding box center [308, 120] width 124 height 135
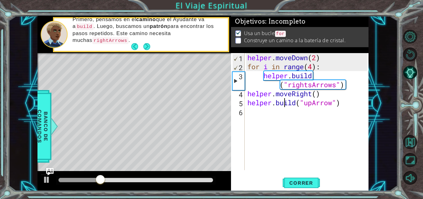
click at [278, 83] on div "helper . moveDown ( 2 ) for i in range ( 4 ) : helper . build ( "rightsArrows" …" at bounding box center [308, 120] width 124 height 135
click at [350, 82] on div "helper . moveDown ( 2 ) for i in range ( 4 ) : helper . build ( "rightsArrows" …" at bounding box center [308, 120] width 124 height 135
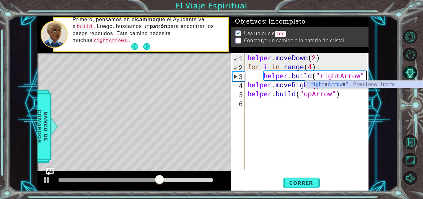
scroll to position [0, 5]
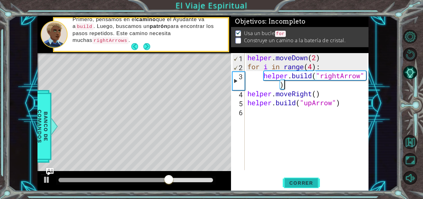
type textarea "helper.build("rightArrow")"
click at [299, 176] on button "Correr" at bounding box center [301, 183] width 37 height 14
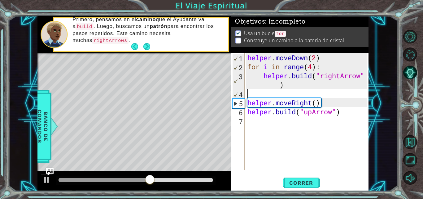
scroll to position [0, 0]
click at [280, 137] on div "helper . moveDown ( 2 ) for i in range ( 4 ) : helper . build ( "rightArrow" ) …" at bounding box center [308, 120] width 124 height 135
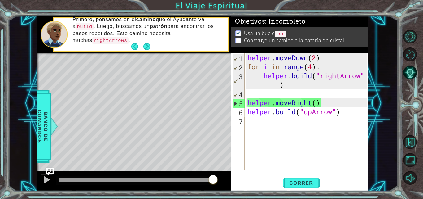
click at [308, 112] on div "helper . moveDown ( 2 ) for i in range ( 4 ) : helper . build ( "rightArrow" ) …" at bounding box center [308, 120] width 124 height 135
click at [314, 113] on div "helper . moveDown ( 2 ) for i in range ( 4 ) : helper . build ( "rightArrow" ) …" at bounding box center [308, 120] width 124 height 135
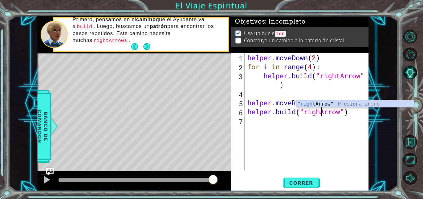
type textarea "helper.build("rightArrow")"
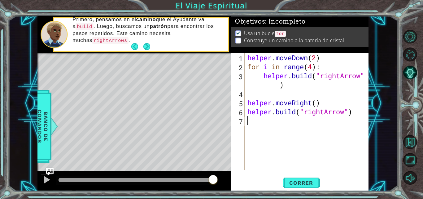
click at [281, 122] on div "helper . moveDown ( 2 ) for i in range ( 4 ) : helper . build ( "rightArrow" ) …" at bounding box center [308, 120] width 124 height 135
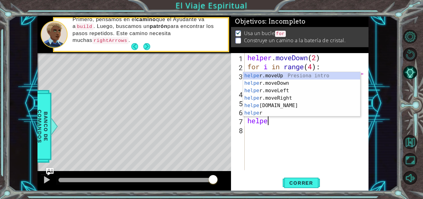
scroll to position [0, 1]
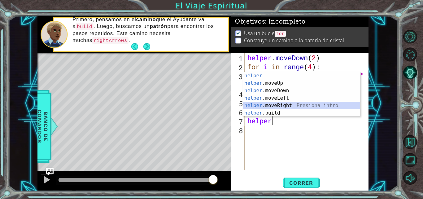
click at [270, 105] on div "helper Presiona intro helper .moveUp Presiona intro helper .moveDown Presiona i…" at bounding box center [301, 101] width 117 height 59
type textarea "helper.moveRight(1)"
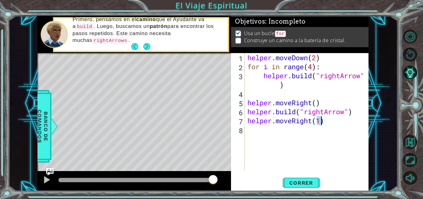
click at [249, 129] on div "helper . moveDown ( 2 ) for i in range ( 4 ) : helper . build ( "rightArrow" ) …" at bounding box center [308, 120] width 124 height 135
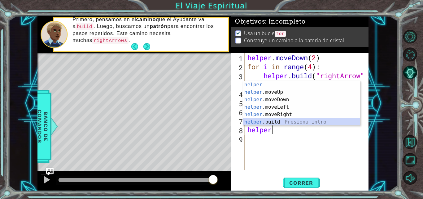
click at [271, 121] on div "helper Presiona intro helper .moveUp Presiona intro helper .moveDown Presiona i…" at bounding box center [301, 110] width 117 height 59
type textarea "helper.build("rightArrow")"
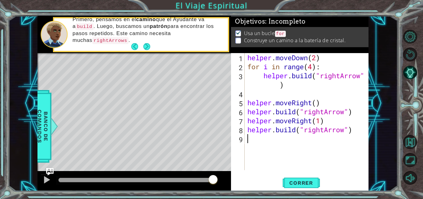
click at [266, 141] on div "helper . moveDown ( 2 ) for i in range ( 4 ) : helper . build ( "rightArrow" ) …" at bounding box center [308, 120] width 124 height 135
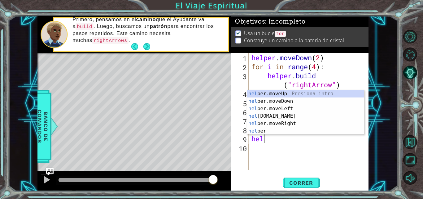
scroll to position [0, 0]
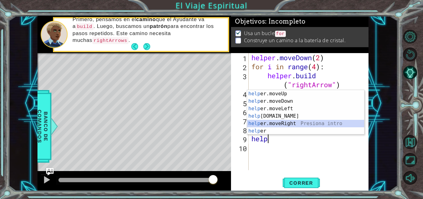
click at [270, 122] on div "help er.moveUp Presiona intro help er.moveDown Presiona intro help er.moveLeft …" at bounding box center [305, 119] width 117 height 59
type textarea "helper.moveRight(1)"
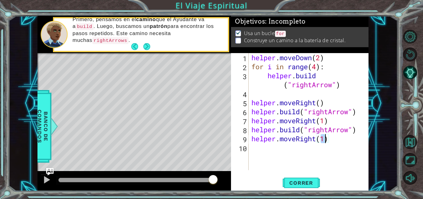
click at [254, 147] on div "helper . moveDown ( 2 ) for i in range ( 4 ) : helper . build ( "rightArrow" ) …" at bounding box center [310, 120] width 120 height 135
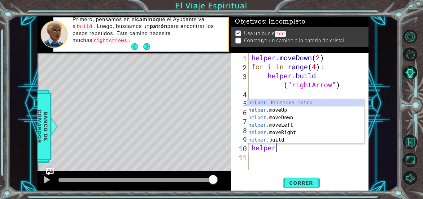
scroll to position [0, 1]
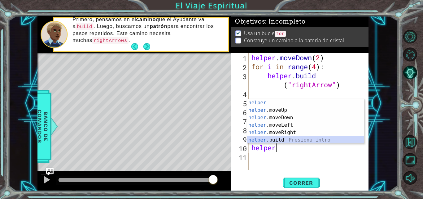
click at [275, 142] on div "helper Presiona intro helper .moveUp Presiona intro helper .moveDown Presiona i…" at bounding box center [305, 128] width 117 height 59
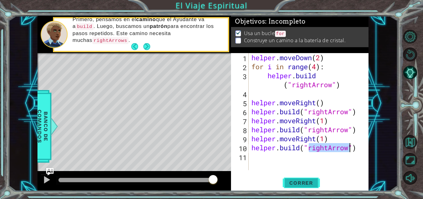
type textarea "helper.build("rightArrow")"
click at [292, 184] on span "Correr" at bounding box center [301, 182] width 36 height 6
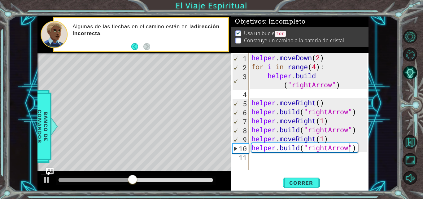
click at [255, 156] on div "helper . moveDown ( 2 ) for i in range ( 4 ) : helper . build ( "rightArrow" ) …" at bounding box center [310, 120] width 120 height 135
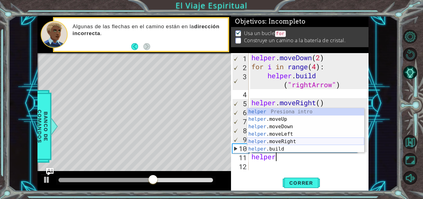
click at [280, 141] on div "helper Presiona intro helper .moveUp Presiona intro helper .moveDown Presiona i…" at bounding box center [305, 137] width 117 height 59
type textarea "helper.moveRight(1)"
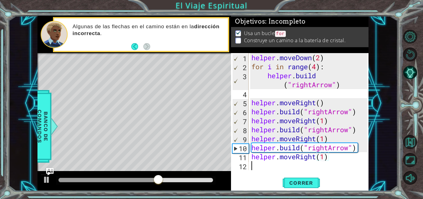
click at [263, 163] on div "helper . moveDown ( 2 ) for i in range ( 4 ) : helper . build ( "rightArrow" ) …" at bounding box center [310, 120] width 120 height 135
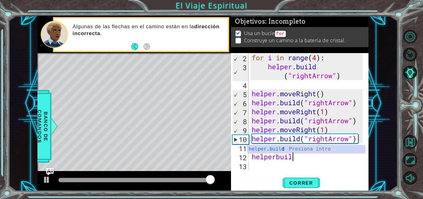
scroll to position [0, 2]
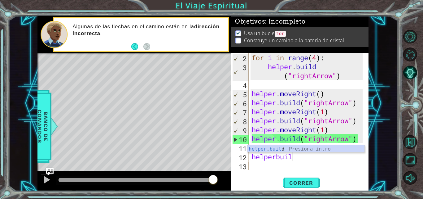
click at [265, 152] on body "1 2 3 4 5 6 helper . moveDown ( 2 ) for i in range ( 4 ) : helper . build ( "ri…" at bounding box center [211, 99] width 423 height 199
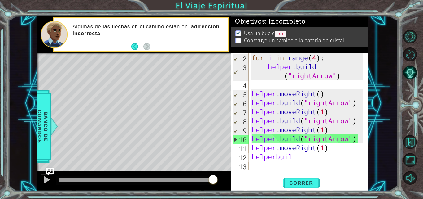
click at [304, 157] on div "for i in range ( 4 ) : helper . build ( "rightArrow" ) helper . moveRight ( ) h…" at bounding box center [308, 120] width 115 height 135
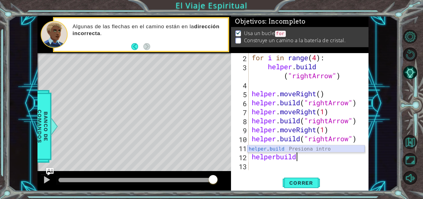
click at [292, 149] on div "helper . build Presiona intro" at bounding box center [306, 156] width 117 height 22
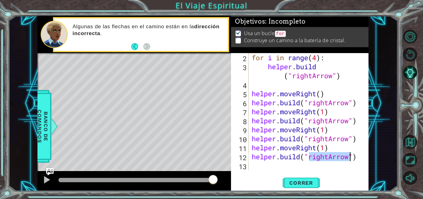
click at [329, 157] on div "for i in range ( 4 ) : helper . build ( "rightArrow" ) helper . moveRight ( ) h…" at bounding box center [307, 111] width 112 height 117
drag, startPoint x: 329, startPoint y: 157, endPoint x: 309, endPoint y: 157, distance: 20.1
click at [309, 157] on div "for i in range ( 4 ) : helper . build ( "rightArrow" ) helper . moveRight ( ) h…" at bounding box center [308, 120] width 115 height 135
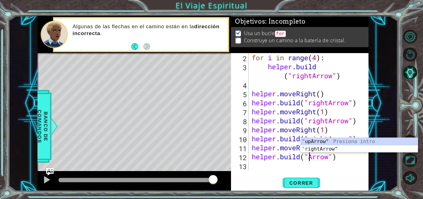
scroll to position [0, 3]
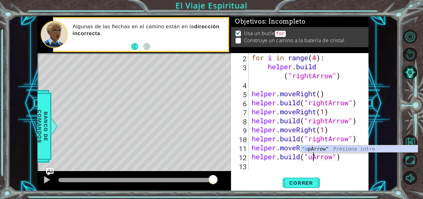
type textarea "helper.build("upArrow")"
click at [328, 169] on div "for i in range ( 4 ) : helper . build ( "rightArrow" ) helper . moveRight ( ) h…" at bounding box center [308, 120] width 115 height 135
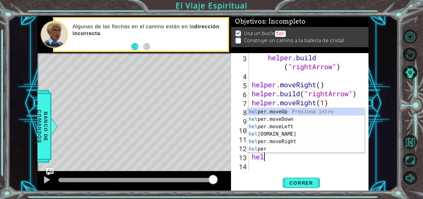
scroll to position [0, 0]
click at [270, 109] on div "help er.moveUp Presiona intro help er.moveDown Presiona intro help er.moveLeft …" at bounding box center [306, 137] width 117 height 59
type textarea "helper.moveUp(1)"
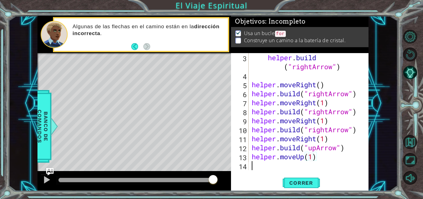
click at [262, 168] on div "helper . build ( "rightArrow" ) helper . moveRight ( ) helper . build ( "rightA…" at bounding box center [308, 125] width 115 height 144
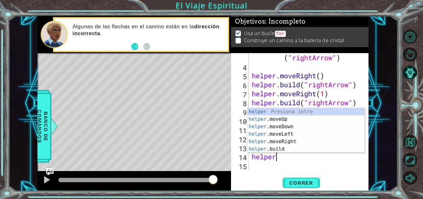
scroll to position [0, 1]
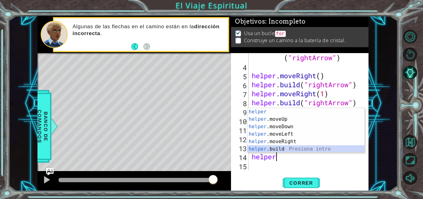
click at [263, 151] on div "helper Presiona intro helper .moveUp Presiona intro helper .moveDown Presiona i…" at bounding box center [306, 137] width 117 height 59
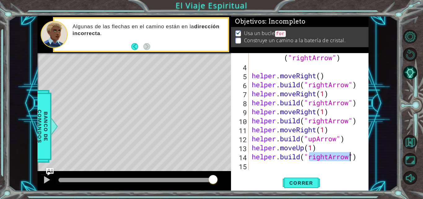
click at [324, 156] on div "helper . build ( "rightArrow" ) helper . moveRight ( ) helper . build ( "rightA…" at bounding box center [307, 111] width 112 height 117
click at [329, 155] on div "helper . build ( "rightArrow" ) helper . moveRight ( ) helper . build ( "rightA…" at bounding box center [308, 116] width 115 height 144
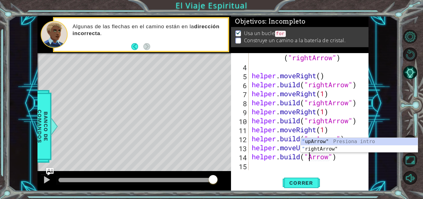
scroll to position [0, 3]
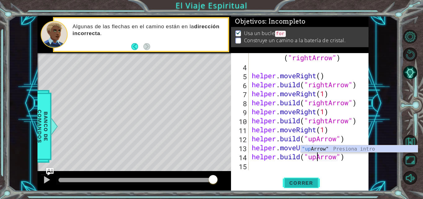
type textarea "helper.build("upArrow")"
click at [311, 182] on span "Correr" at bounding box center [301, 182] width 36 height 6
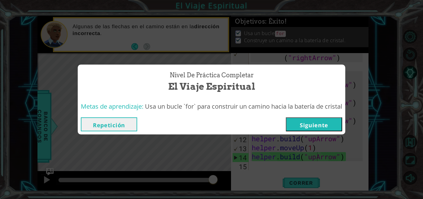
click at [293, 122] on button "Siguiente" at bounding box center [314, 124] width 56 height 14
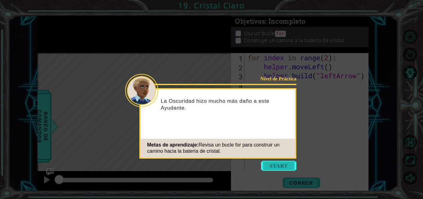
click at [270, 170] on button "Start" at bounding box center [278, 165] width 35 height 10
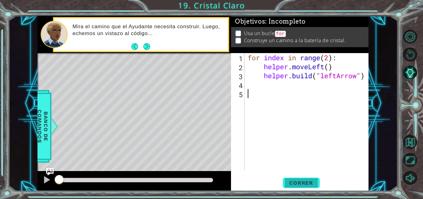
click at [290, 181] on span "Correr" at bounding box center [301, 182] width 36 height 6
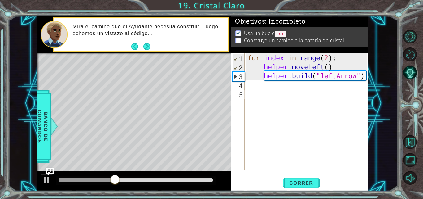
click at [257, 86] on div "for index in range ( 2 ) : helper . moveLeft ( ) helper . build ( "leftArrow" )" at bounding box center [309, 120] width 124 height 135
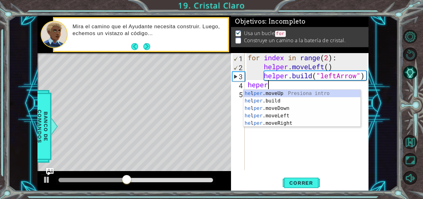
scroll to position [0, 1]
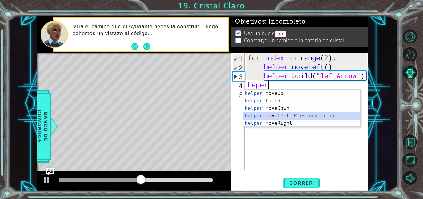
click at [266, 117] on div "he l per .moveUp Presiona intro he l per .build Presiona intro he l per .moveDo…" at bounding box center [302, 116] width 117 height 52
type textarea "helper.moveLeft(1)"
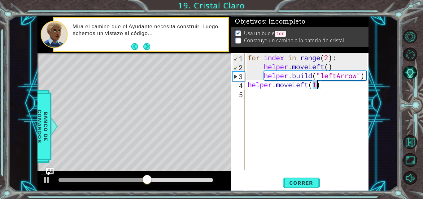
click at [255, 95] on div "for index in range ( 2 ) : helper . moveLeft ( ) helper . build ( "leftArrow" )…" at bounding box center [309, 120] width 124 height 135
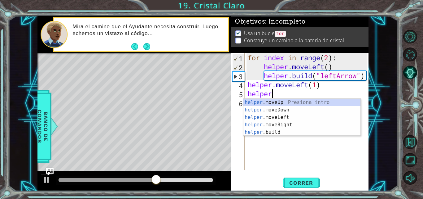
scroll to position [0, 1]
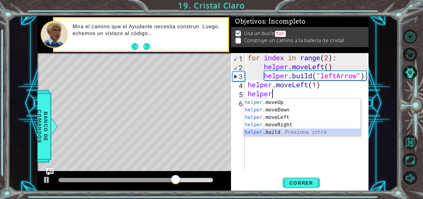
click at [274, 131] on div "helper .moveUp Presiona intro helper .moveDown Presiona intro helper .moveLeft …" at bounding box center [302, 125] width 117 height 52
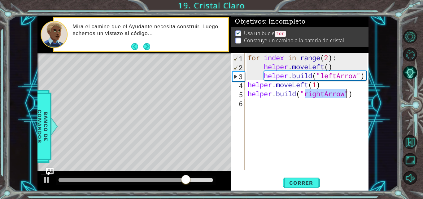
click at [324, 95] on div "for index in range ( 2 ) : helper . moveLeft ( ) helper . build ( "leftArrow" )…" at bounding box center [307, 111] width 121 height 117
type textarea "helper.build("leftArrow")"
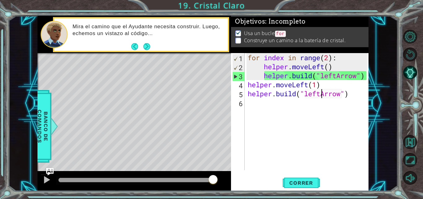
click at [257, 103] on div "for index in range ( 2 ) : helper . moveLeft ( ) helper . build ( "leftArrow" )…" at bounding box center [309, 120] width 124 height 135
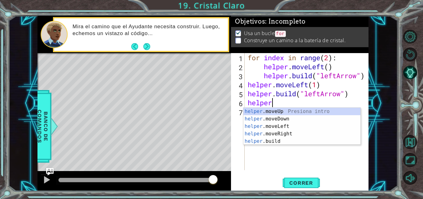
scroll to position [0, 1]
click at [273, 126] on div "helper .moveUp Presiona intro helper .moveDown Presiona intro helper .moveLeft …" at bounding box center [302, 134] width 117 height 52
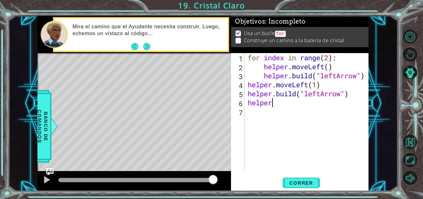
type textarea "helper.moveLeft(1)"
click at [266, 118] on div "for index in range ( 2 ) : helper . moveLeft ( ) helper . build ( "leftArrow" )…" at bounding box center [309, 120] width 124 height 135
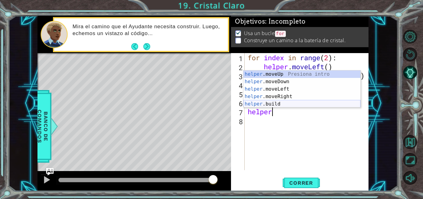
click at [269, 104] on div "helper .moveUp Presiona intro helper .moveDown Presiona intro helper .moveLeft …" at bounding box center [302, 96] width 117 height 52
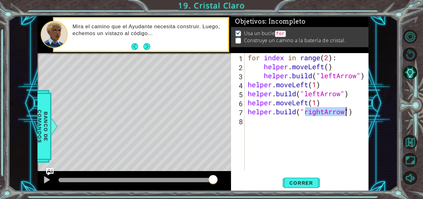
click at [322, 111] on div "for index in range ( 2 ) : helper . moveLeft ( ) helper . build ( "leftArrow" )…" at bounding box center [307, 111] width 121 height 117
click at [325, 111] on div "for index in range ( 2 ) : helper . moveLeft ( ) helper . build ( "leftArrow" )…" at bounding box center [309, 120] width 124 height 135
click at [305, 179] on button "Correr" at bounding box center [301, 183] width 37 height 14
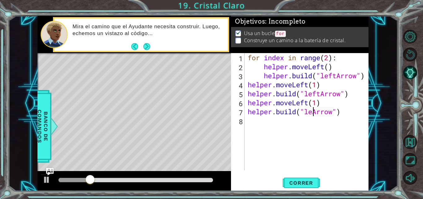
scroll to position [0, 3]
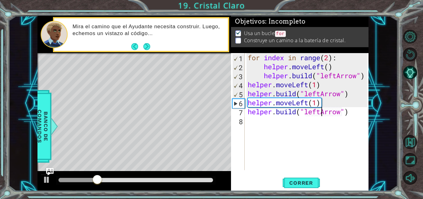
type textarea "helper.build("leftArrow")"
click at [304, 192] on div "1 ההההההההההההההההההההההההההההההההההההההההההההההההההההההההההההההההההההההההההההה…" at bounding box center [211, 99] width 423 height 199
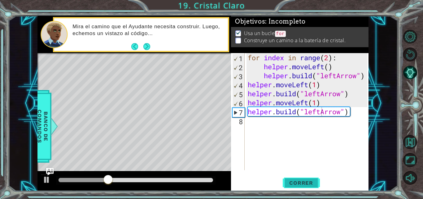
click at [304, 185] on span "Correr" at bounding box center [301, 182] width 36 height 6
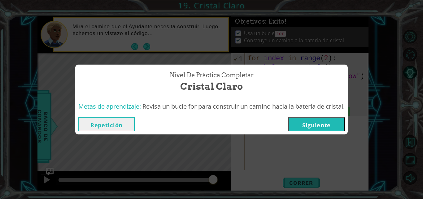
drag, startPoint x: 317, startPoint y: 133, endPoint x: 314, endPoint y: 128, distance: 5.8
click at [314, 128] on div "Repetición Siguiente" at bounding box center [211, 124] width 273 height 20
click at [314, 128] on button "Siguiente" at bounding box center [316, 124] width 56 height 14
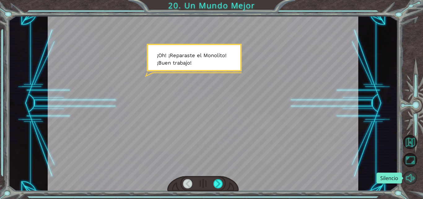
click at [410, 174] on button "Silencio" at bounding box center [410, 178] width 14 height 14
click at [222, 184] on div at bounding box center [218, 183] width 10 height 9
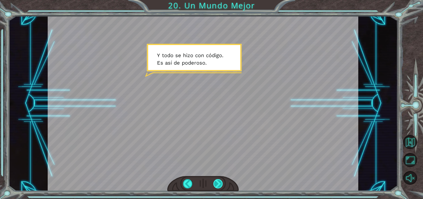
click at [216, 183] on div at bounding box center [218, 183] width 10 height 9
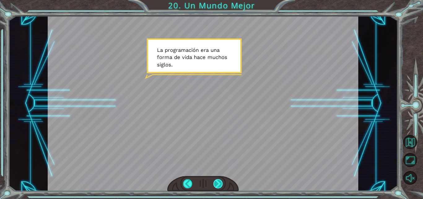
click at [216, 182] on div at bounding box center [218, 183] width 10 height 9
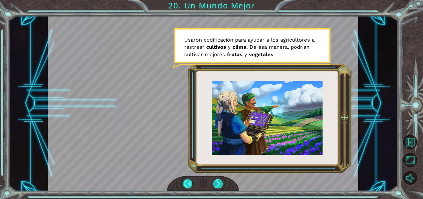
click at [215, 183] on div at bounding box center [218, 183] width 10 height 9
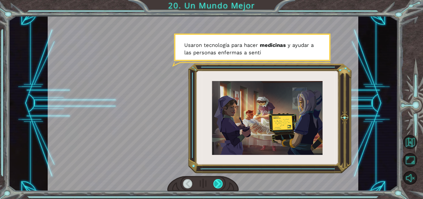
click at [215, 183] on div at bounding box center [218, 183] width 10 height 9
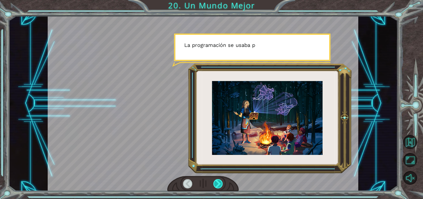
click at [215, 183] on div at bounding box center [218, 183] width 10 height 9
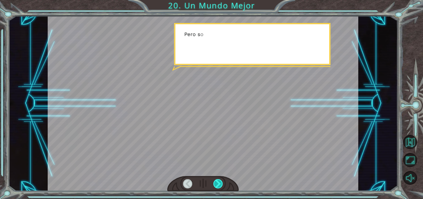
click at [215, 183] on div at bounding box center [218, 183] width 10 height 9
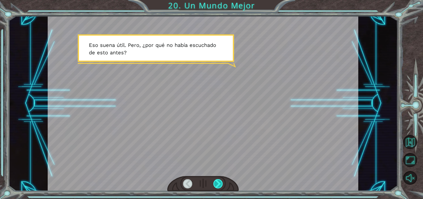
click at [215, 183] on div at bounding box center [218, 183] width 10 height 9
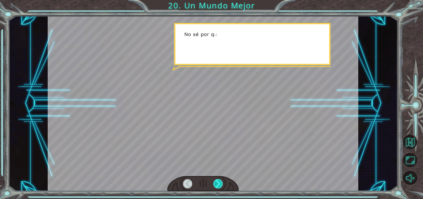
click at [215, 183] on div at bounding box center [218, 183] width 10 height 9
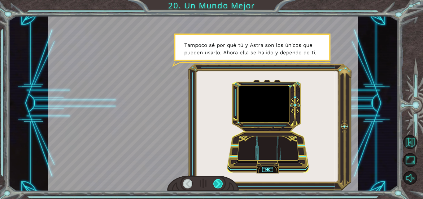
click at [217, 184] on div at bounding box center [218, 183] width 10 height 9
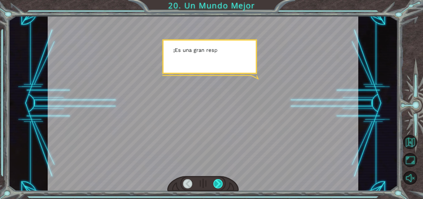
click at [217, 184] on div at bounding box center [218, 183] width 10 height 9
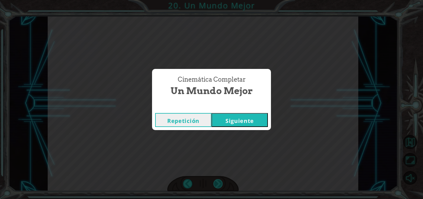
click at [217, 184] on div "Cinemática Completar Un Mundo Mejor Repetición Siguiente" at bounding box center [211, 99] width 423 height 199
click at [237, 123] on button "Siguiente" at bounding box center [240, 120] width 56 height 14
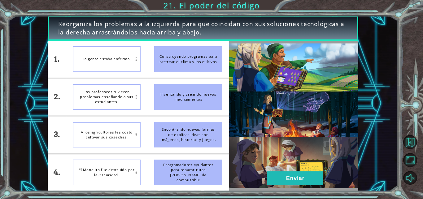
drag, startPoint x: 178, startPoint y: 60, endPoint x: 122, endPoint y: 57, distance: 56.2
click at [122, 57] on div "1. 2. 3. 4. La gente estaba enferma. Los profesores tuvieron problemas enseñand…" at bounding box center [139, 116] width 182 height 150
click at [122, 58] on div "La gente estaba enferma." at bounding box center [107, 59] width 68 height 26
click at [111, 174] on div "El Monolito fue destruido por la Oscuridad." at bounding box center [107, 172] width 68 height 26
drag, startPoint x: 191, startPoint y: 99, endPoint x: 117, endPoint y: 62, distance: 82.6
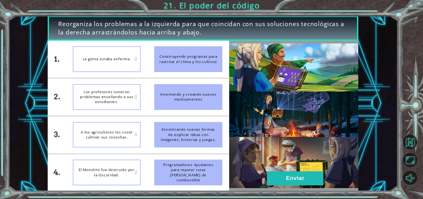
click at [117, 62] on div "1. 2. 3. 4. La gente estaba enferma. Los profesores tuvieron problemas enseñand…" at bounding box center [139, 116] width 182 height 150
drag, startPoint x: 175, startPoint y: 57, endPoint x: 178, endPoint y: 111, distance: 53.7
click at [178, 111] on ul "Construyendo programas para rastrear el clima y los cultivos Inventando y crean…" at bounding box center [188, 116] width 82 height 150
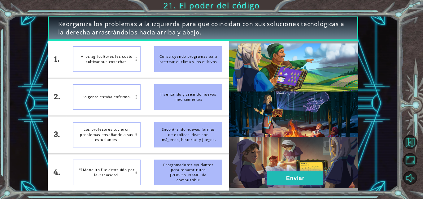
click at [297, 178] on button "Enviar" at bounding box center [295, 178] width 56 height 14
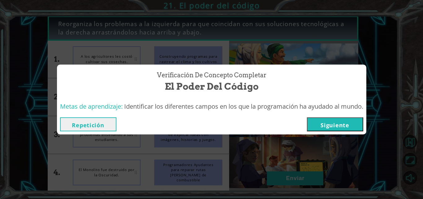
click at [321, 123] on button "Siguiente" at bounding box center [335, 124] width 56 height 14
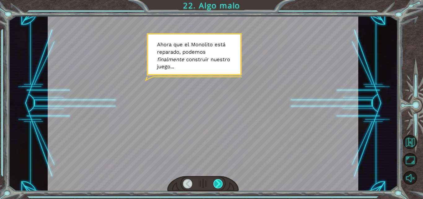
click at [216, 180] on div at bounding box center [218, 183] width 10 height 9
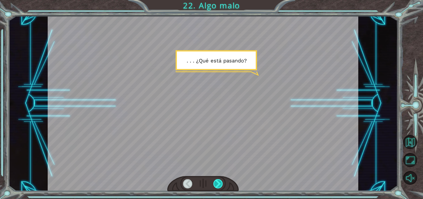
click at [217, 181] on div at bounding box center [218, 183] width 10 height 9
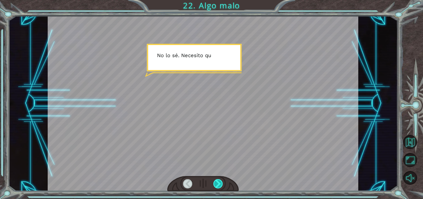
click at [217, 181] on div at bounding box center [218, 183] width 10 height 9
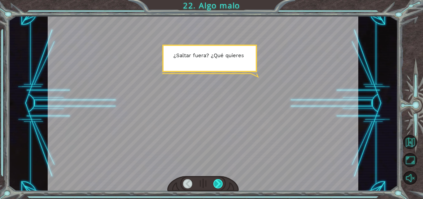
click at [217, 181] on div at bounding box center [218, 183] width 10 height 9
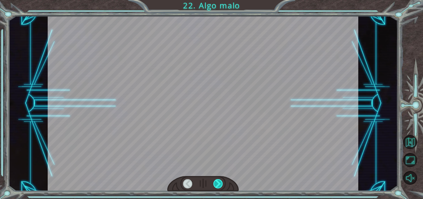
click at [217, 181] on div at bounding box center [218, 183] width 10 height 9
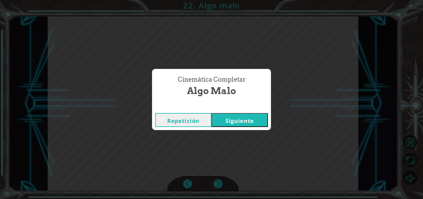
click at [246, 116] on button "Siguiente" at bounding box center [240, 120] width 56 height 14
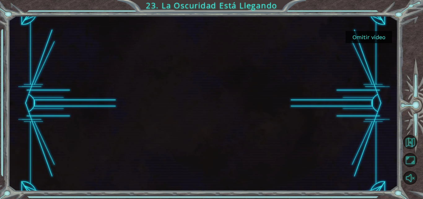
click at [361, 41] on button "Omitir video" at bounding box center [369, 37] width 46 height 12
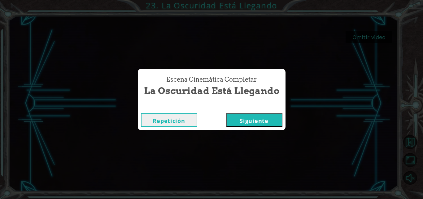
click at [246, 126] on button "Siguiente" at bounding box center [254, 120] width 56 height 14
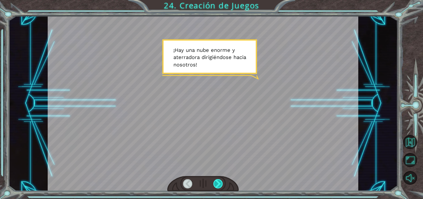
click at [218, 182] on div at bounding box center [218, 183] width 10 height 9
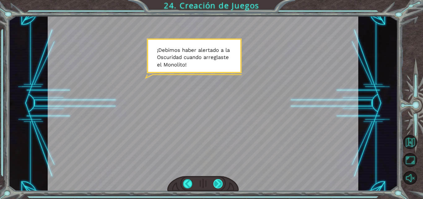
click at [216, 185] on div at bounding box center [218, 183] width 10 height 9
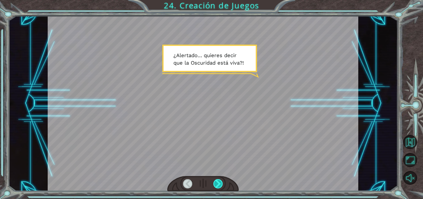
click at [218, 180] on div at bounding box center [218, 183] width 10 height 9
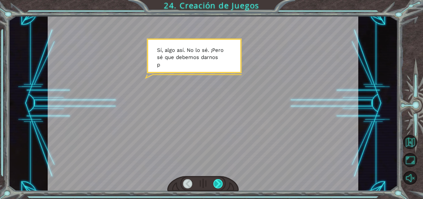
click at [218, 180] on div at bounding box center [218, 183] width 10 height 9
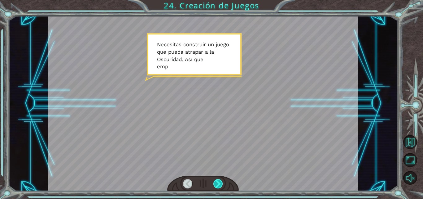
click at [218, 180] on div at bounding box center [218, 183] width 10 height 9
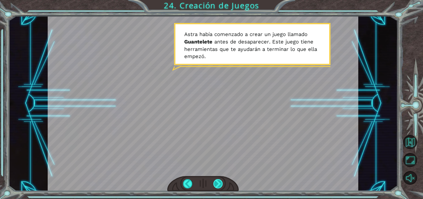
click at [218, 180] on div at bounding box center [218, 183] width 10 height 9
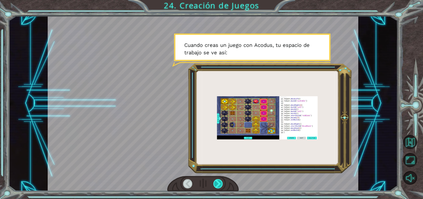
click at [218, 180] on div at bounding box center [218, 183] width 10 height 9
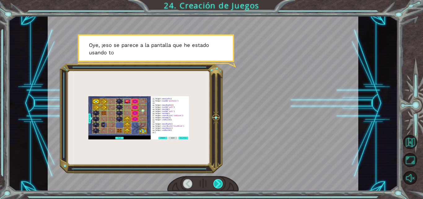
click at [218, 180] on div at bounding box center [218, 183] width 10 height 9
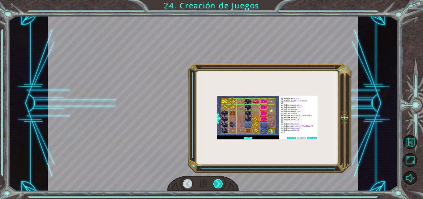
click at [218, 180] on div at bounding box center [218, 183] width 10 height 9
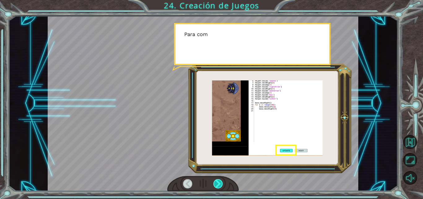
click at [218, 180] on div at bounding box center [218, 183] width 10 height 9
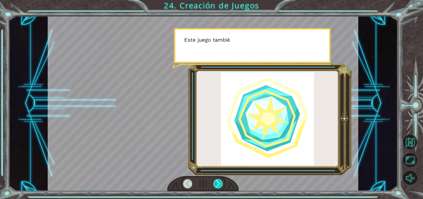
click at [218, 180] on div at bounding box center [218, 183] width 10 height 9
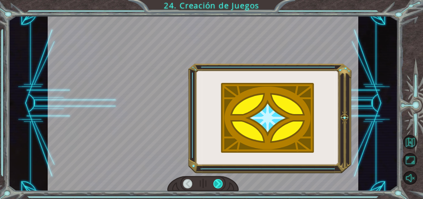
click at [218, 180] on div at bounding box center [218, 183] width 10 height 9
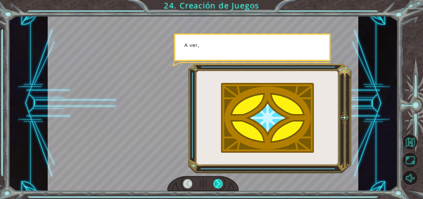
click at [218, 180] on div at bounding box center [218, 183] width 10 height 9
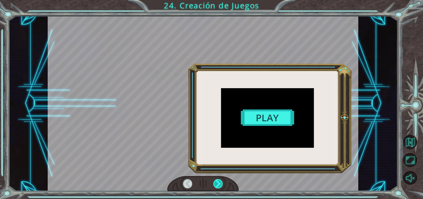
click at [218, 180] on div at bounding box center [218, 183] width 10 height 9
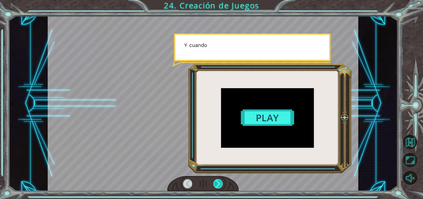
click at [218, 180] on div at bounding box center [218, 183] width 10 height 9
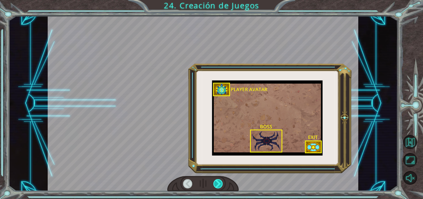
click at [218, 180] on div at bounding box center [218, 183] width 10 height 9
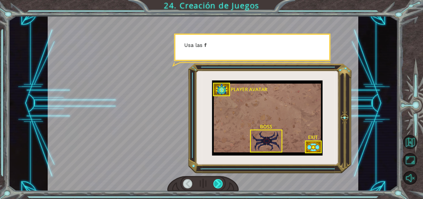
click at [218, 180] on div at bounding box center [218, 183] width 10 height 9
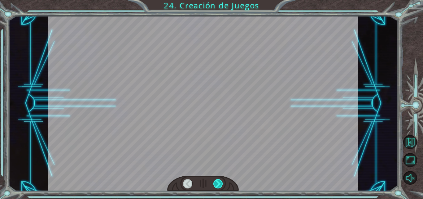
click at [218, 180] on div at bounding box center [218, 183] width 10 height 9
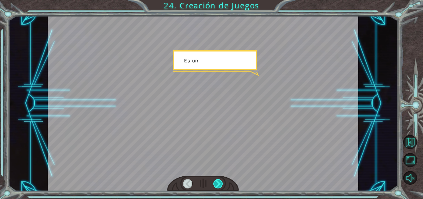
click at [218, 180] on div at bounding box center [218, 183] width 10 height 9
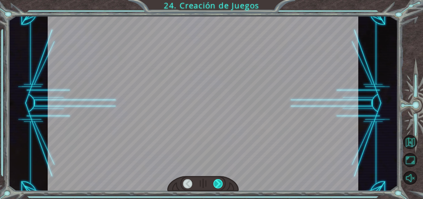
click at [218, 180] on div at bounding box center [218, 183] width 10 height 9
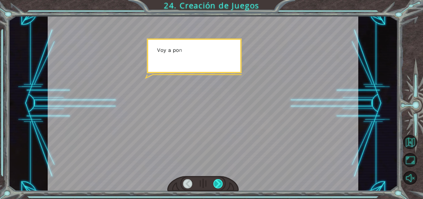
click at [218, 180] on div at bounding box center [218, 183] width 10 height 9
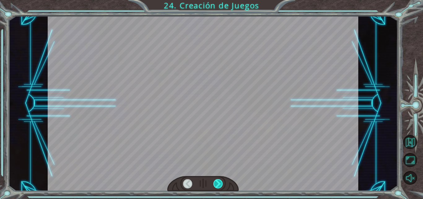
click at [218, 180] on div at bounding box center [218, 183] width 10 height 9
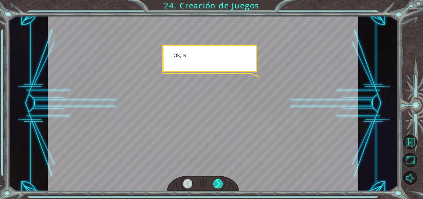
click at [218, 180] on div at bounding box center [218, 183] width 10 height 9
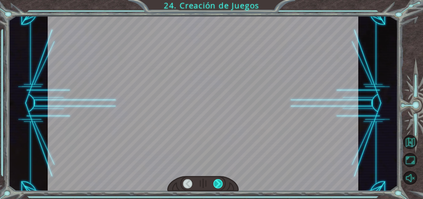
click at [218, 180] on div at bounding box center [218, 183] width 10 height 9
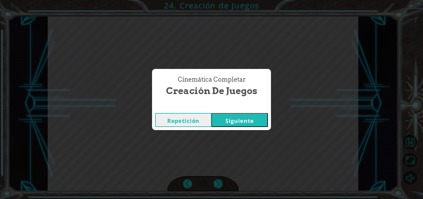
click at [230, 121] on button "Siguiente" at bounding box center [240, 120] width 56 height 14
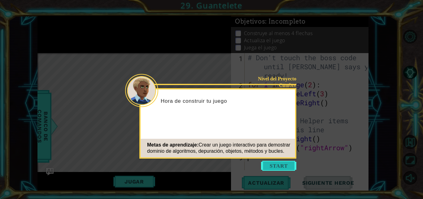
click at [286, 165] on button "Start" at bounding box center [278, 165] width 35 height 10
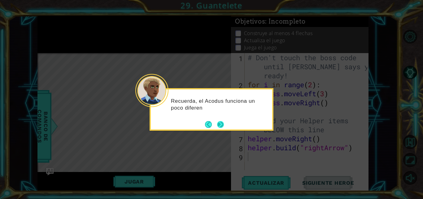
click at [223, 125] on button "Next" at bounding box center [220, 124] width 7 height 7
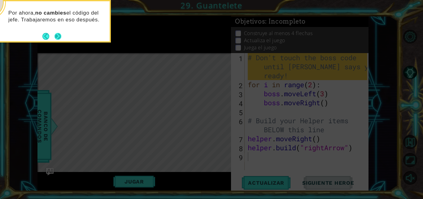
click at [60, 34] on button "Next" at bounding box center [58, 36] width 7 height 7
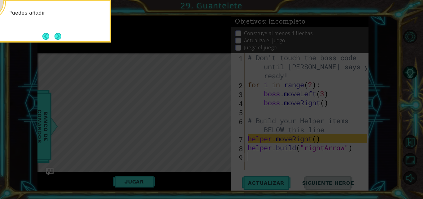
click at [60, 34] on button "Next" at bounding box center [58, 36] width 7 height 7
click at [267, 182] on span "Actualizar" at bounding box center [266, 182] width 49 height 6
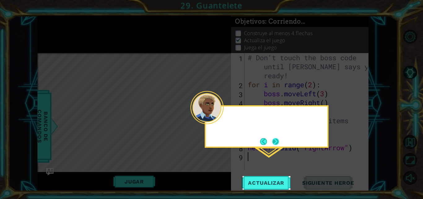
click at [233, 125] on div at bounding box center [266, 118] width 121 height 18
click at [257, 187] on button "Actualizar" at bounding box center [266, 183] width 49 height 14
click at [274, 142] on button "Next" at bounding box center [275, 141] width 7 height 7
click at [135, 178] on button "Jugar" at bounding box center [134, 181] width 42 height 12
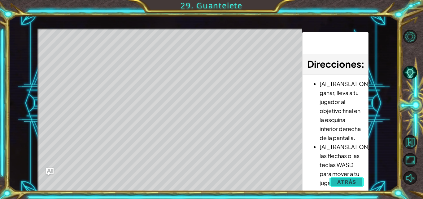
click at [338, 187] on button "Atrás" at bounding box center [347, 181] width 34 height 12
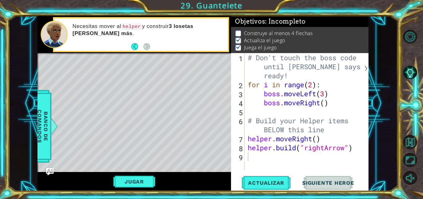
click at [314, 177] on button "Siguiente Heroe" at bounding box center [328, 183] width 64 height 14
click at [143, 182] on button "Jugar" at bounding box center [134, 181] width 42 height 12
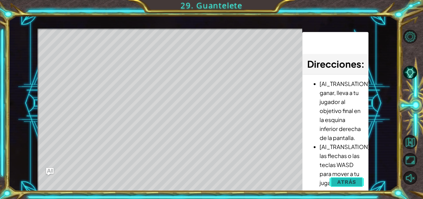
click at [339, 180] on span "Atrás" at bounding box center [346, 181] width 19 height 6
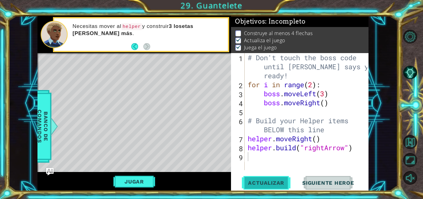
click at [257, 180] on span "Actualizar" at bounding box center [266, 182] width 49 height 6
click at [267, 184] on span "Actualizar" at bounding box center [266, 182] width 49 height 6
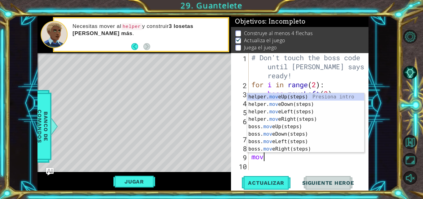
scroll to position [0, 0]
type textarea "move"
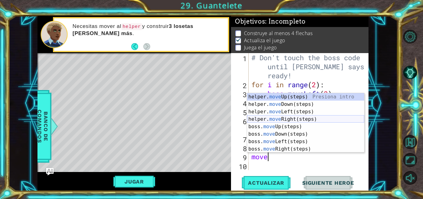
click at [267, 121] on div "helper. move Up(steps) Presiona intro helper. move Down(steps) Presiona intro h…" at bounding box center [305, 130] width 117 height 74
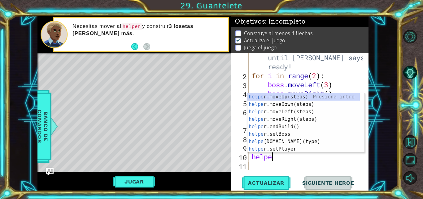
scroll to position [0, 1]
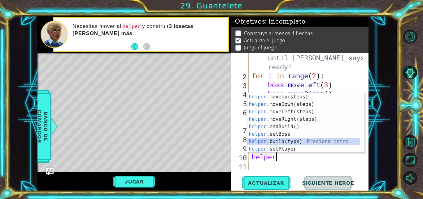
click at [263, 143] on div "helper .moveUp(steps) Presiona intro helper .moveDown(steps) Presiona intro hel…" at bounding box center [304, 130] width 112 height 74
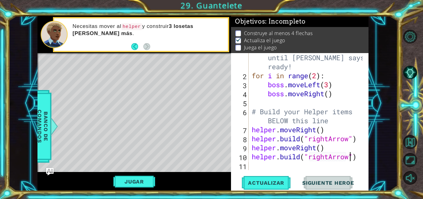
scroll to position [0, 5]
type textarea "helper.build("rightArrow")"
click at [279, 182] on span "Actualizar" at bounding box center [266, 182] width 49 height 6
click at [143, 178] on button "Jugar" at bounding box center [134, 181] width 42 height 12
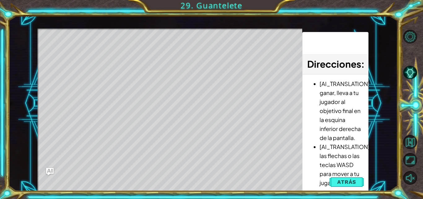
click at [101, 164] on div "Level Map" at bounding box center [180, 120] width 286 height 182
